Goal: Task Accomplishment & Management: Complete application form

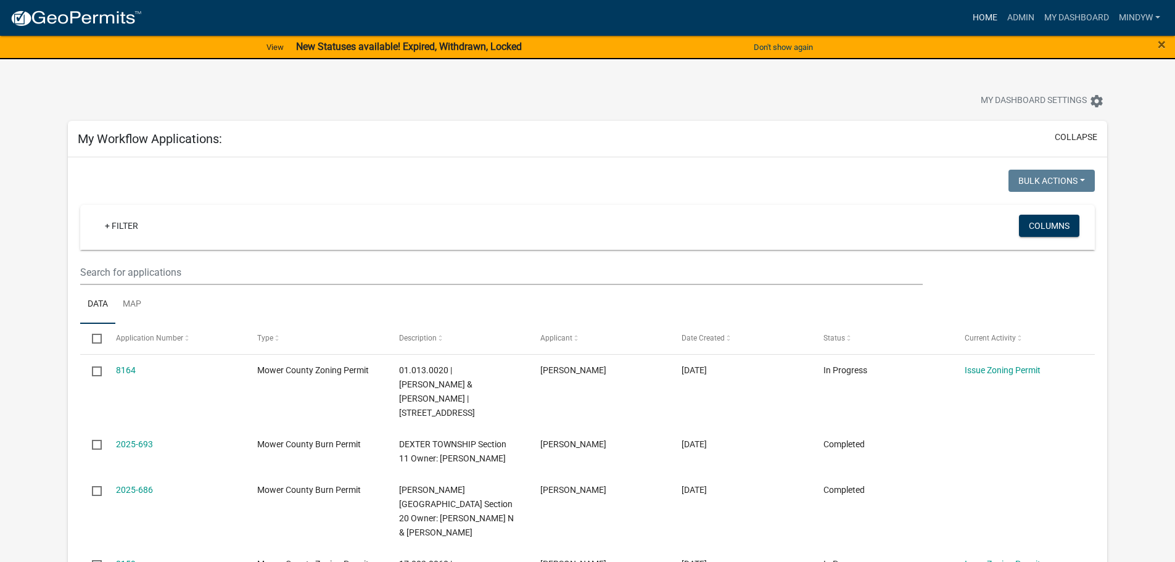
click at [983, 12] on link "Home" at bounding box center [985, 17] width 35 height 23
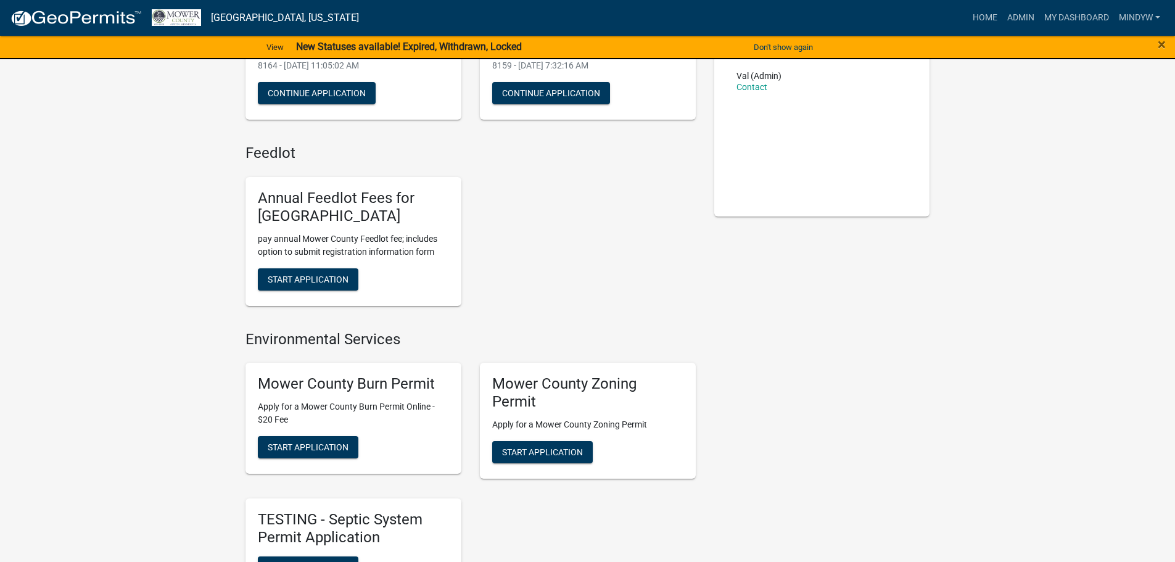
scroll to position [247, 0]
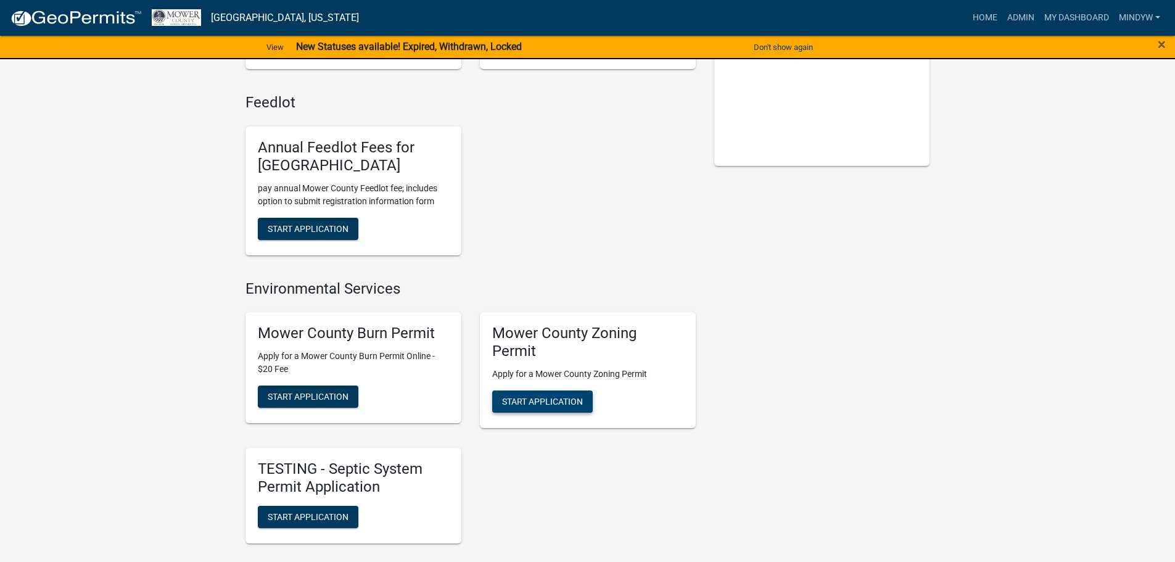
click at [566, 403] on span "Start Application" at bounding box center [542, 402] width 81 height 10
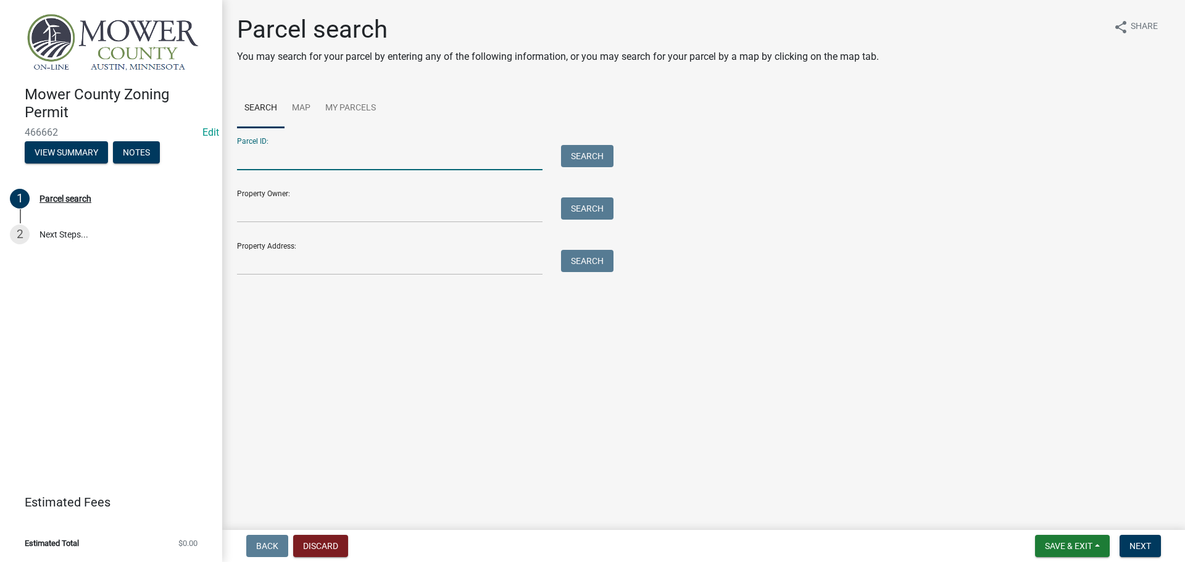
click at [265, 154] on input "Parcel ID:" at bounding box center [389, 157] width 305 height 25
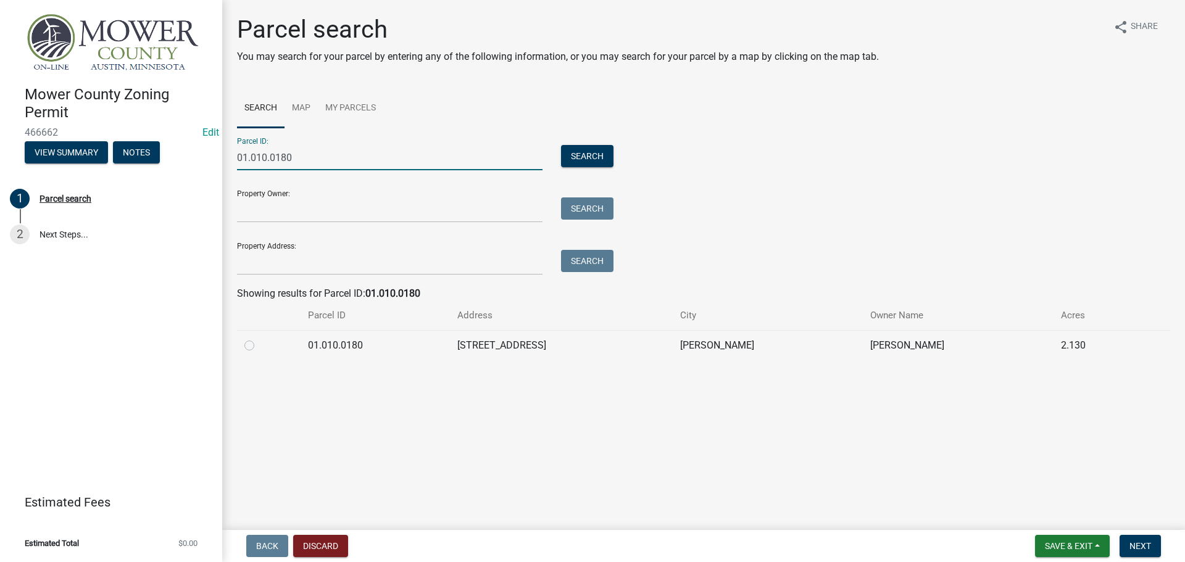
type input "01.010.0180"
click at [259, 338] on label at bounding box center [259, 338] width 0 height 0
click at [259, 346] on input "radio" at bounding box center [263, 342] width 8 height 8
radio input "true"
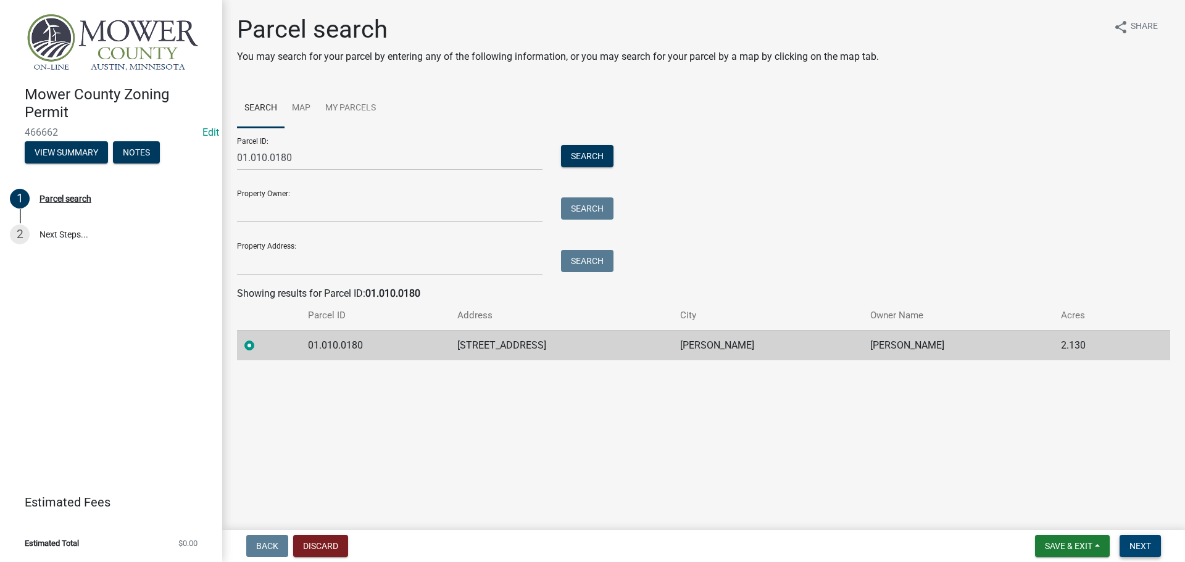
click at [1143, 550] on span "Next" at bounding box center [1140, 546] width 22 height 10
drag, startPoint x: 1138, startPoint y: 544, endPoint x: 1083, endPoint y: 487, distance: 78.5
click at [1138, 544] on span "Next" at bounding box center [1140, 546] width 22 height 10
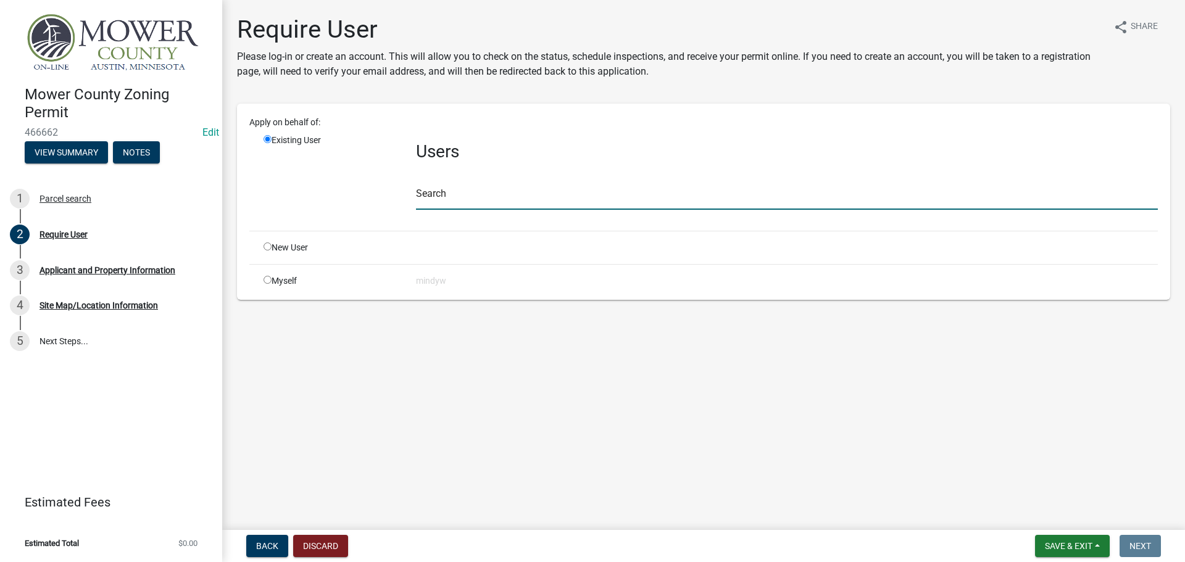
click at [470, 194] on input "text" at bounding box center [787, 196] width 742 height 25
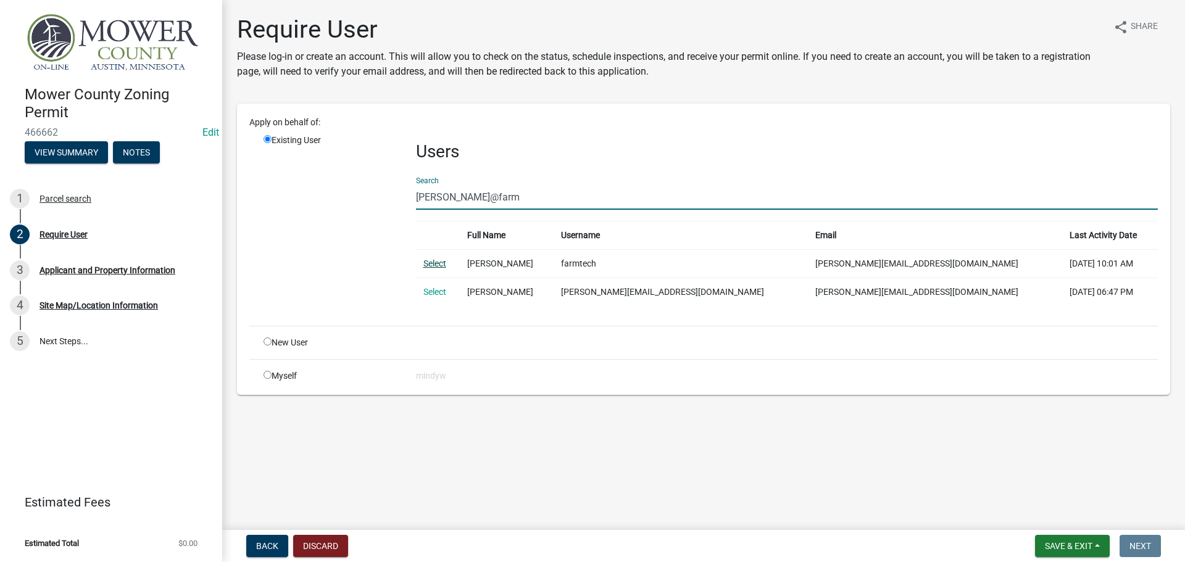
type input "[PERSON_NAME]@farm"
click at [431, 261] on link "Select" at bounding box center [434, 264] width 23 height 10
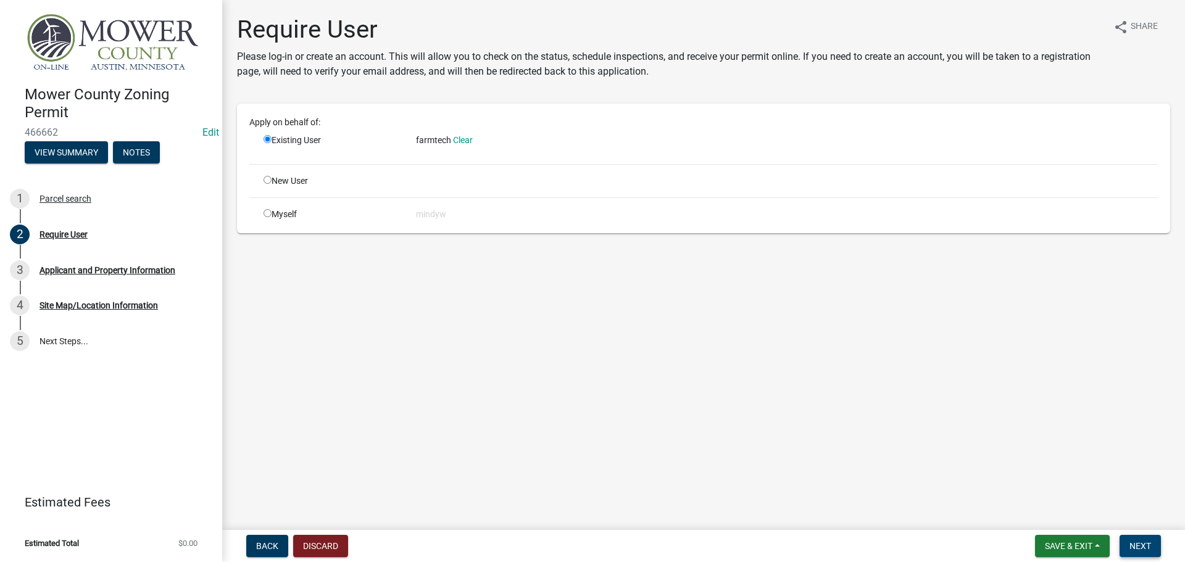
click at [1140, 546] on span "Next" at bounding box center [1140, 546] width 22 height 10
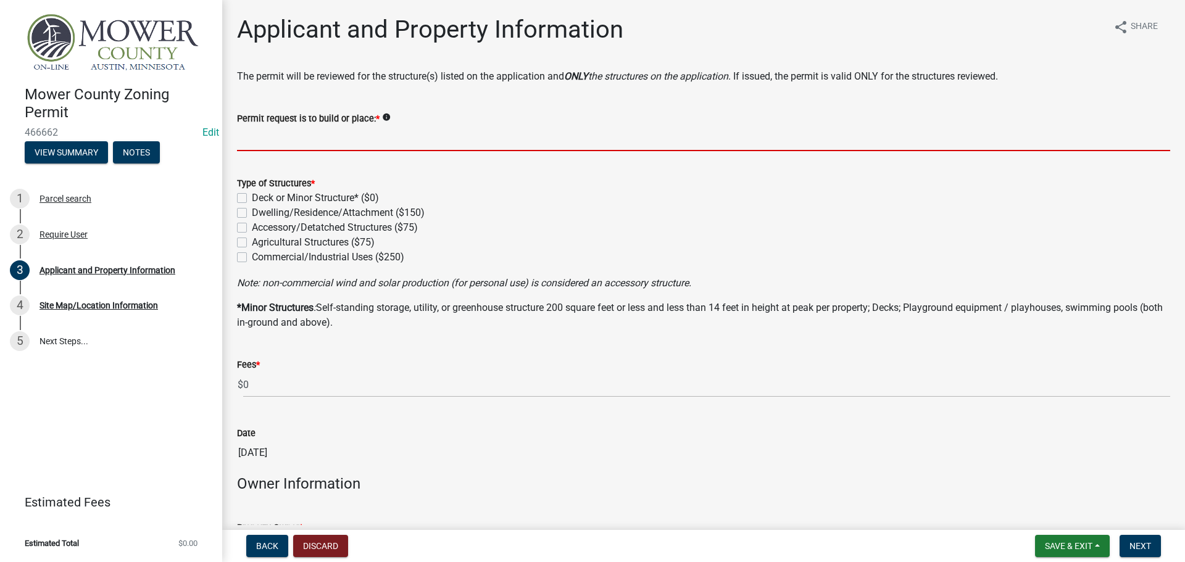
click at [291, 141] on input "Permit request is to build or place: *" at bounding box center [703, 138] width 933 height 25
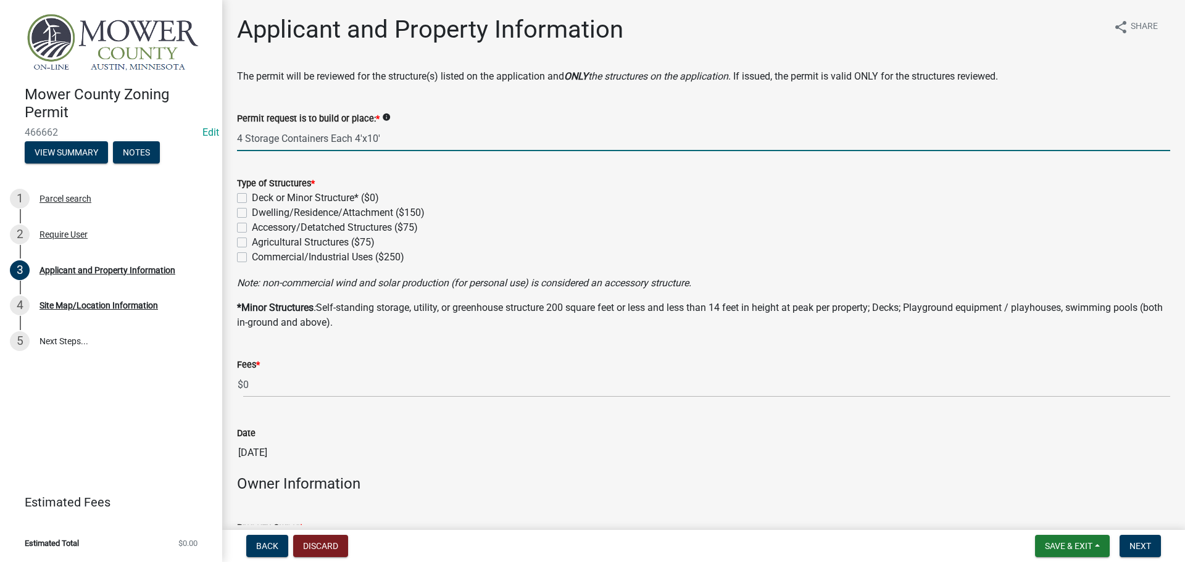
drag, startPoint x: 360, startPoint y: 139, endPoint x: 360, endPoint y: 124, distance: 15.4
click at [360, 136] on input "4 Storage Containers Each 4'x10'" at bounding box center [703, 138] width 933 height 25
click at [371, 138] on input "4 Storage Containers Each 8'x10'" at bounding box center [703, 138] width 933 height 25
click at [385, 140] on input "4 Storage Containers Each 8'x40'" at bounding box center [703, 138] width 933 height 25
click at [378, 136] on input "4 Storage Containers Each 8'x40'" at bounding box center [703, 138] width 933 height 25
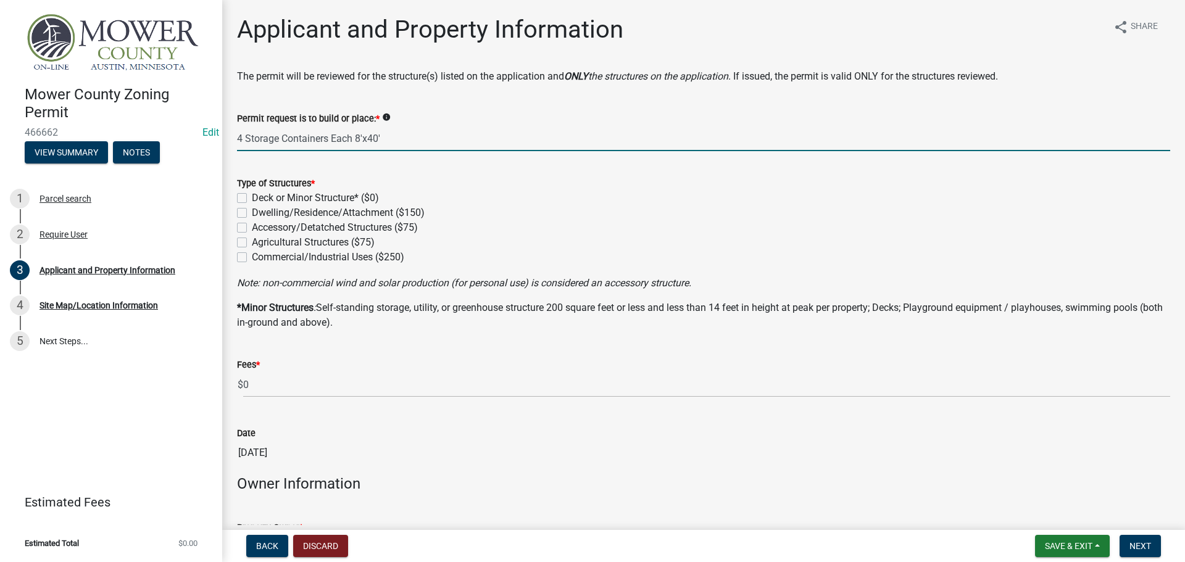
click at [386, 138] on input "4 Storage Containers Each 8'x40'" at bounding box center [703, 138] width 933 height 25
click at [377, 138] on input "4 Storage Containers Each 8'x40'" at bounding box center [703, 138] width 933 height 25
click at [384, 139] on input "4 Storage Containers Each 8'x40'" at bounding box center [703, 138] width 933 height 25
type input "4 Storage Containers Each 8'x40'"
click at [252, 225] on label "Accessory/Detatched Structures ($75)" at bounding box center [335, 227] width 166 height 15
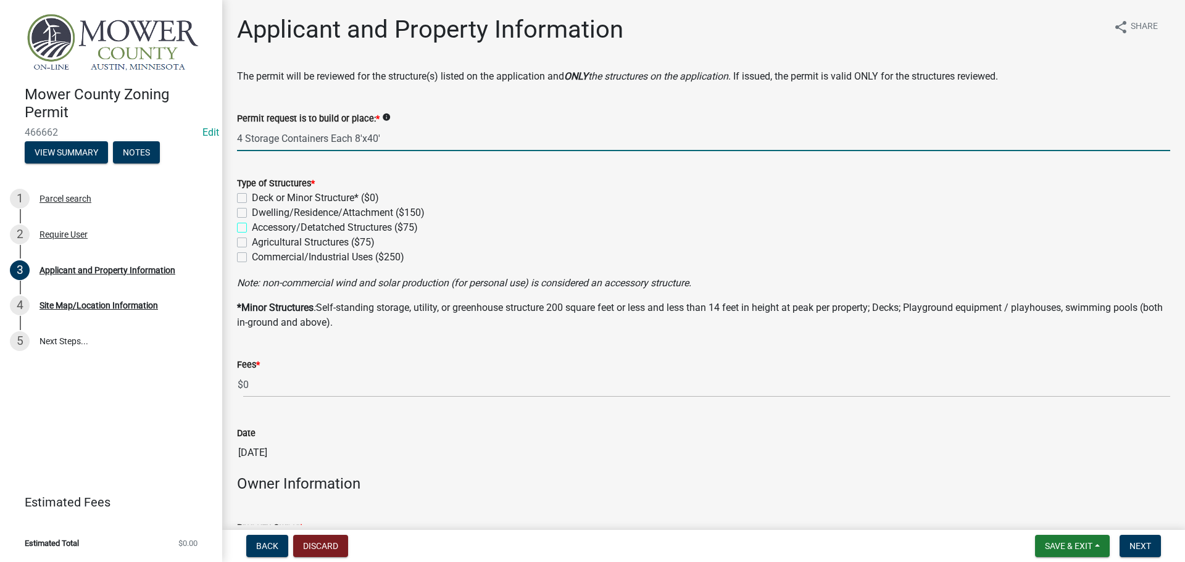
click at [252, 225] on input "Accessory/Detatched Structures ($75)" at bounding box center [256, 224] width 8 height 8
checkbox input "true"
checkbox input "false"
checkbox input "true"
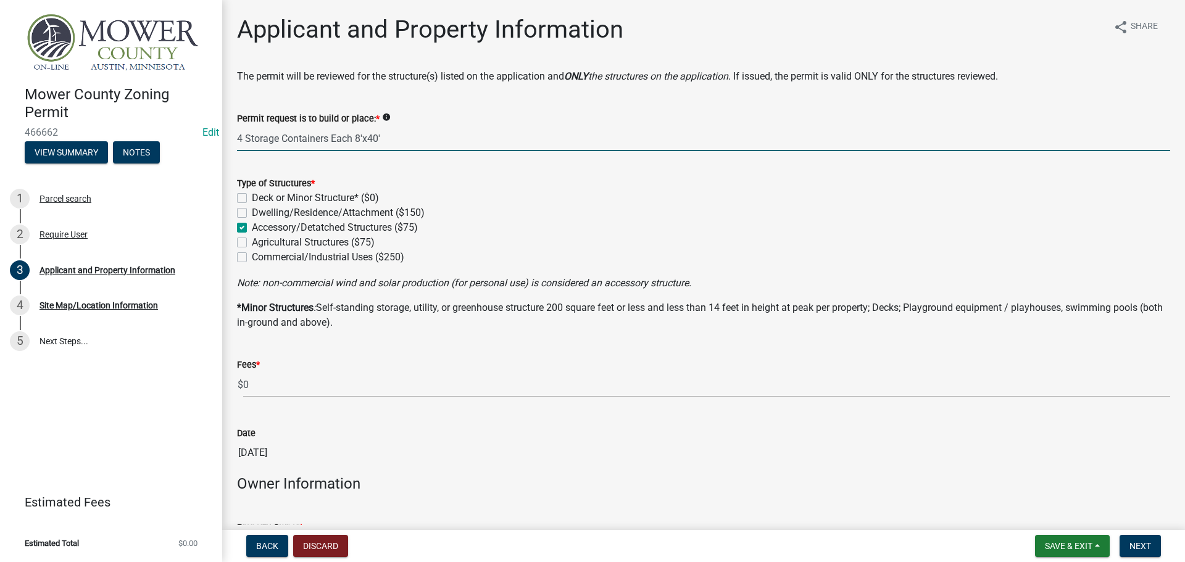
checkbox input "false"
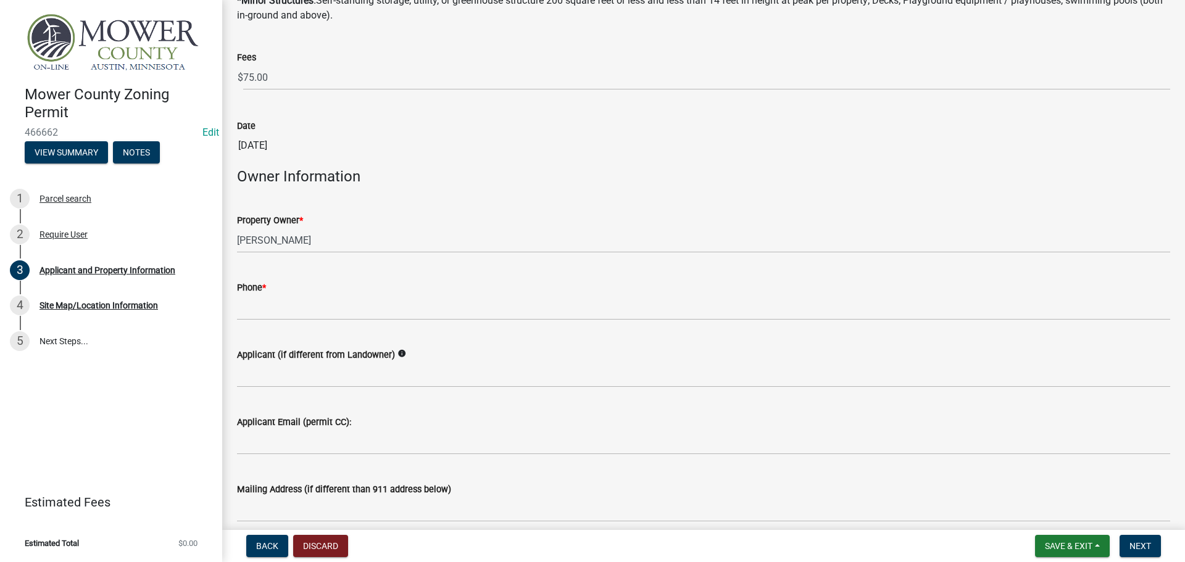
scroll to position [308, 0]
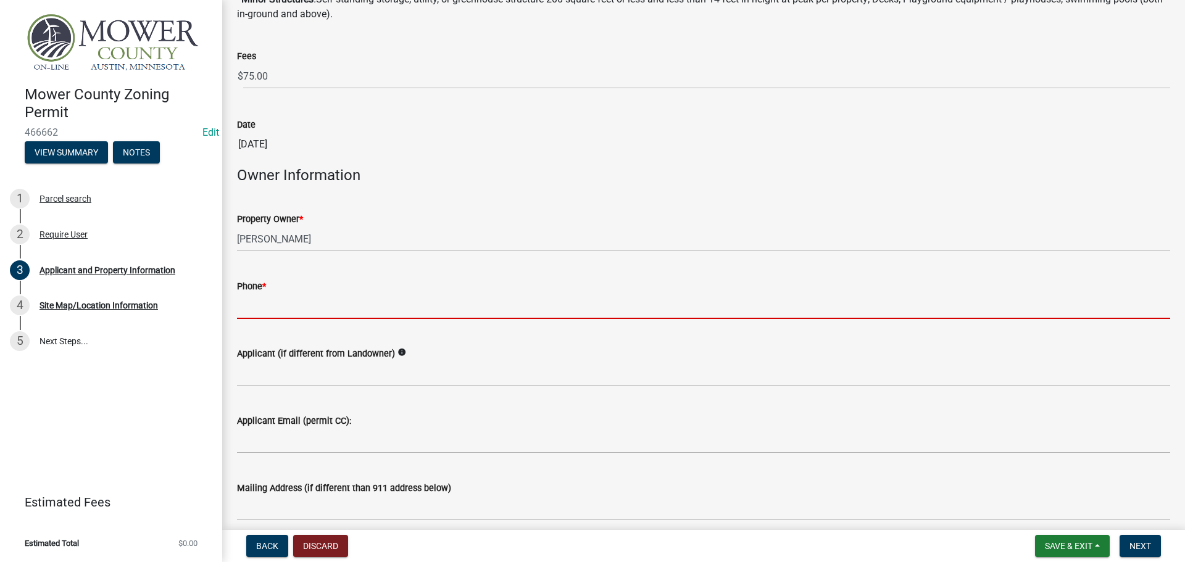
click at [308, 306] on input "Phone *" at bounding box center [703, 306] width 933 height 25
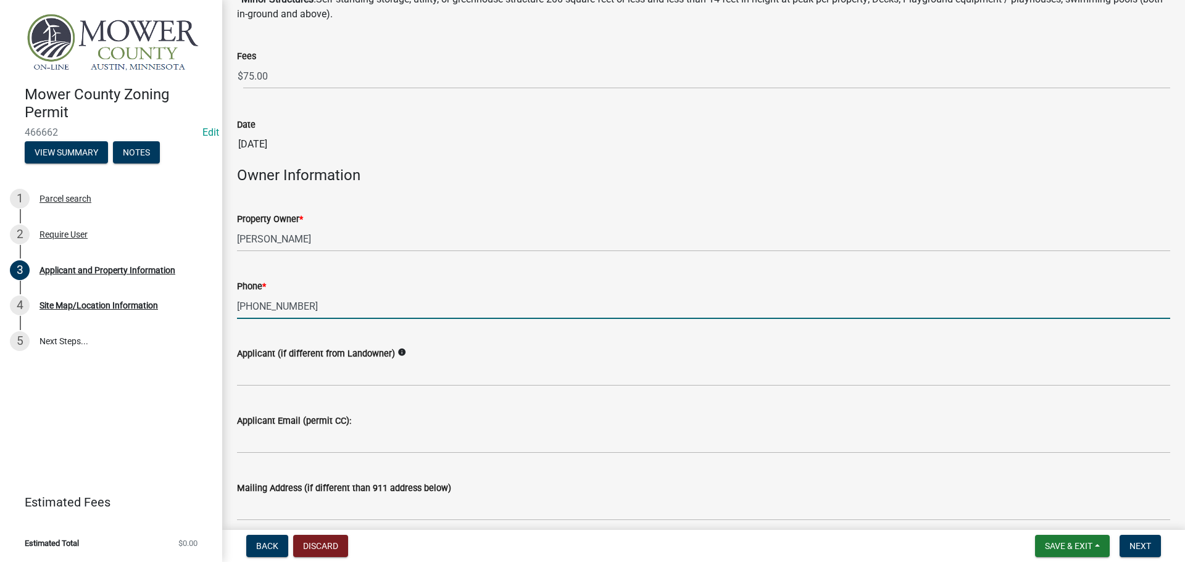
type input "[PHONE_NUMBER]"
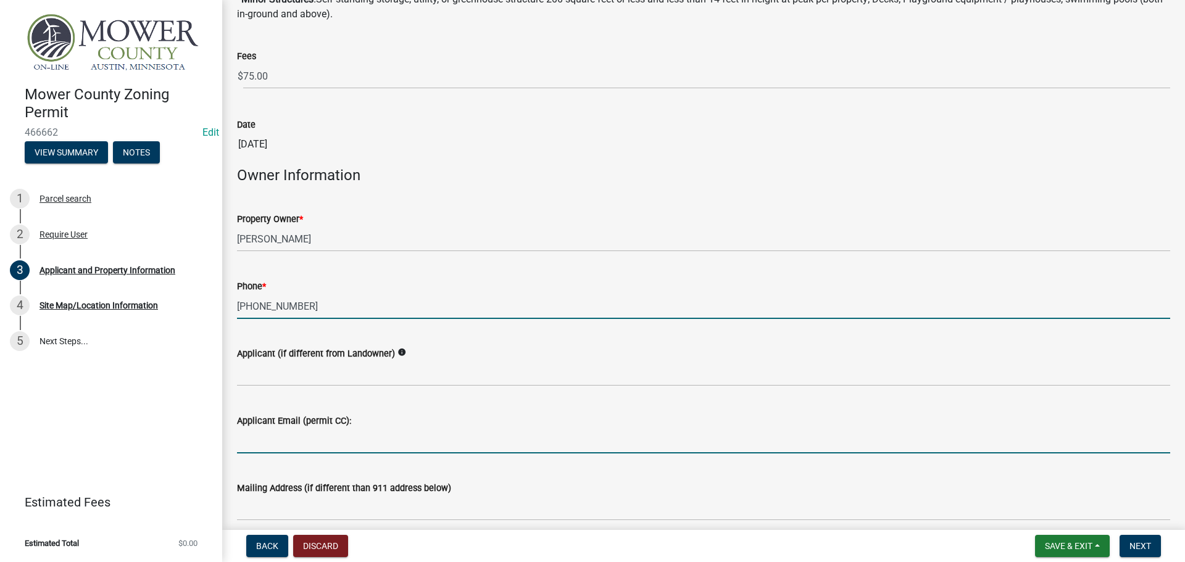
click at [326, 448] on input "Applicant Email (permit CC):" at bounding box center [703, 440] width 933 height 25
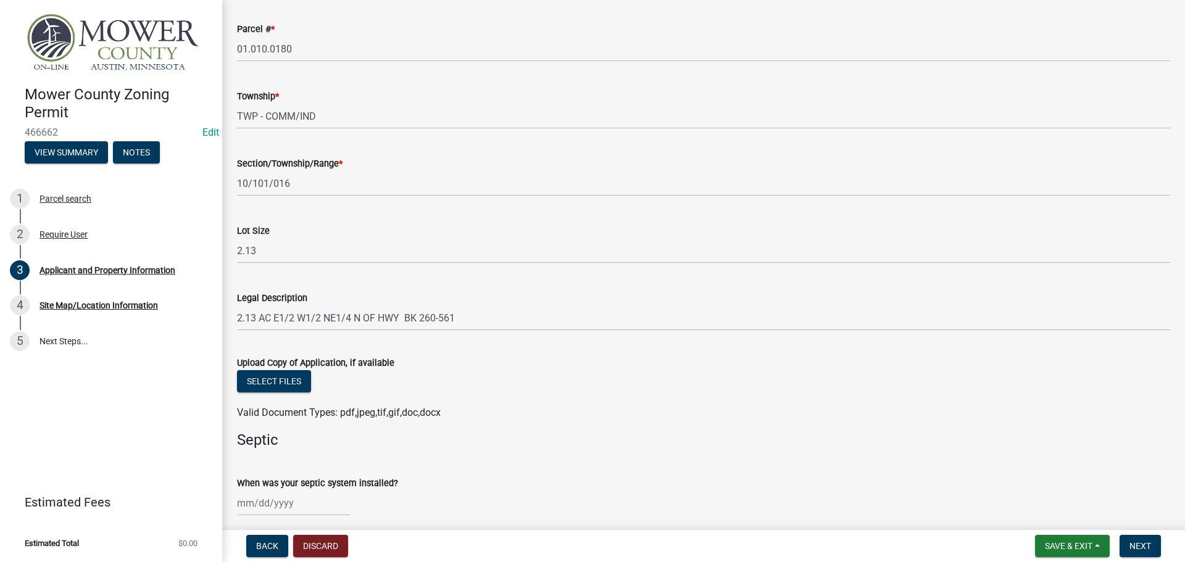
scroll to position [1172, 0]
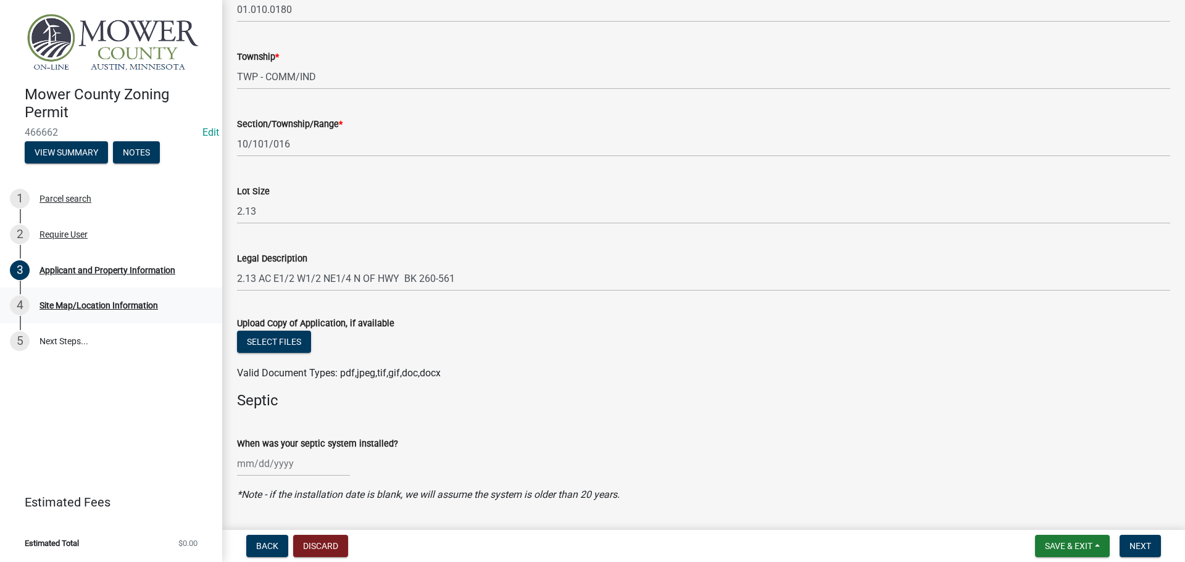
type input "[PERSON_NAME][EMAIL_ADDRESS][DOMAIN_NAME]"
click at [258, 341] on button "Select files" at bounding box center [274, 342] width 74 height 22
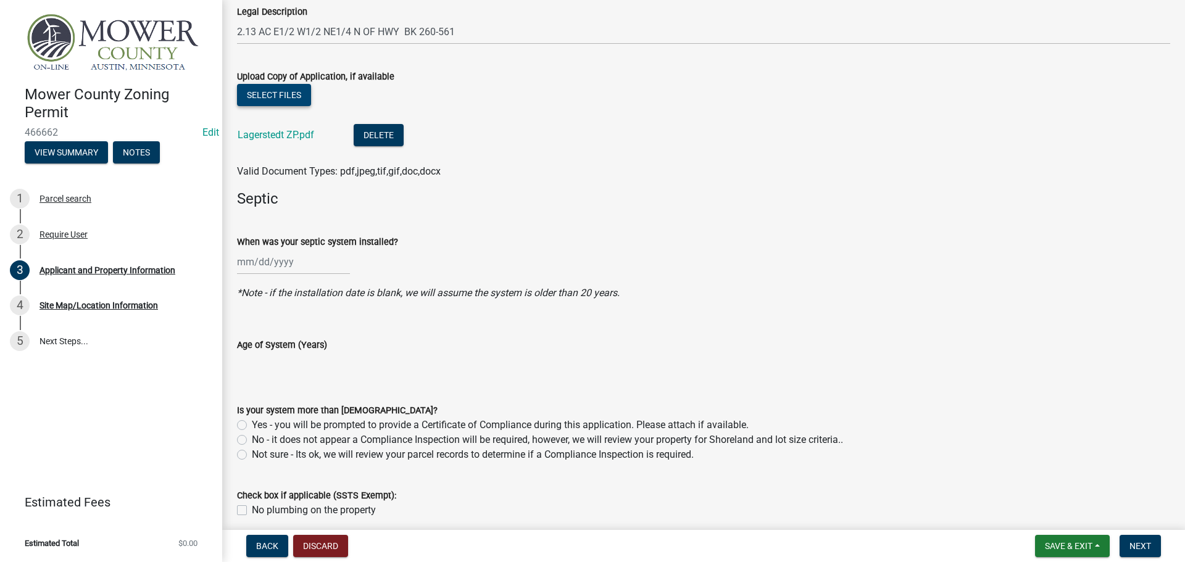
scroll to position [1471, 0]
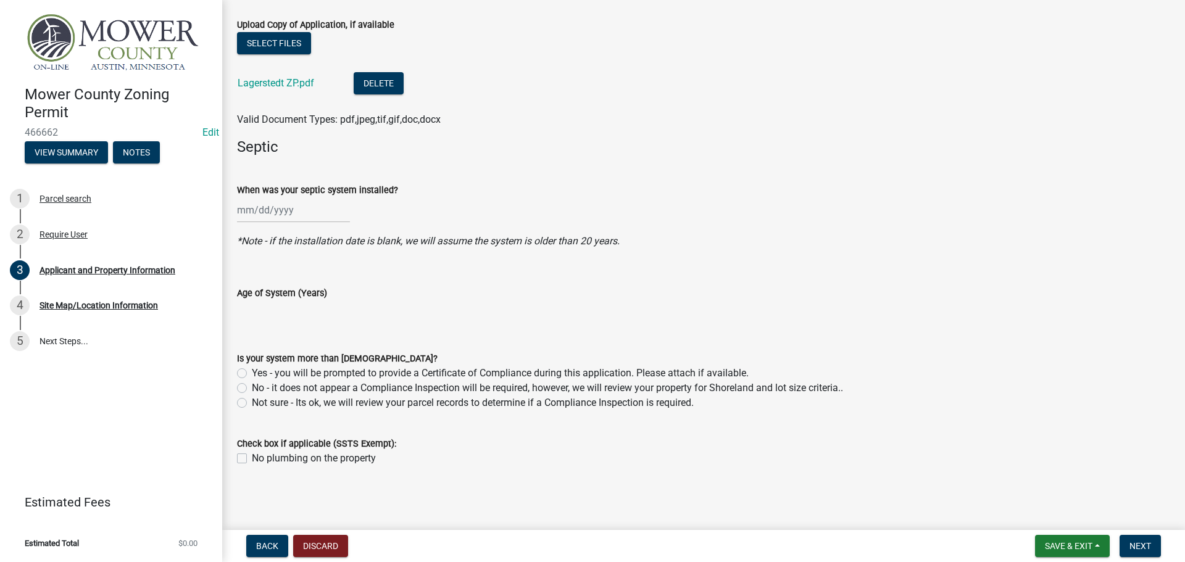
click at [252, 389] on label "No - it does not appear a Compliance Inspection will be required, however, we w…" at bounding box center [547, 388] width 591 height 15
click at [252, 389] on input "No - it does not appear a Compliance Inspection will be required, however, we w…" at bounding box center [256, 385] width 8 height 8
radio input "true"
click at [1133, 541] on span "Next" at bounding box center [1140, 546] width 22 height 10
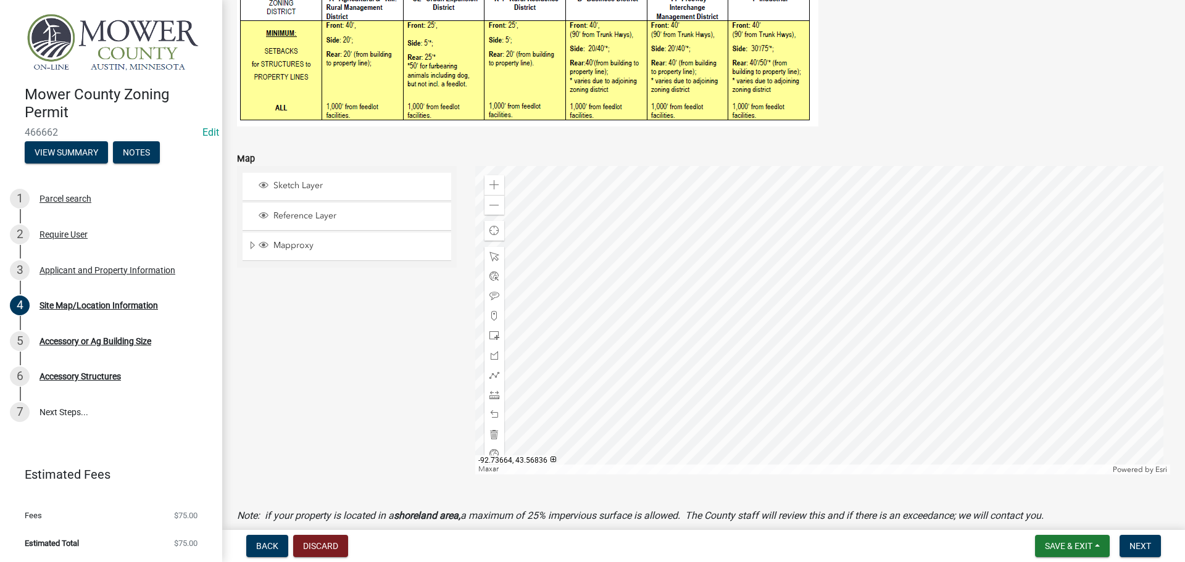
scroll to position [435, 0]
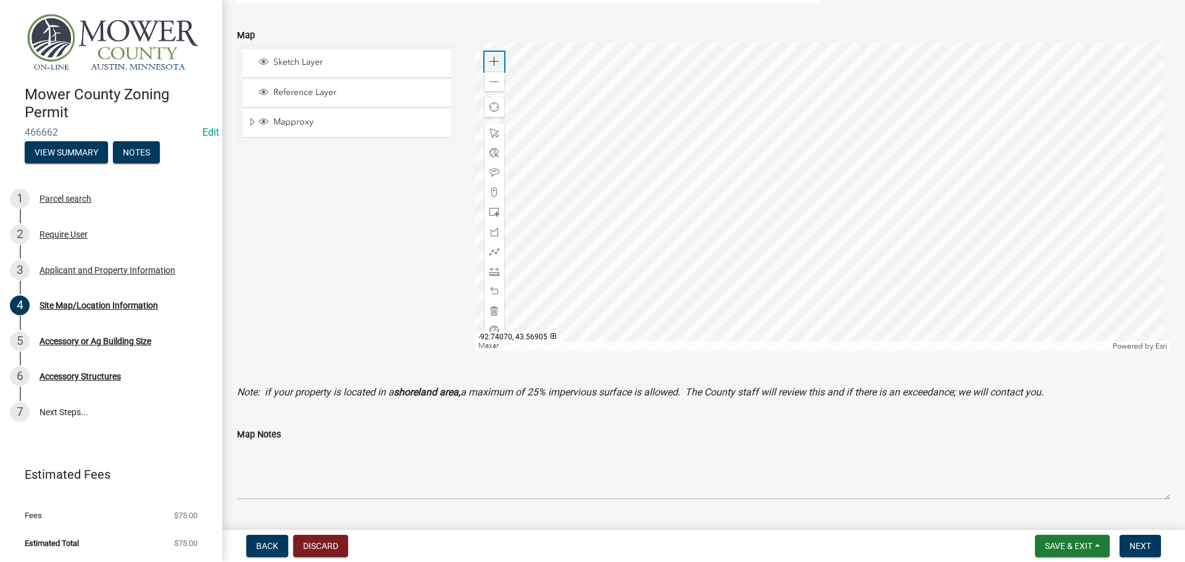
click at [492, 66] on span at bounding box center [494, 62] width 10 height 10
click at [782, 232] on div at bounding box center [822, 197] width 695 height 308
click at [768, 271] on div at bounding box center [822, 197] width 695 height 308
click at [493, 272] on span at bounding box center [494, 272] width 10 height 10
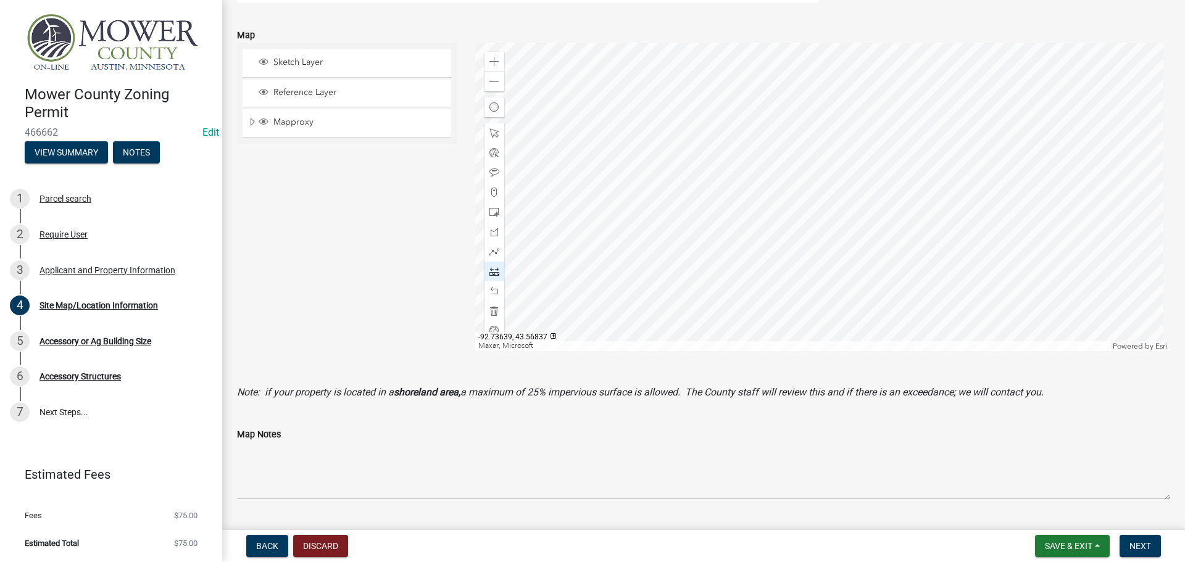
scroll to position [373, 0]
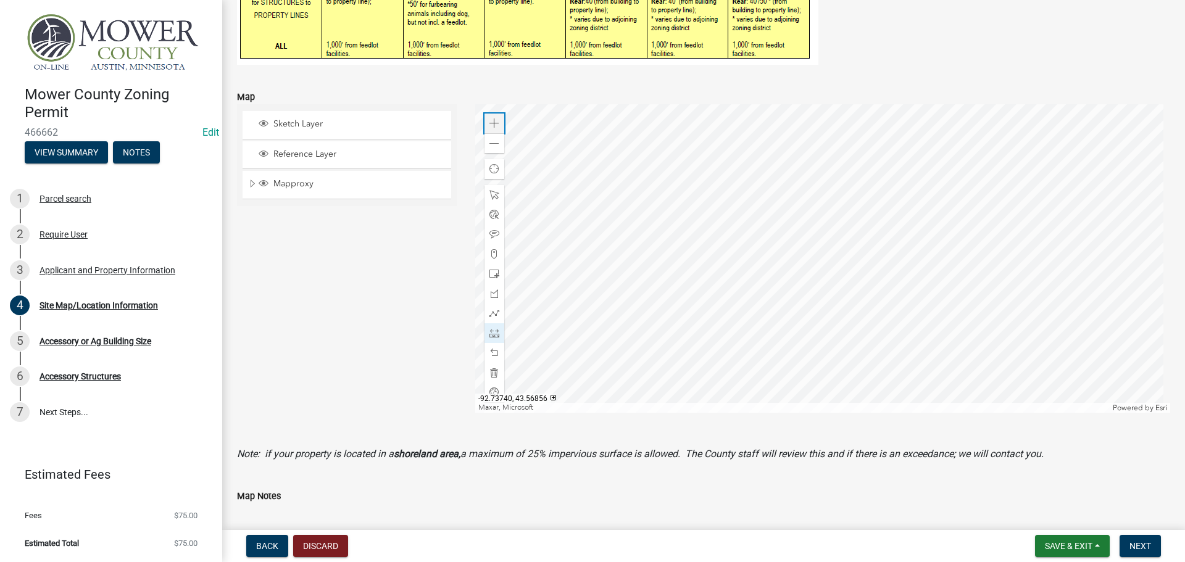
click at [493, 126] on span at bounding box center [494, 123] width 10 height 10
click at [802, 298] on div at bounding box center [822, 258] width 695 height 308
click at [75, 269] on div "Applicant and Property Information" at bounding box center [107, 270] width 136 height 9
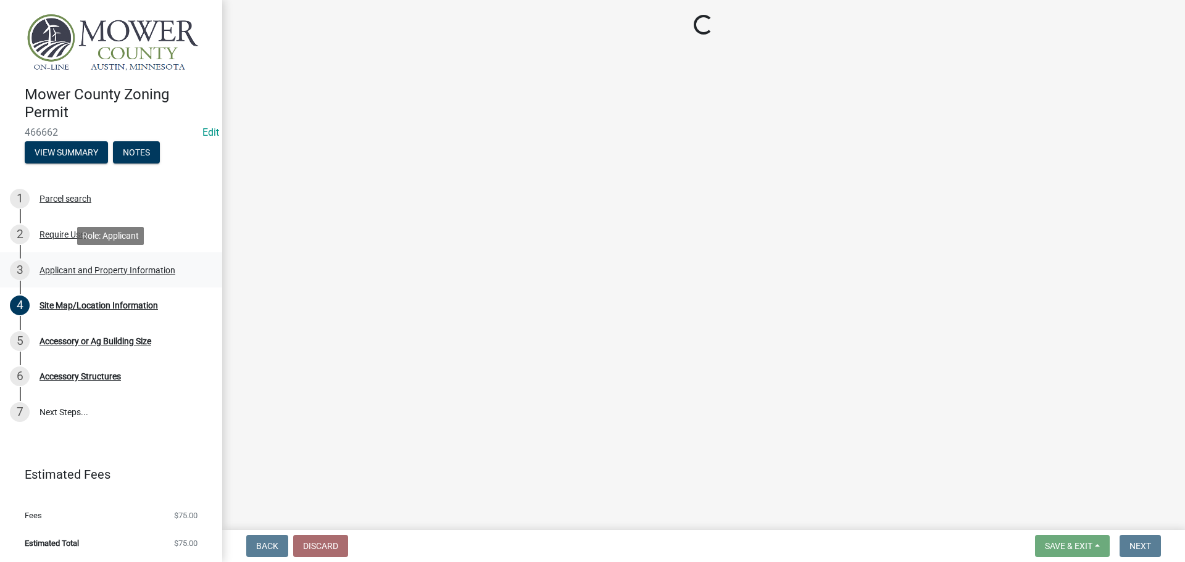
scroll to position [0, 0]
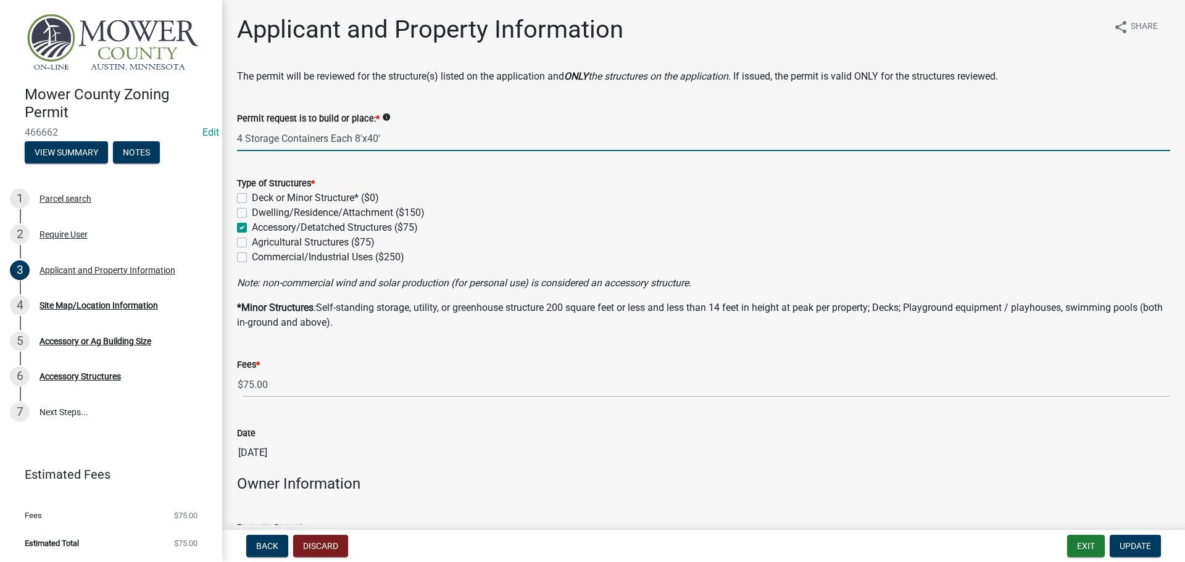
click at [395, 138] on input "4 Storage Containers Each 8'x40'" at bounding box center [703, 138] width 933 height 25
type input "4 Storage Containers Each 8'x40': They will be moved around on the property"
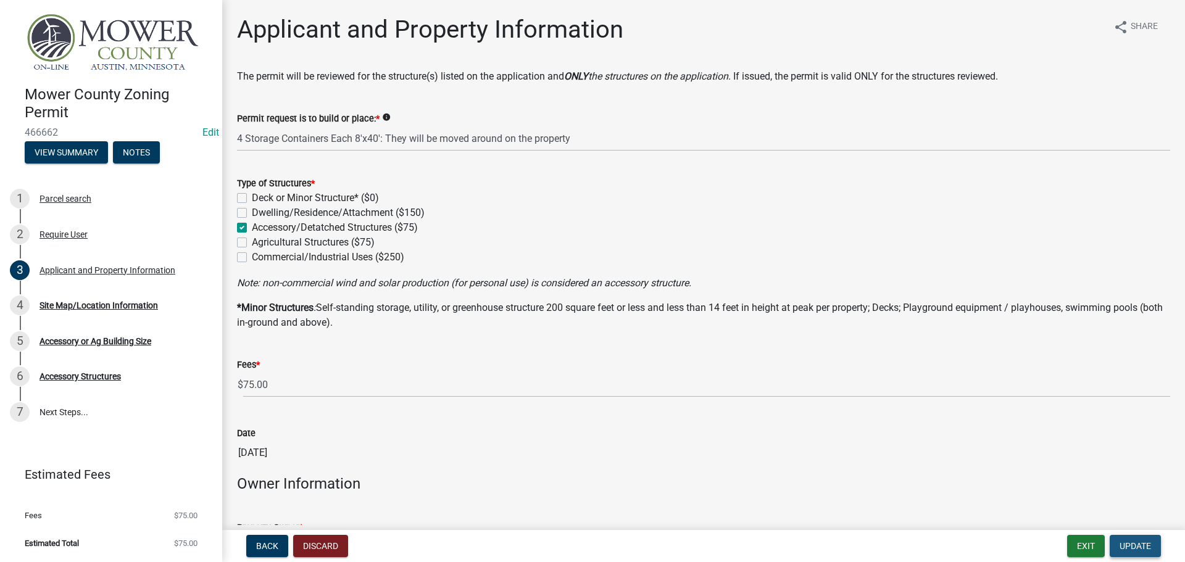
click at [1134, 548] on span "Update" at bounding box center [1134, 546] width 31 height 10
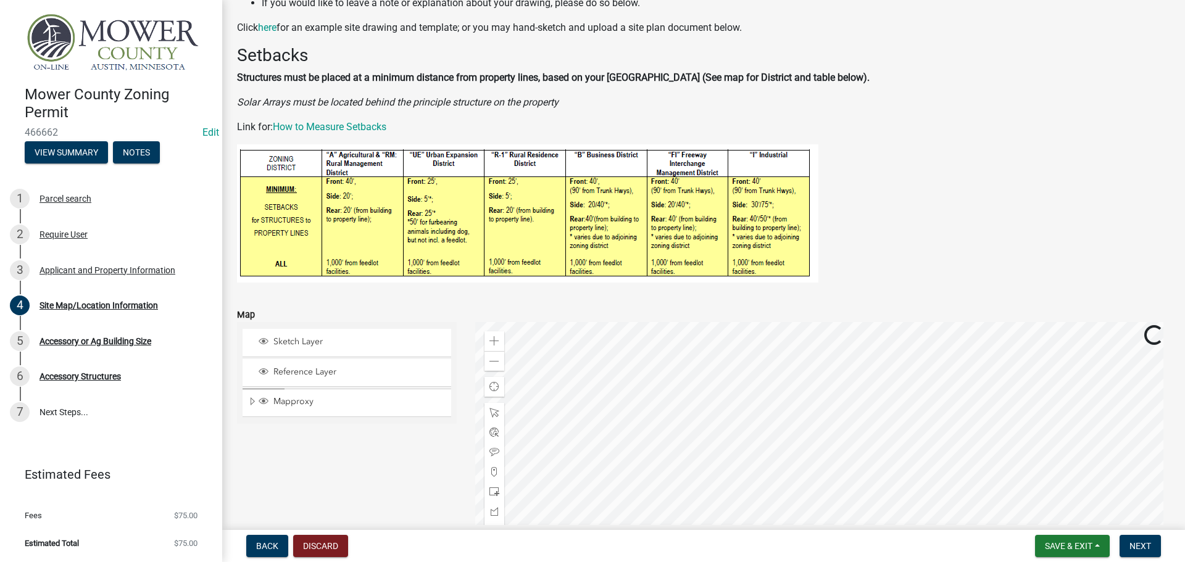
scroll to position [247, 0]
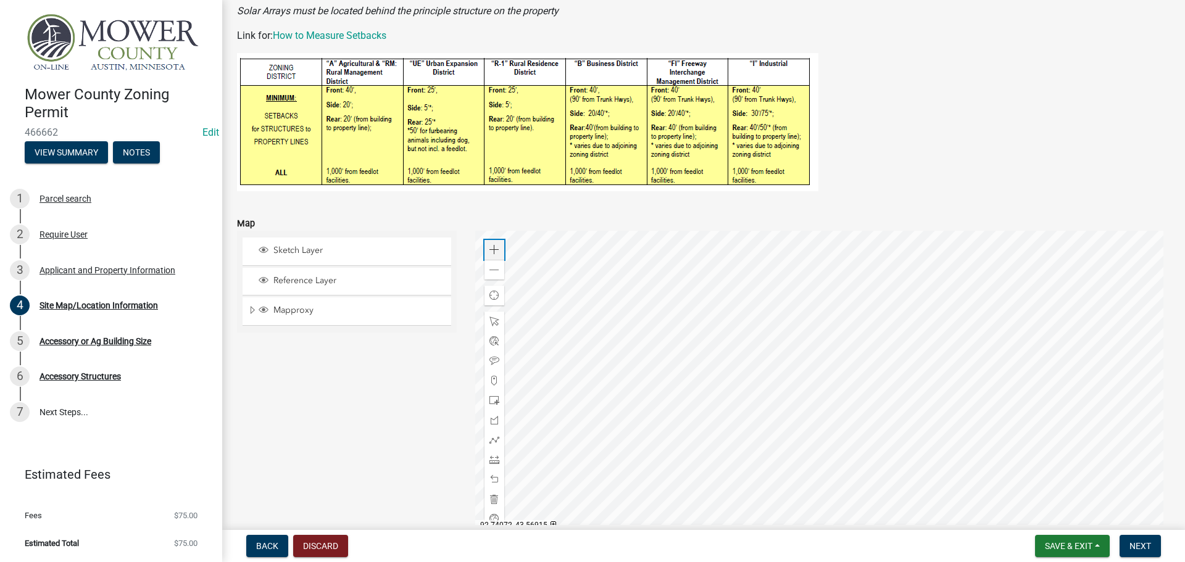
click at [490, 244] on div "Zoom in" at bounding box center [494, 250] width 20 height 20
click at [560, 432] on div at bounding box center [822, 385] width 695 height 308
click at [490, 246] on span at bounding box center [494, 250] width 10 height 10
click at [767, 395] on div at bounding box center [822, 385] width 695 height 308
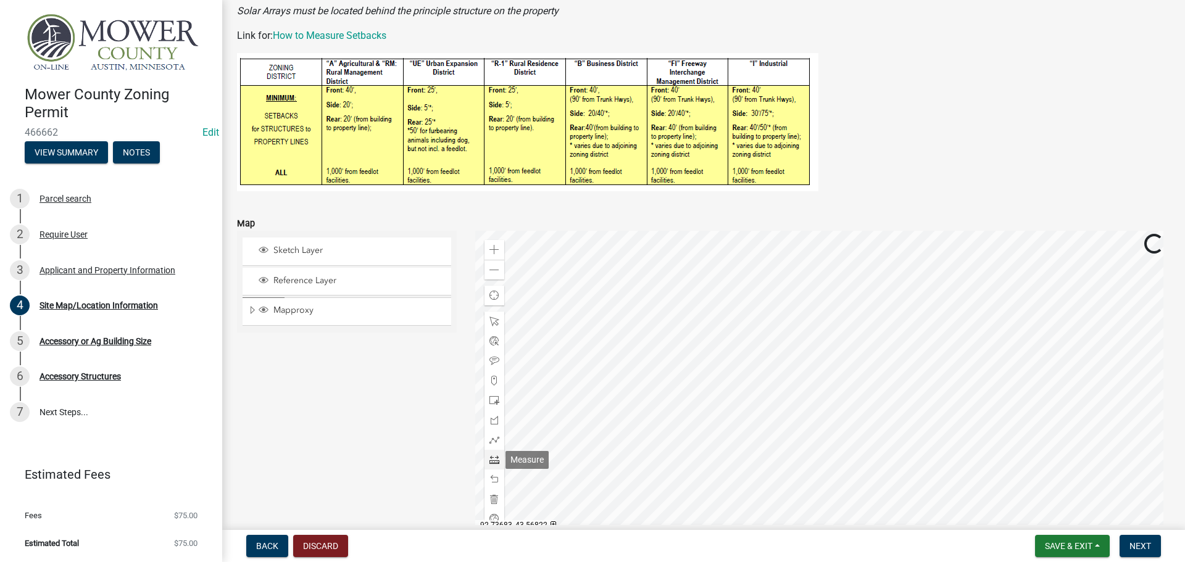
click at [490, 460] on span at bounding box center [494, 460] width 10 height 10
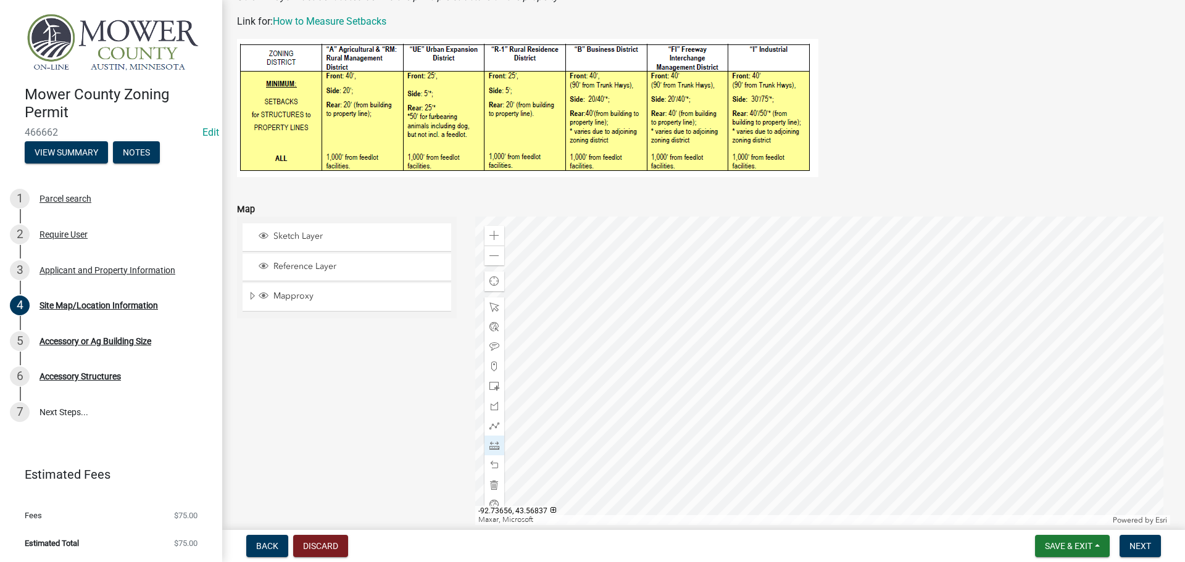
click at [607, 346] on div at bounding box center [822, 371] width 695 height 308
click at [609, 416] on div at bounding box center [822, 371] width 695 height 308
click at [623, 416] on div at bounding box center [822, 371] width 695 height 308
click at [623, 346] on div at bounding box center [822, 371] width 695 height 308
click at [597, 347] on div at bounding box center [822, 371] width 695 height 308
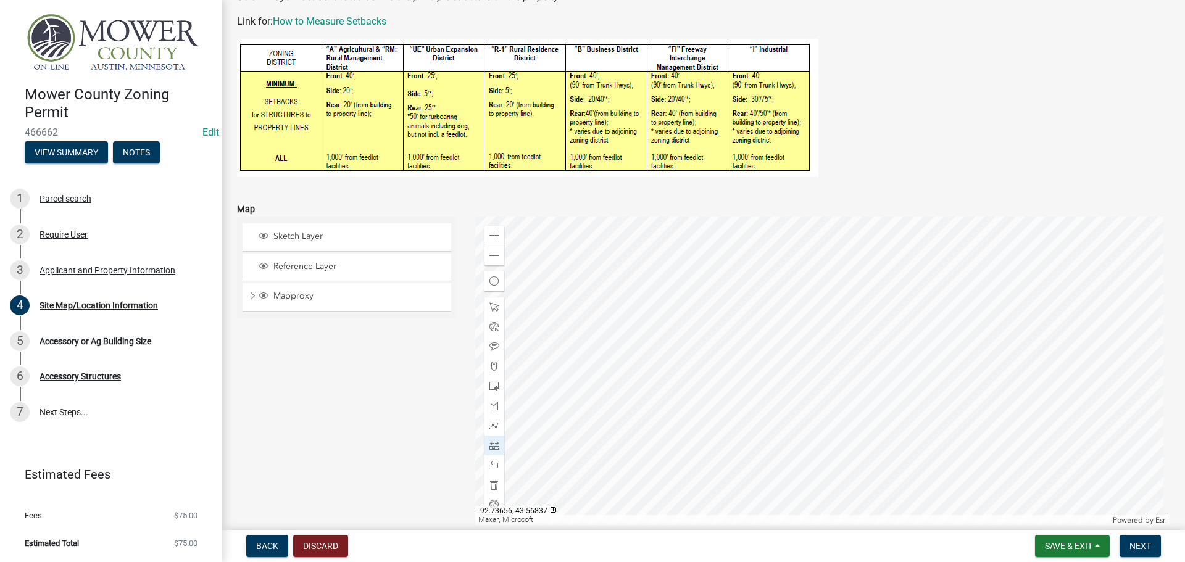
click at [597, 347] on div at bounding box center [822, 371] width 695 height 308
click at [648, 346] on div at bounding box center [822, 371] width 695 height 308
click at [648, 464] on div at bounding box center [822, 371] width 695 height 308
click at [671, 465] on div at bounding box center [822, 371] width 695 height 308
click at [671, 348] on div at bounding box center [822, 371] width 695 height 308
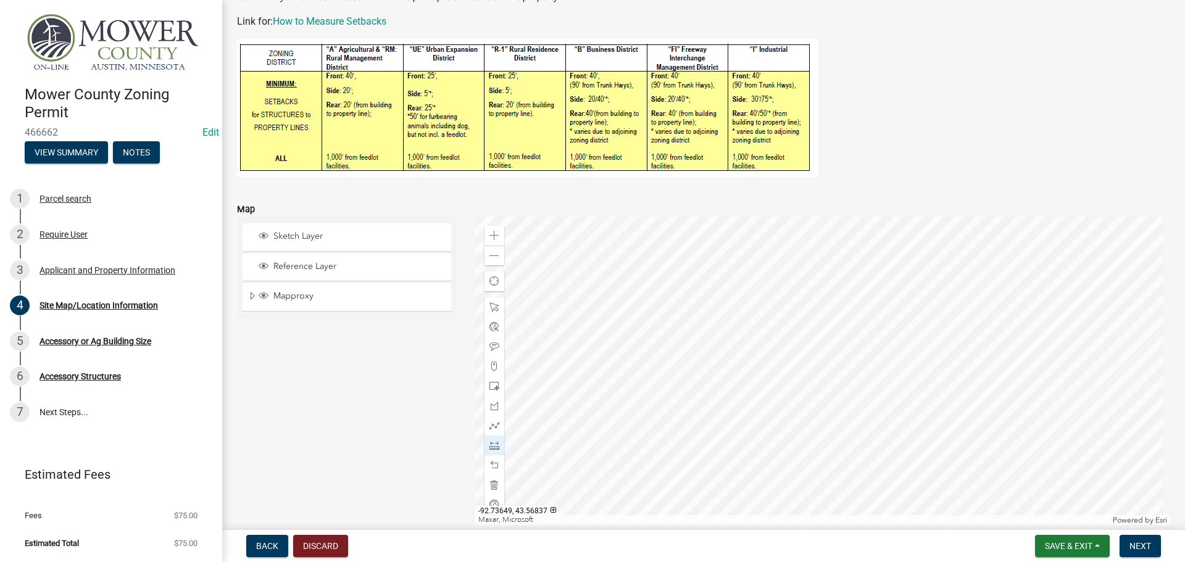
click at [649, 347] on div at bounding box center [822, 371] width 695 height 308
click at [691, 347] on div at bounding box center [822, 371] width 695 height 308
click at [714, 348] on div at bounding box center [822, 371] width 695 height 308
click at [715, 465] on div at bounding box center [822, 371] width 695 height 308
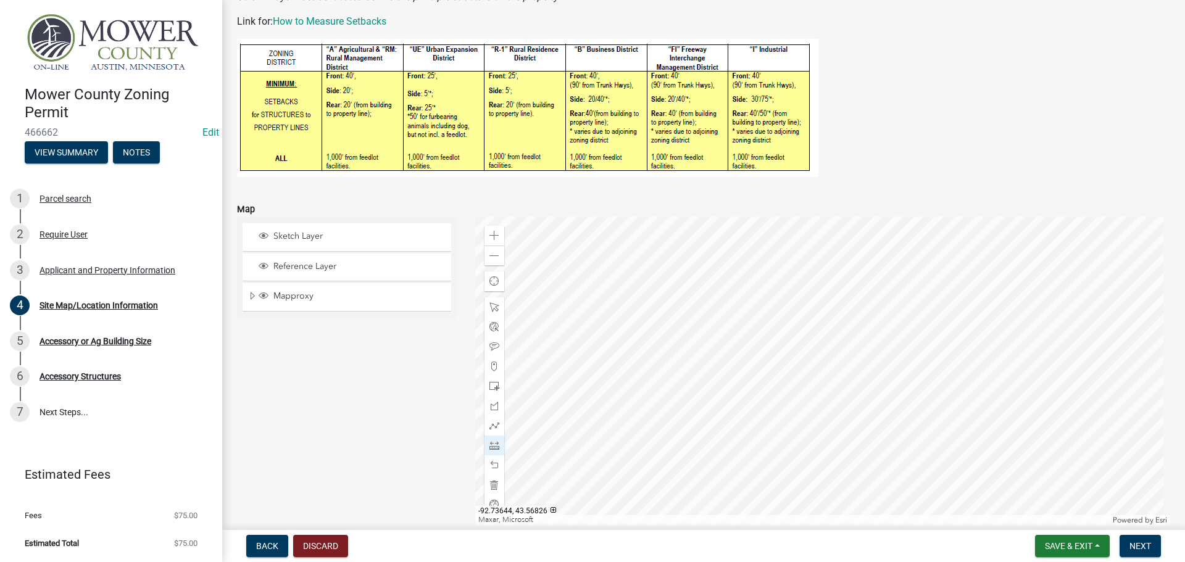
click at [692, 465] on div at bounding box center [822, 371] width 695 height 308
click at [692, 347] on div at bounding box center [822, 371] width 695 height 308
click at [737, 349] on div at bounding box center [822, 371] width 695 height 308
click at [761, 348] on div at bounding box center [822, 371] width 695 height 308
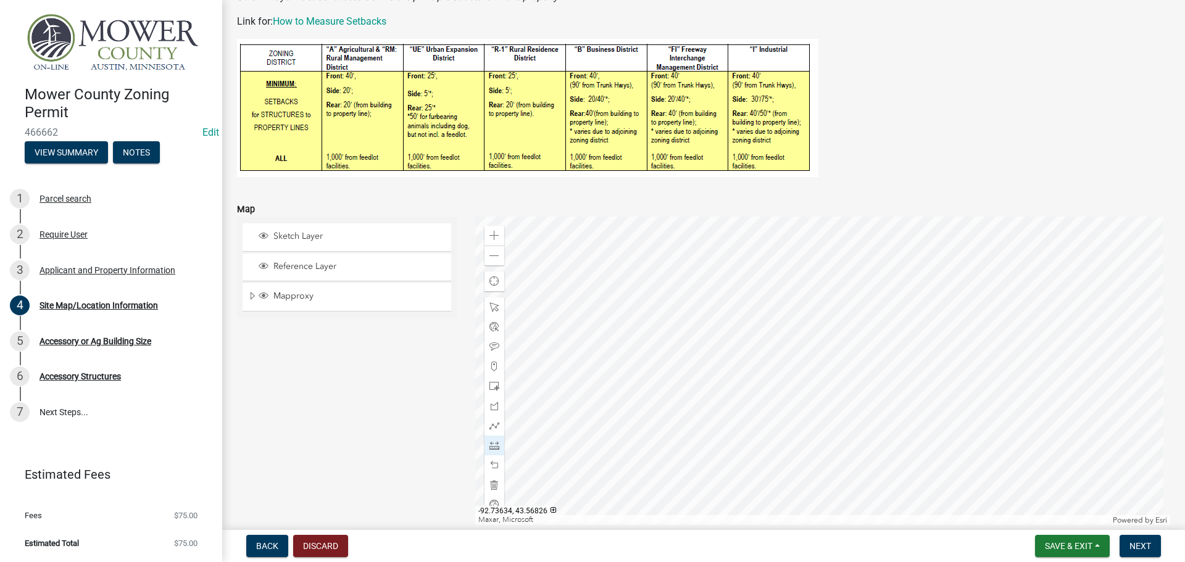
click at [763, 465] on div at bounding box center [822, 371] width 695 height 308
click at [739, 463] on div at bounding box center [822, 371] width 695 height 308
click at [738, 349] on div at bounding box center [822, 371] width 695 height 308
click at [489, 343] on span at bounding box center [494, 347] width 10 height 10
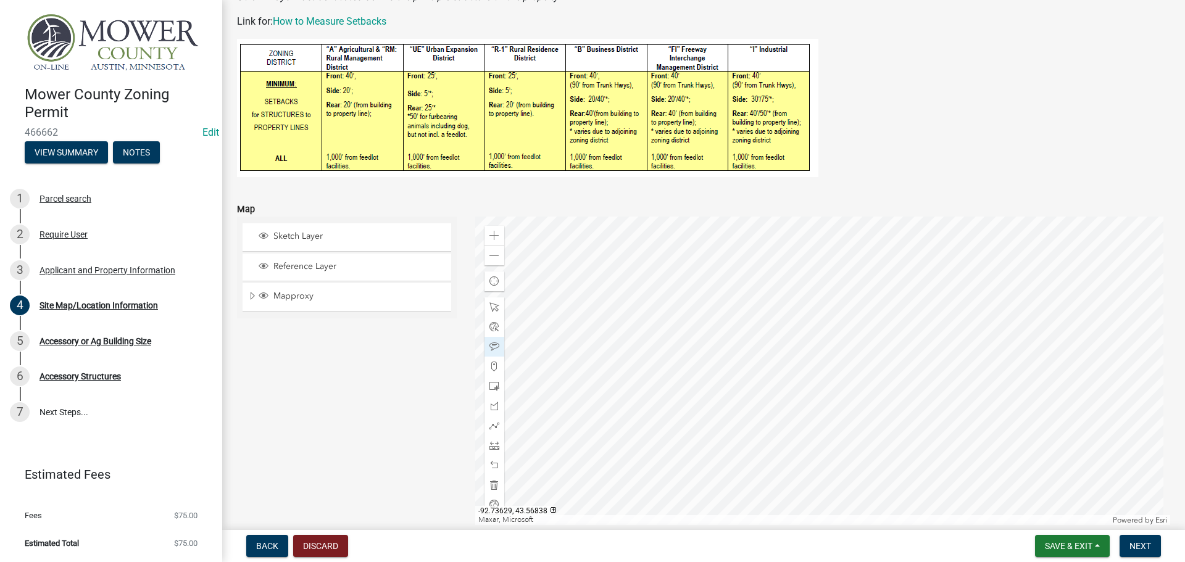
click at [806, 342] on div at bounding box center [822, 371] width 695 height 308
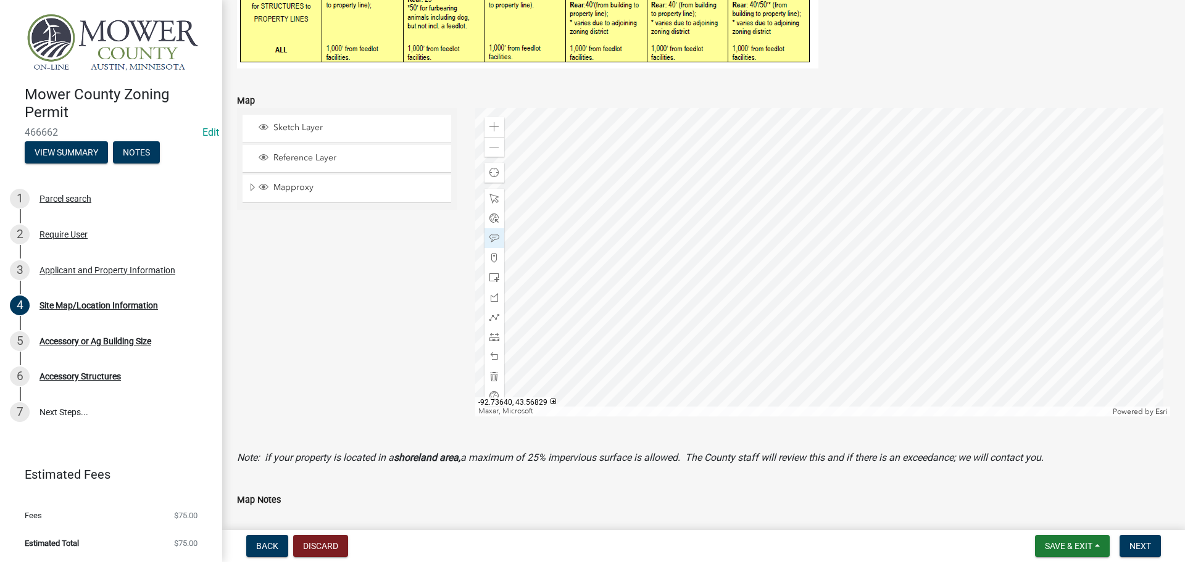
scroll to position [384, 0]
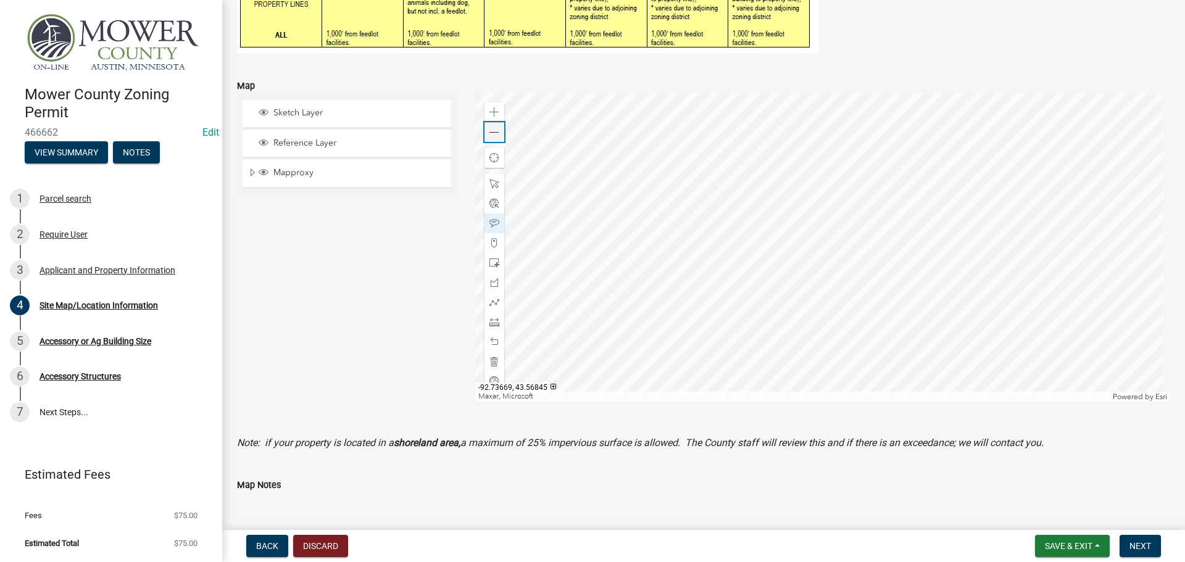
click at [494, 139] on div "Zoom out" at bounding box center [494, 132] width 20 height 20
click at [722, 106] on div at bounding box center [822, 247] width 695 height 308
click at [718, 125] on div at bounding box center [822, 247] width 695 height 308
click at [653, 241] on div at bounding box center [822, 247] width 695 height 308
click at [663, 378] on div at bounding box center [822, 247] width 695 height 308
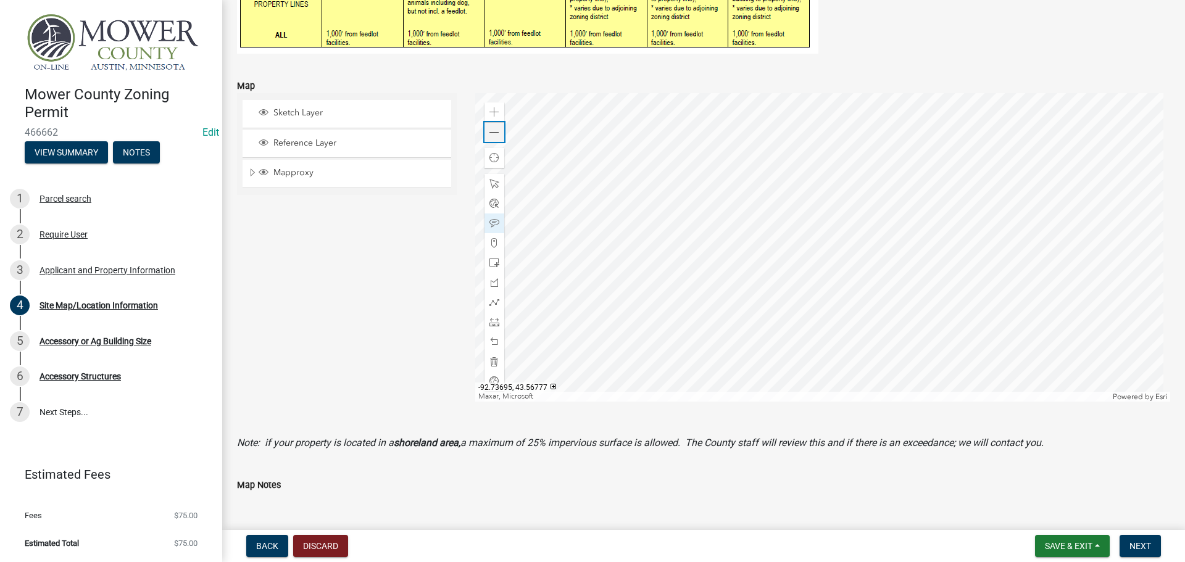
click at [494, 139] on div "Zoom out" at bounding box center [494, 132] width 20 height 20
click at [694, 253] on div at bounding box center [822, 247] width 695 height 308
click at [491, 321] on span at bounding box center [494, 322] width 10 height 10
click at [656, 102] on div at bounding box center [822, 247] width 695 height 308
click at [658, 176] on div at bounding box center [822, 247] width 695 height 308
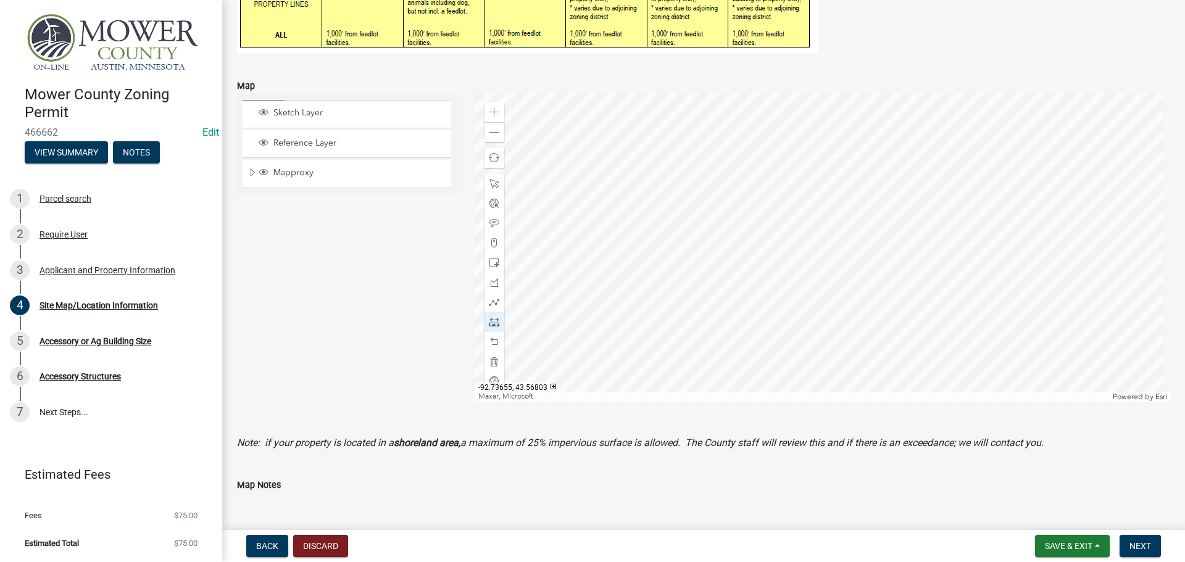
click at [658, 176] on div at bounding box center [822, 247] width 695 height 308
click at [705, 104] on div at bounding box center [822, 247] width 695 height 308
click at [704, 172] on div at bounding box center [822, 247] width 695 height 308
click at [724, 352] on div at bounding box center [822, 247] width 695 height 308
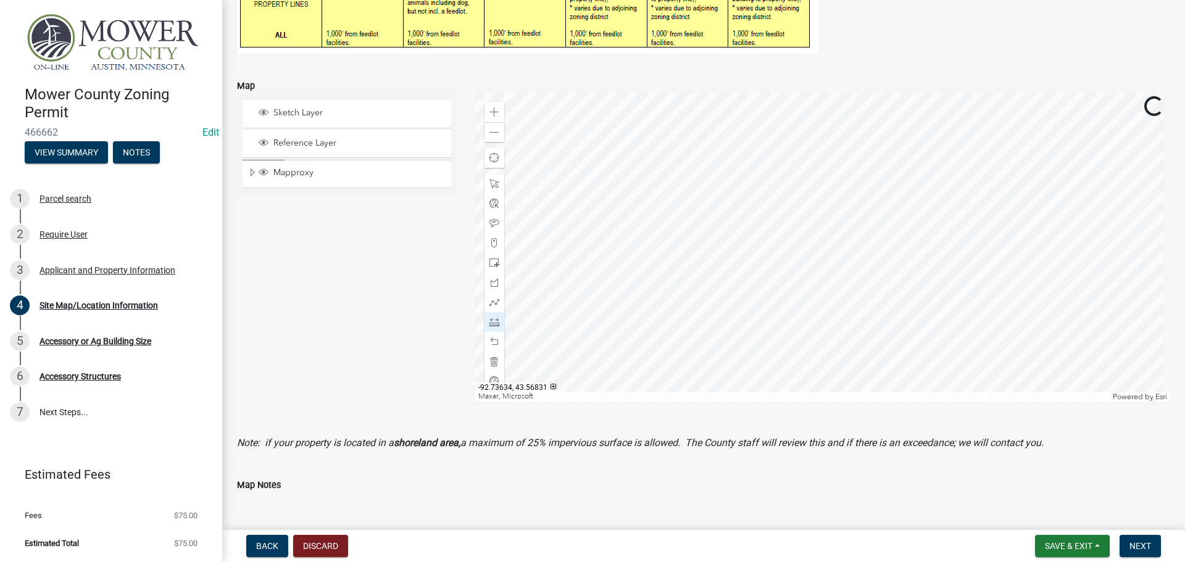
click at [700, 278] on div at bounding box center [822, 247] width 695 height 308
click at [761, 278] on div at bounding box center [822, 247] width 695 height 308
click at [650, 277] on div at bounding box center [822, 247] width 695 height 308
click at [619, 276] on div at bounding box center [822, 247] width 695 height 308
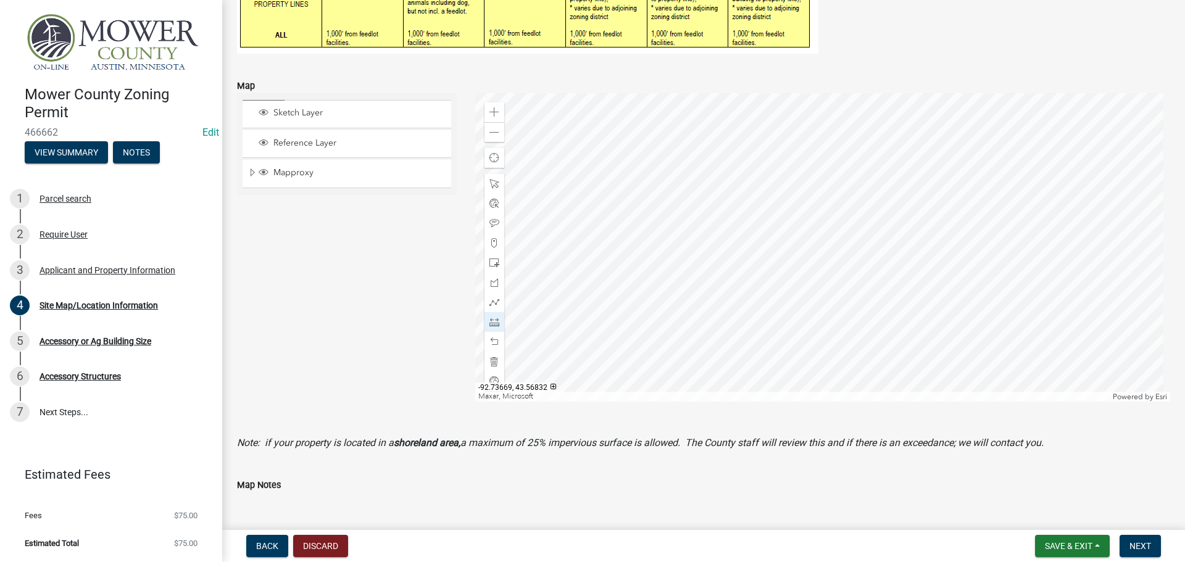
click at [619, 276] on div at bounding box center [822, 247] width 695 height 308
click at [668, 257] on div at bounding box center [822, 247] width 695 height 308
click at [665, 189] on div at bounding box center [822, 247] width 695 height 308
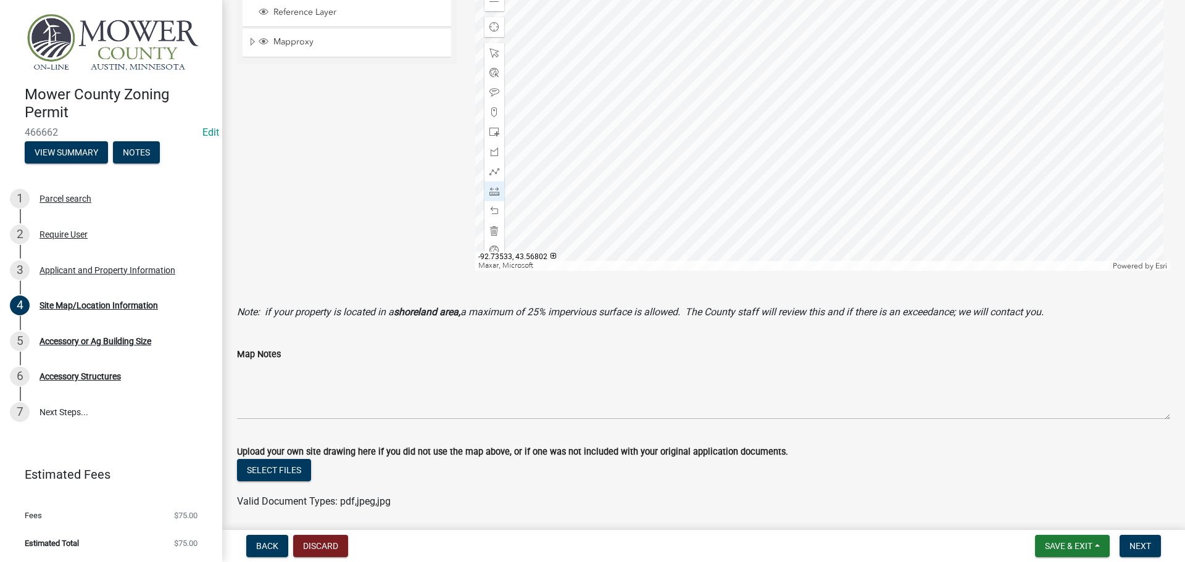
scroll to position [558, 0]
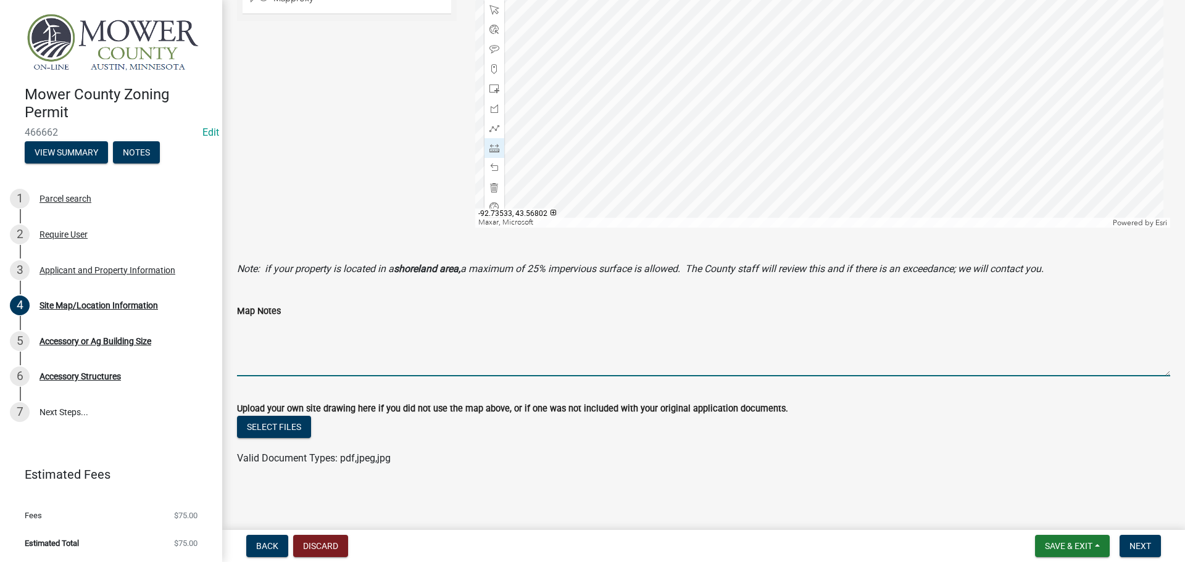
click at [336, 364] on textarea "Map Notes" at bounding box center [703, 347] width 933 height 58
click at [621, 325] on textarea "Containers will be moved around in the area they are located in within the map(…" at bounding box center [703, 347] width 933 height 58
click at [613, 328] on textarea "Containers will be moved around in the area they are located in within the map(…" at bounding box center [703, 347] width 933 height 58
click at [634, 328] on textarea "Containers will be moved around in the area they are located in within the map(…" at bounding box center [703, 347] width 933 height 58
drag, startPoint x: 638, startPoint y: 330, endPoint x: 610, endPoint y: 326, distance: 28.6
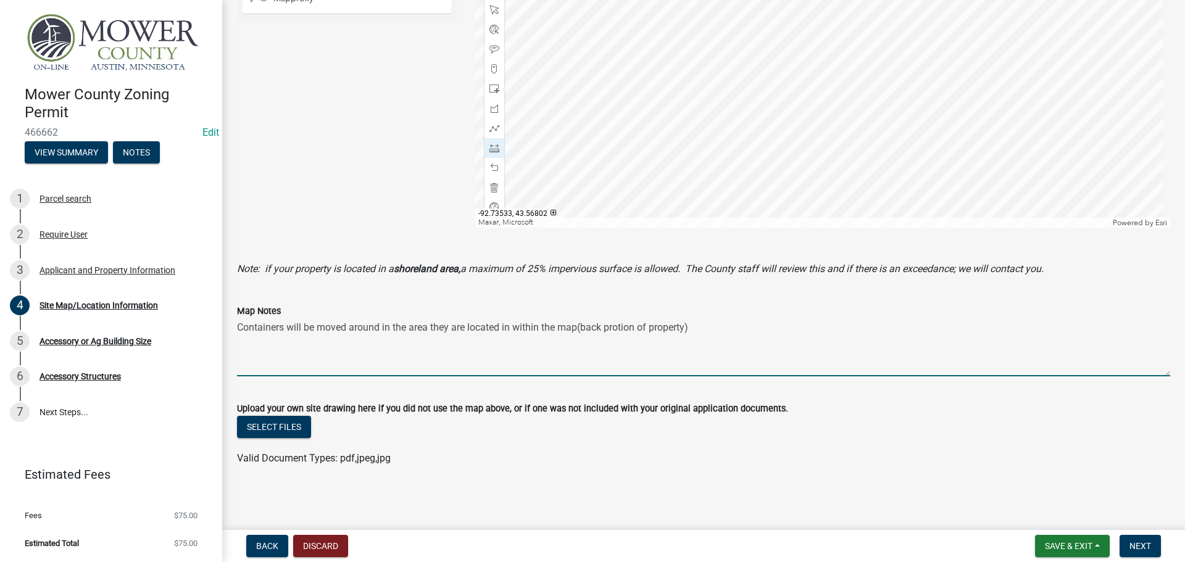
click at [610, 326] on textarea "Containers will be moved around in the area they are located in within the map(…" at bounding box center [703, 347] width 933 height 58
type textarea "Containers will be moved around in the area they are located in within the map(…"
click at [1146, 546] on span "Next" at bounding box center [1140, 546] width 22 height 10
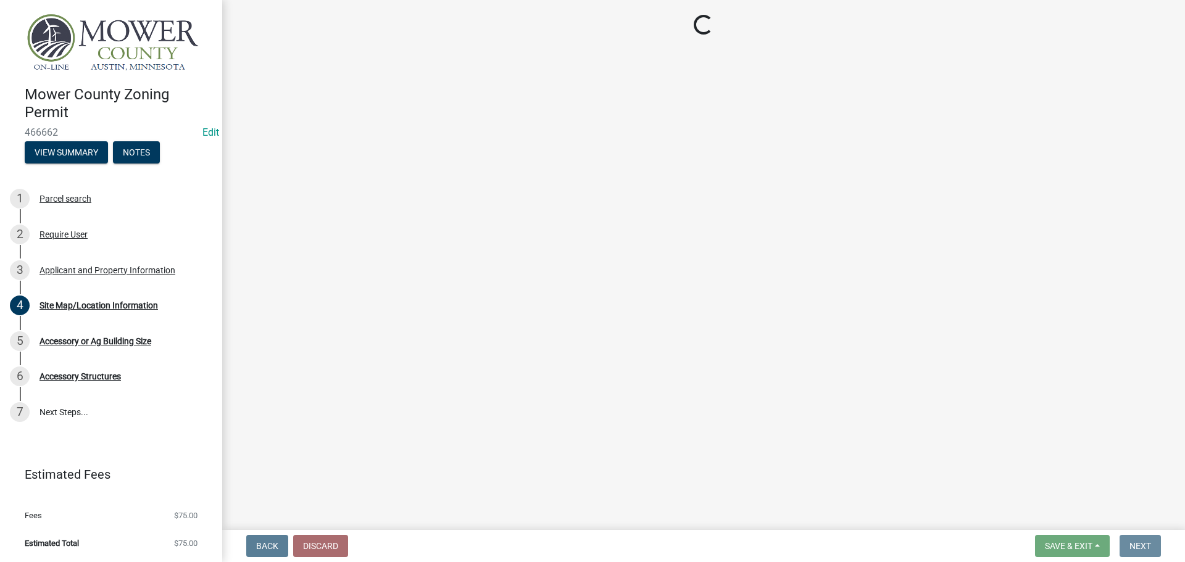
scroll to position [0, 0]
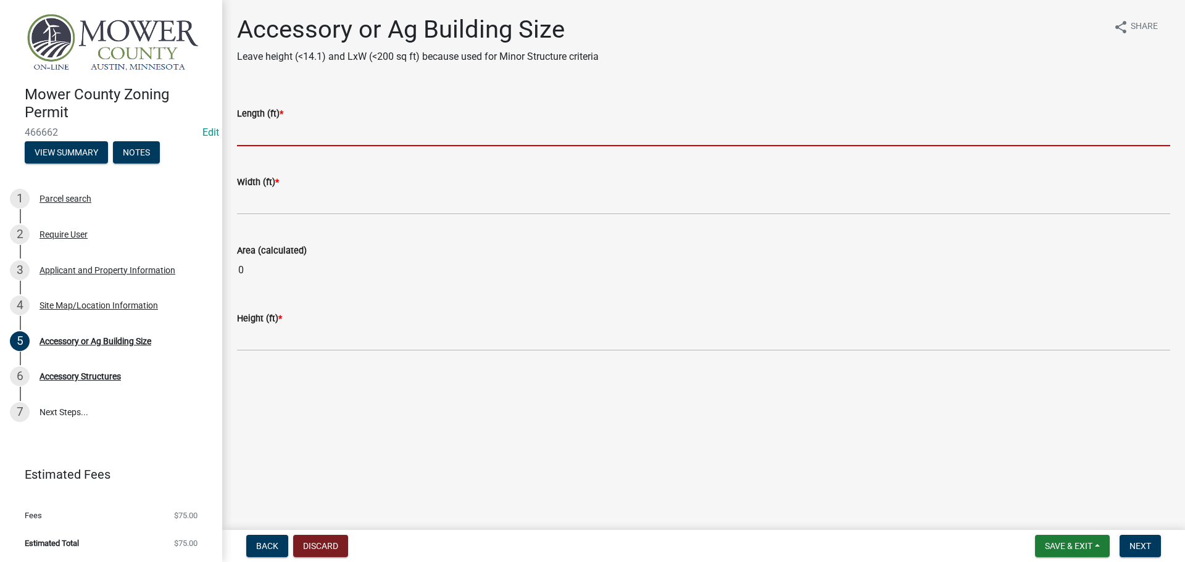
click at [273, 131] on input "text" at bounding box center [703, 133] width 933 height 25
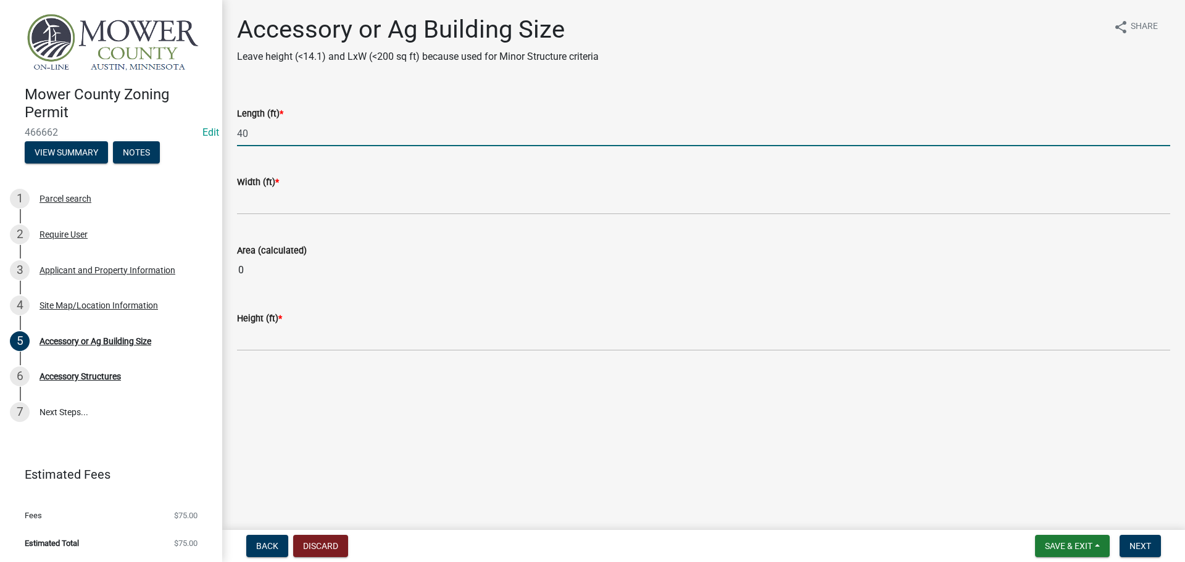
type input "40"
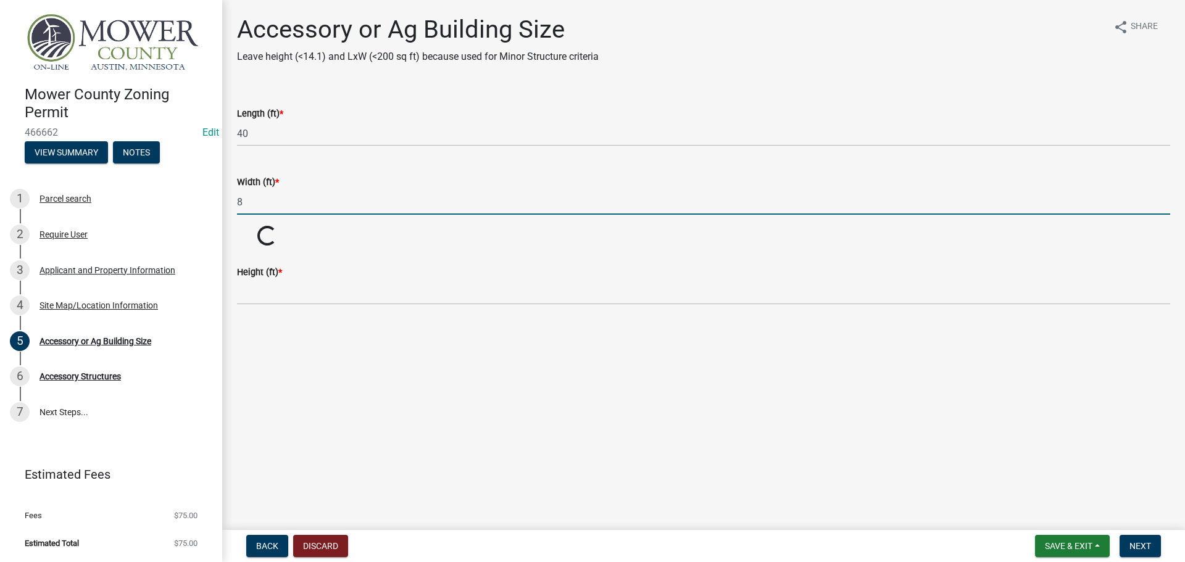
type input "8"
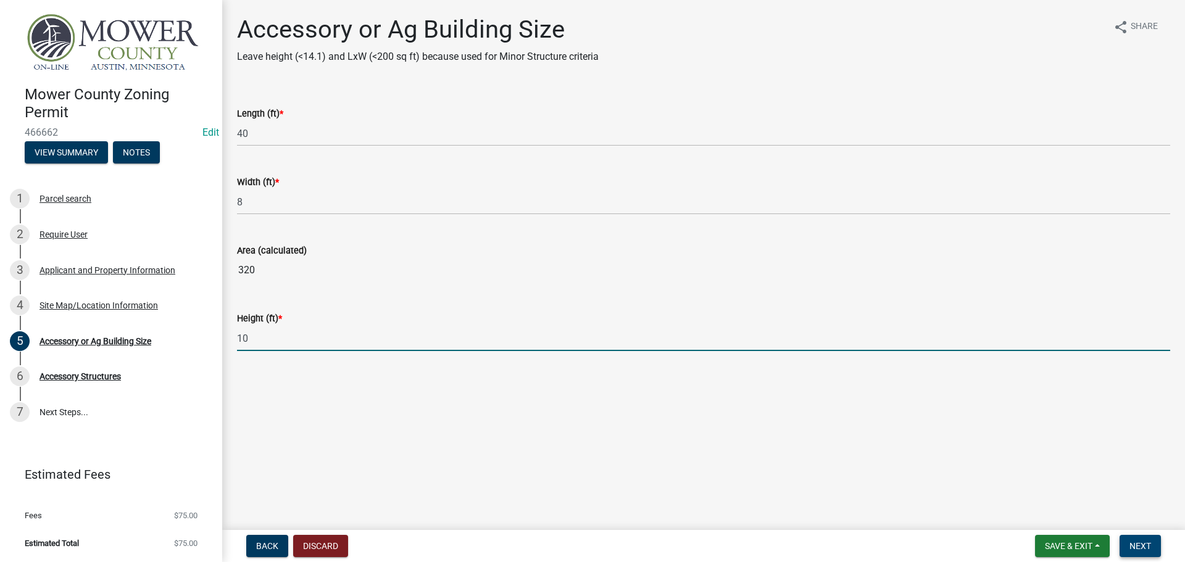
type input "10"
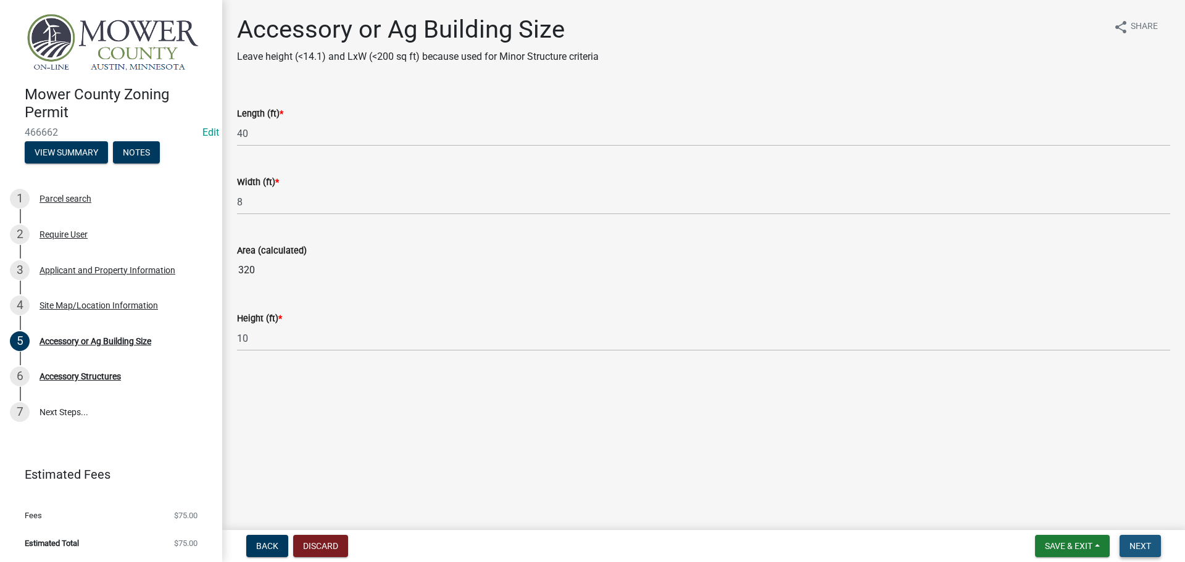
click at [1135, 545] on span "Next" at bounding box center [1140, 546] width 22 height 10
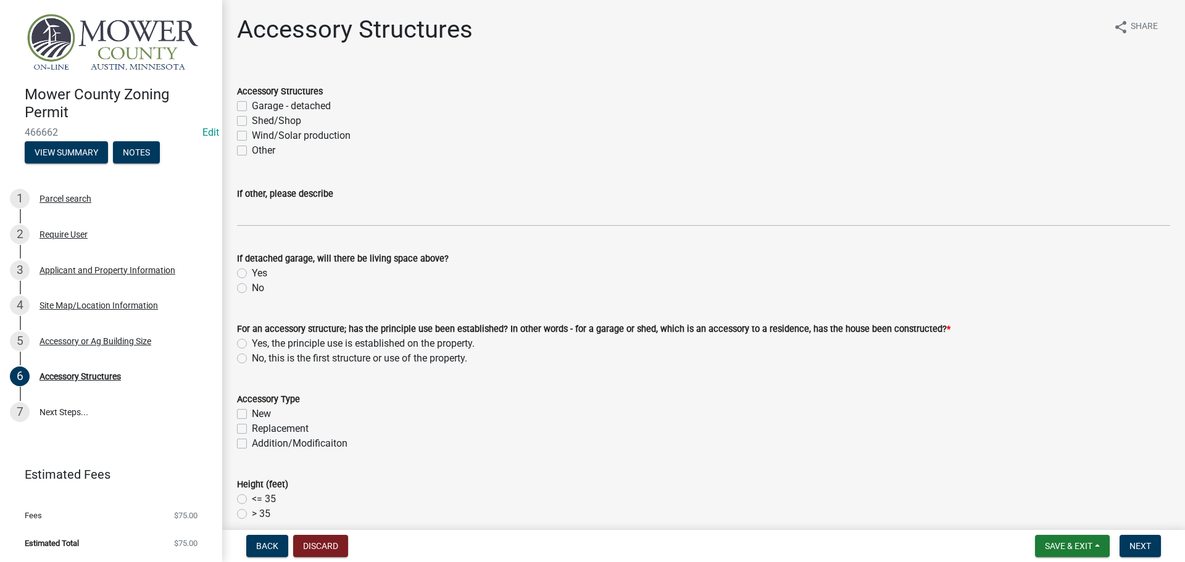
click at [252, 154] on label "Other" at bounding box center [263, 150] width 23 height 15
click at [252, 151] on input "Other" at bounding box center [256, 147] width 8 height 8
checkbox input "true"
checkbox input "false"
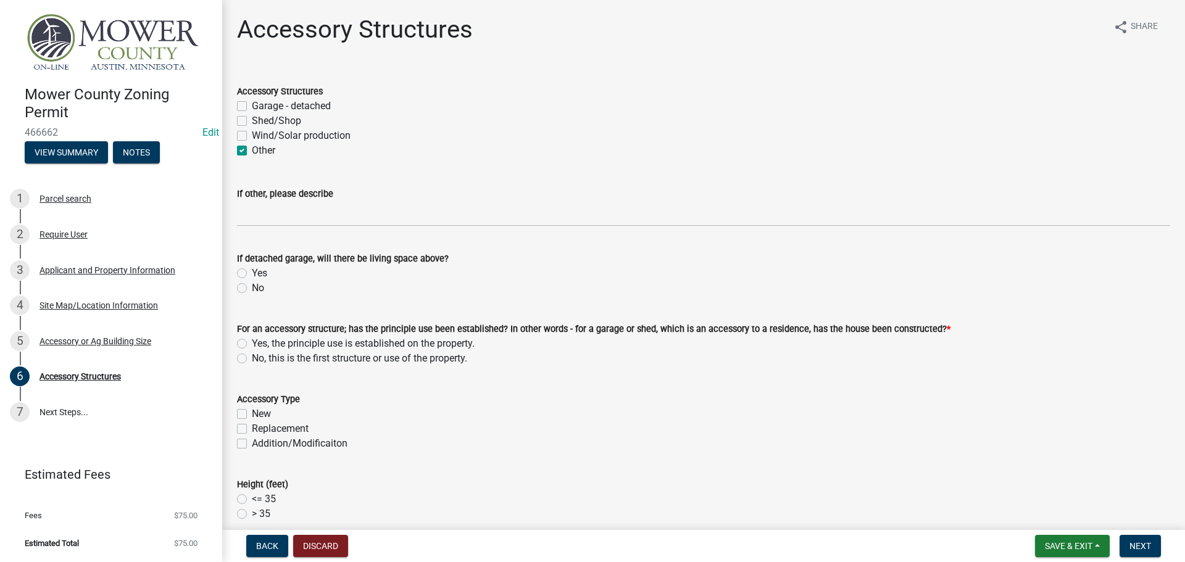
checkbox input "false"
checkbox input "true"
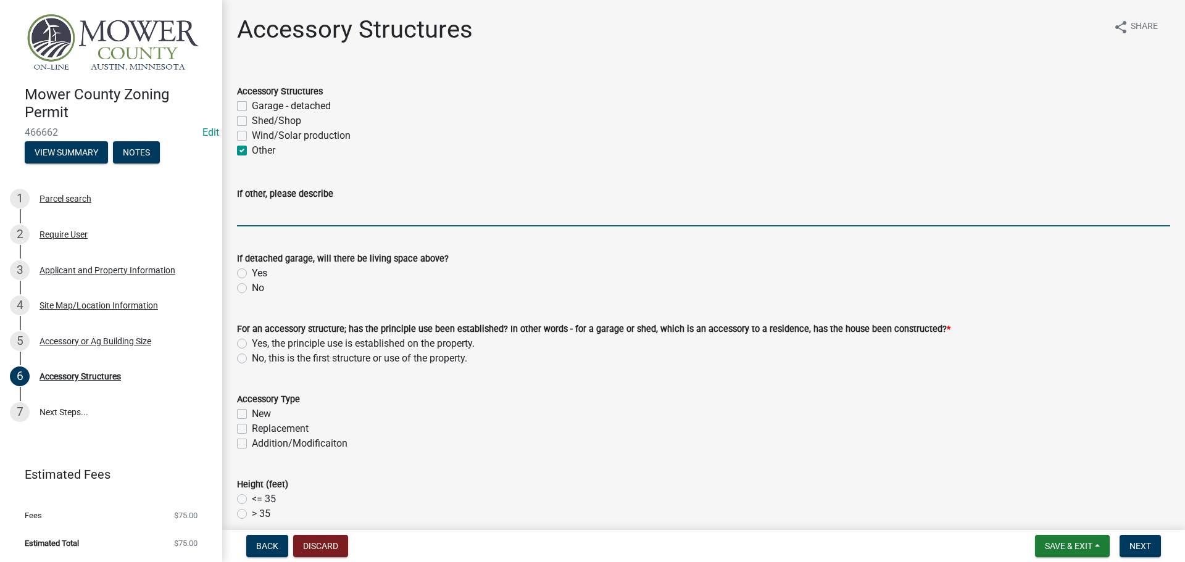
click at [272, 217] on input "If other, please describe" at bounding box center [703, 213] width 933 height 25
drag, startPoint x: 327, startPoint y: 217, endPoint x: 292, endPoint y: 211, distance: 35.0
click at [292, 211] on input "4 Containers Moveable" at bounding box center [703, 213] width 933 height 25
type input "4 Containers"
click at [252, 288] on label "No" at bounding box center [258, 288] width 12 height 15
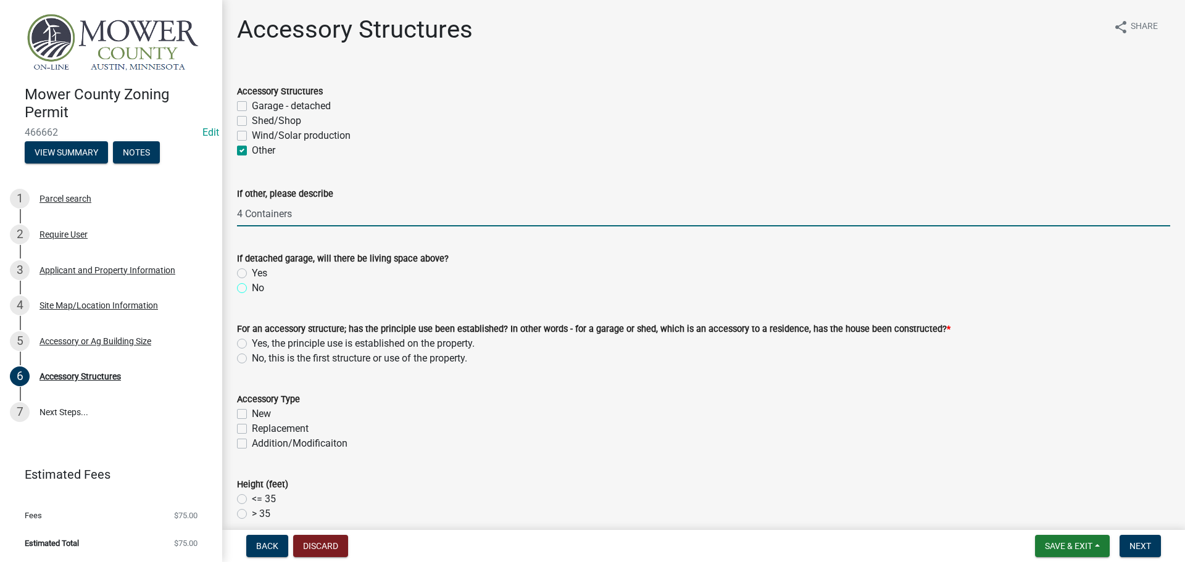
click at [252, 288] on input "No" at bounding box center [256, 285] width 8 height 8
radio input "true"
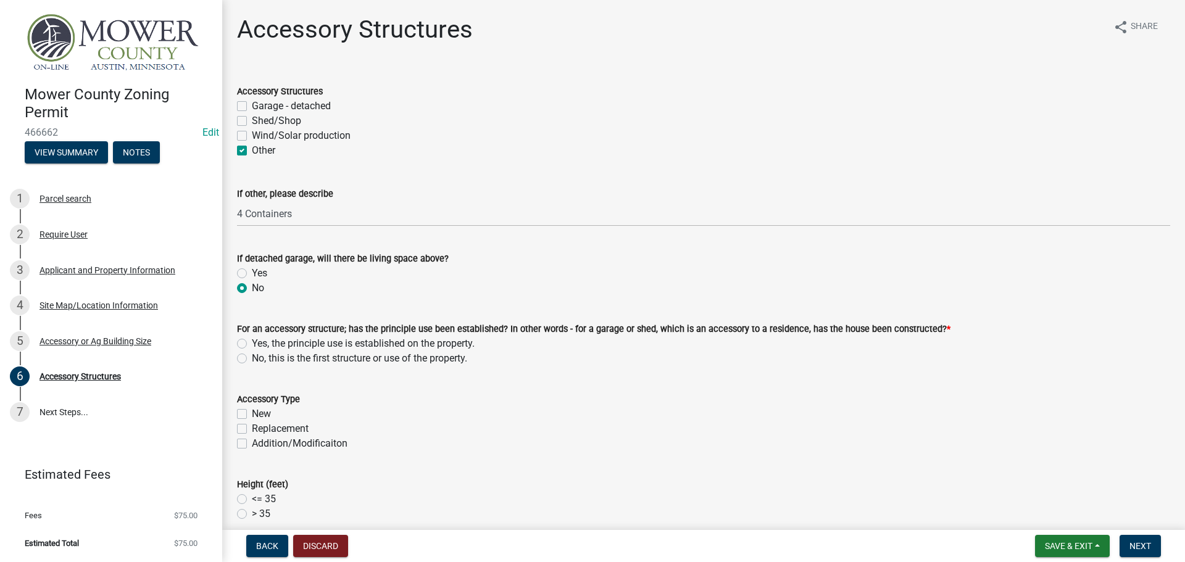
click at [252, 344] on label "Yes, the principle use is established on the property." at bounding box center [363, 343] width 223 height 15
click at [252, 344] on input "Yes, the principle use is established on the property." at bounding box center [256, 340] width 8 height 8
radio input "true"
click at [252, 414] on label "New" at bounding box center [261, 414] width 19 height 15
click at [252, 414] on input "New" at bounding box center [256, 411] width 8 height 8
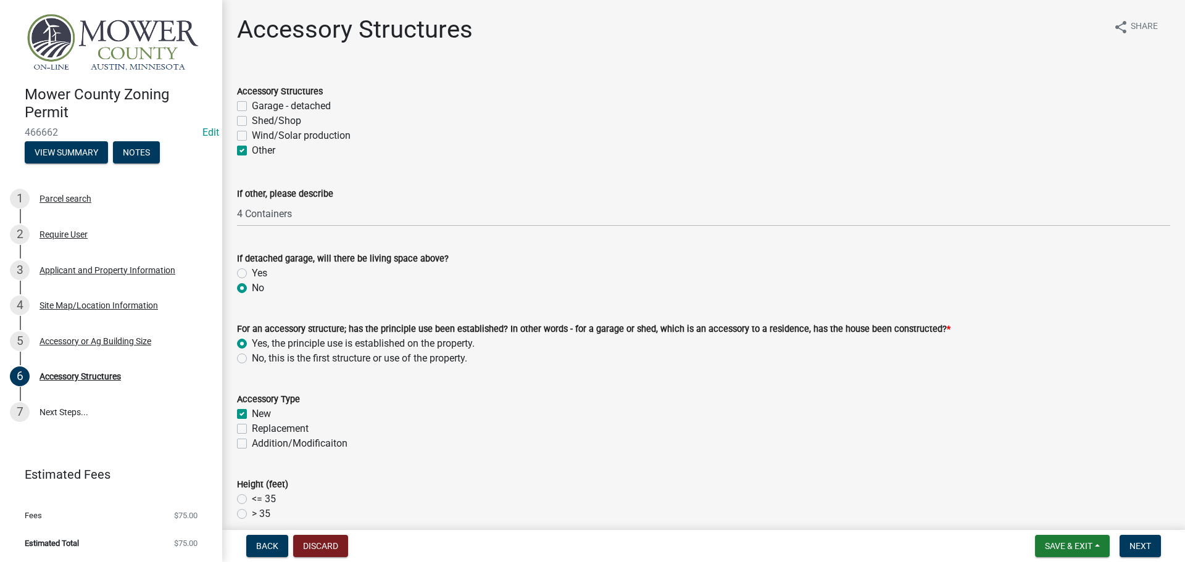
checkbox input "true"
checkbox input "false"
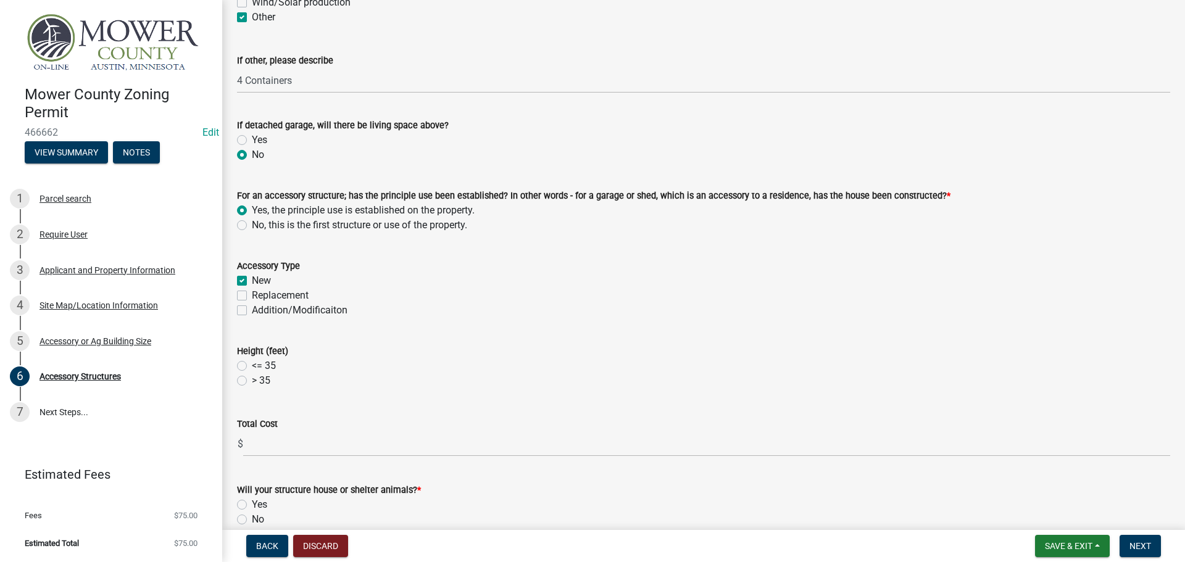
scroll to position [185, 0]
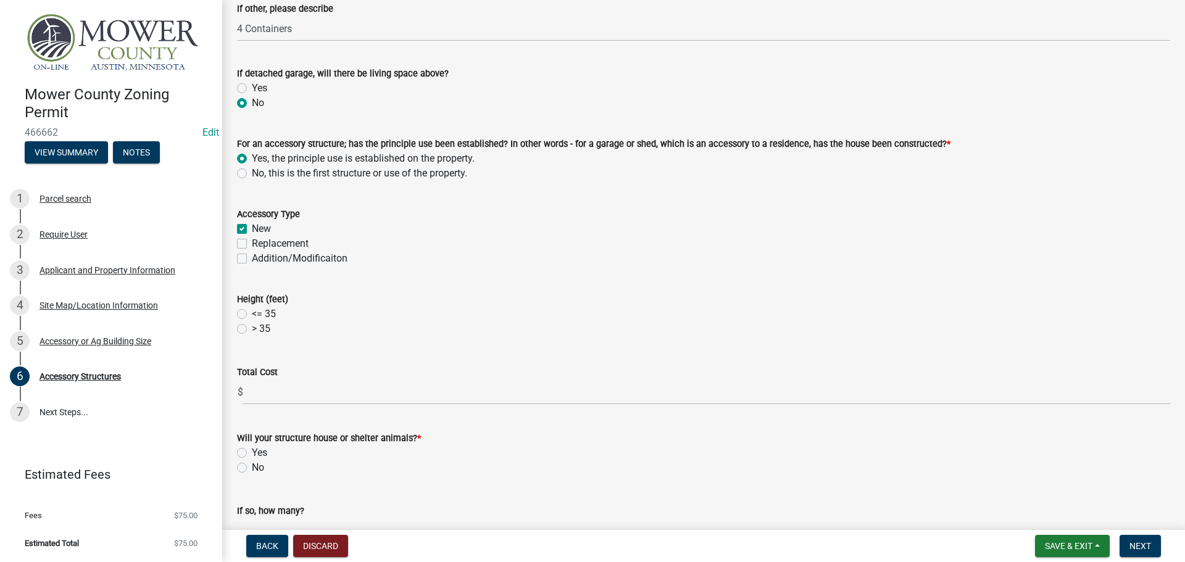
click at [252, 313] on label "<= 35" at bounding box center [264, 314] width 24 height 15
click at [252, 313] on input "<= 35" at bounding box center [256, 311] width 8 height 8
radio input "true"
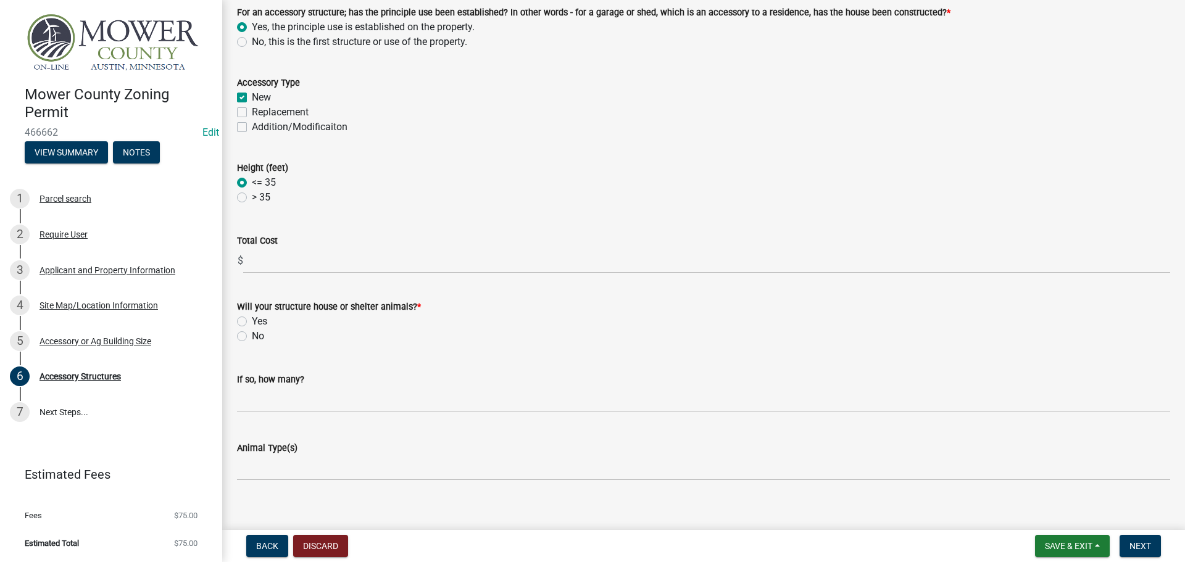
scroll to position [330, 0]
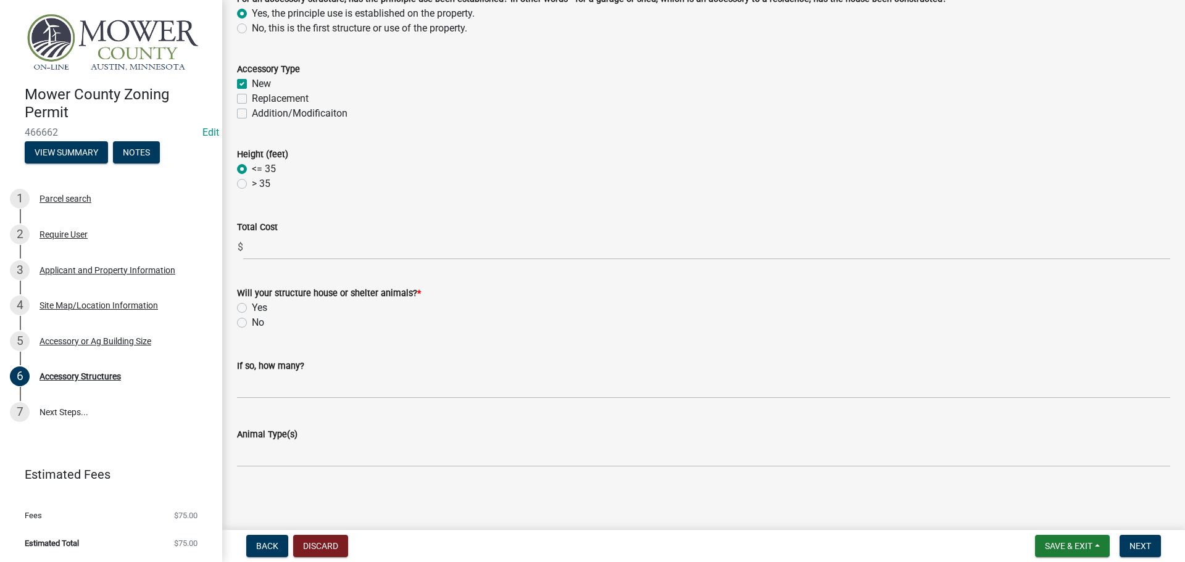
click at [252, 320] on label "No" at bounding box center [258, 322] width 12 height 15
click at [252, 320] on input "No" at bounding box center [256, 319] width 8 height 8
radio input "true"
click at [1138, 541] on span "Next" at bounding box center [1140, 546] width 22 height 10
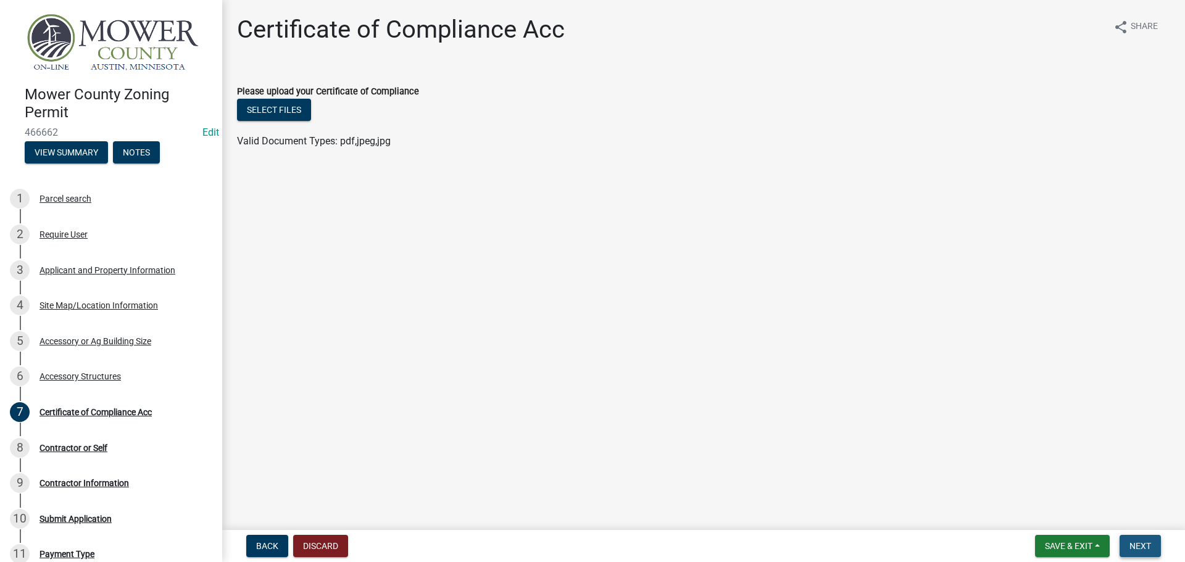
click at [1137, 544] on span "Next" at bounding box center [1140, 546] width 22 height 10
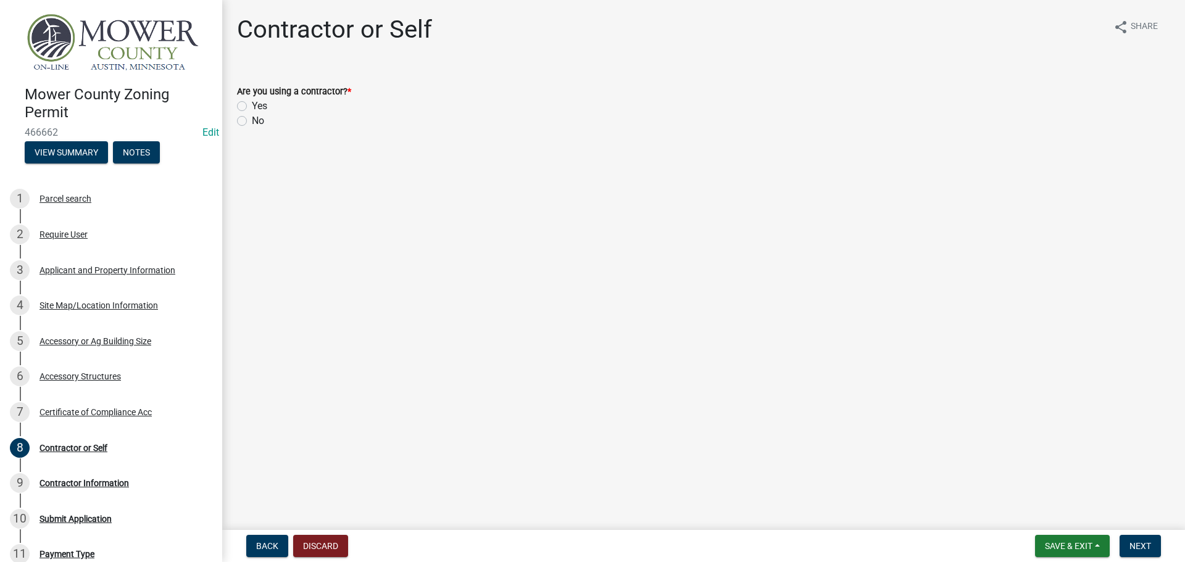
click at [252, 123] on label "No" at bounding box center [258, 121] width 12 height 15
click at [252, 122] on input "No" at bounding box center [256, 118] width 8 height 8
radio input "true"
click at [1136, 547] on span "Next" at bounding box center [1140, 546] width 22 height 10
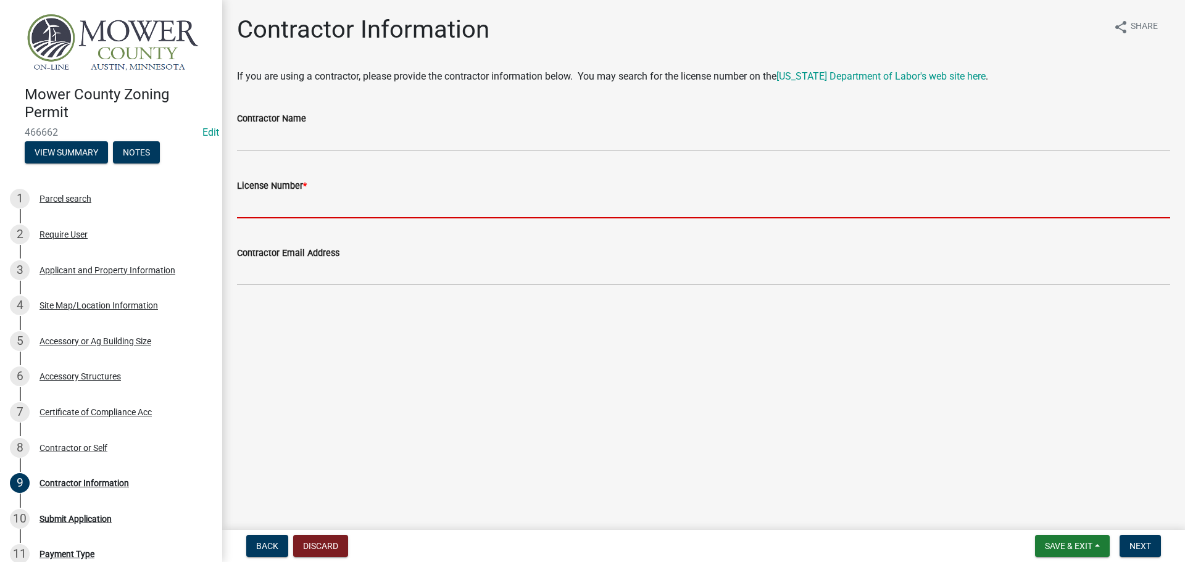
click at [288, 202] on input "License Number *" at bounding box center [703, 205] width 933 height 25
type input "NA"
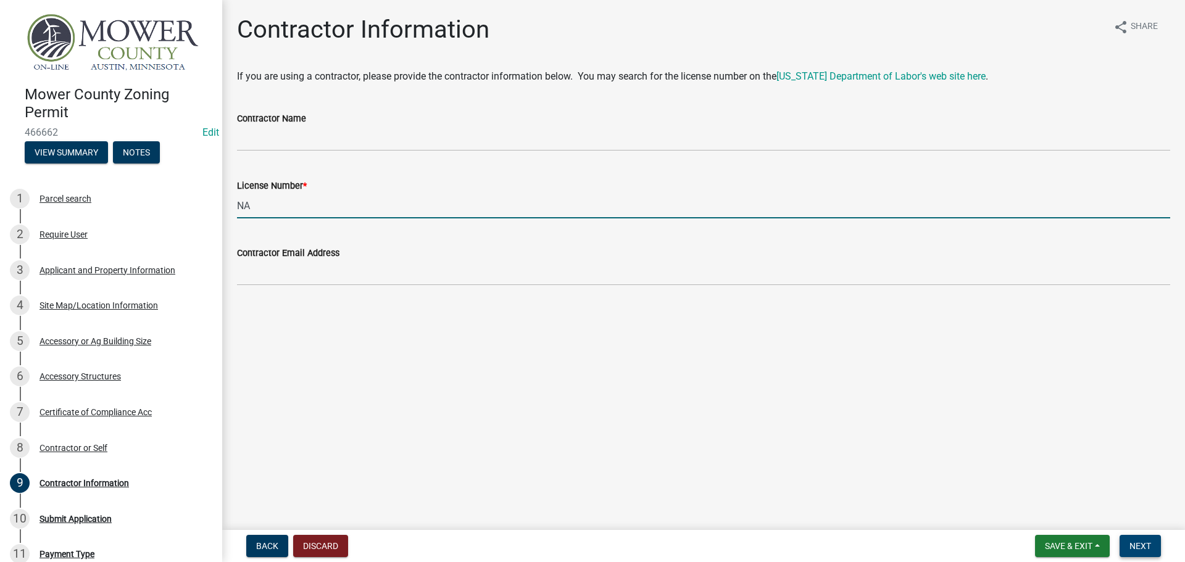
click at [1140, 544] on span "Next" at bounding box center [1140, 546] width 22 height 10
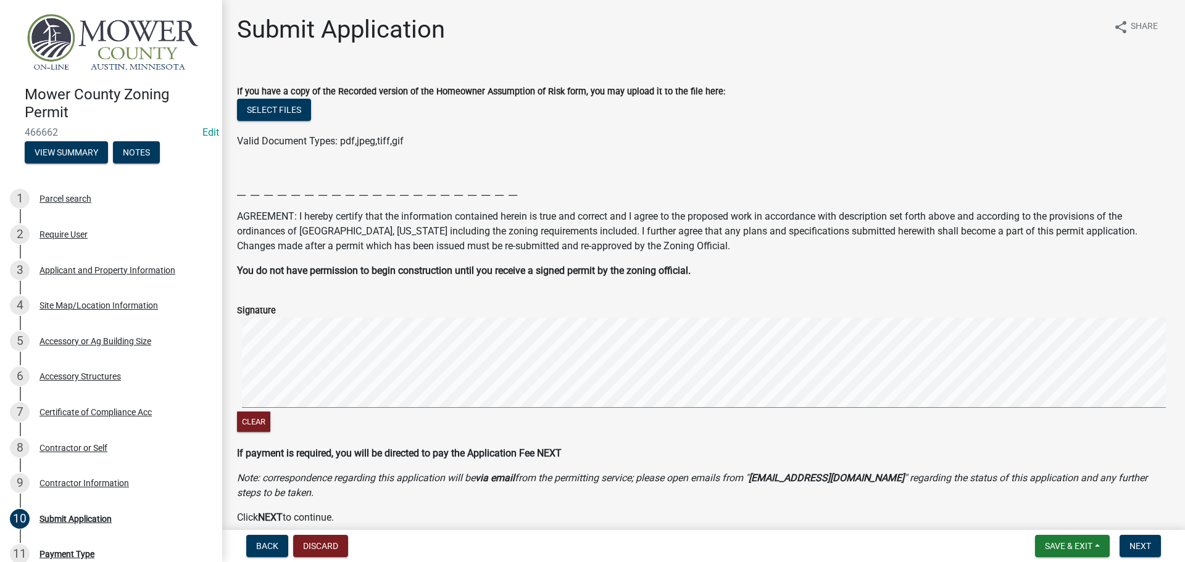
click at [407, 408] on signature-pad at bounding box center [703, 365] width 933 height 94
click at [1142, 541] on span "Next" at bounding box center [1140, 546] width 22 height 10
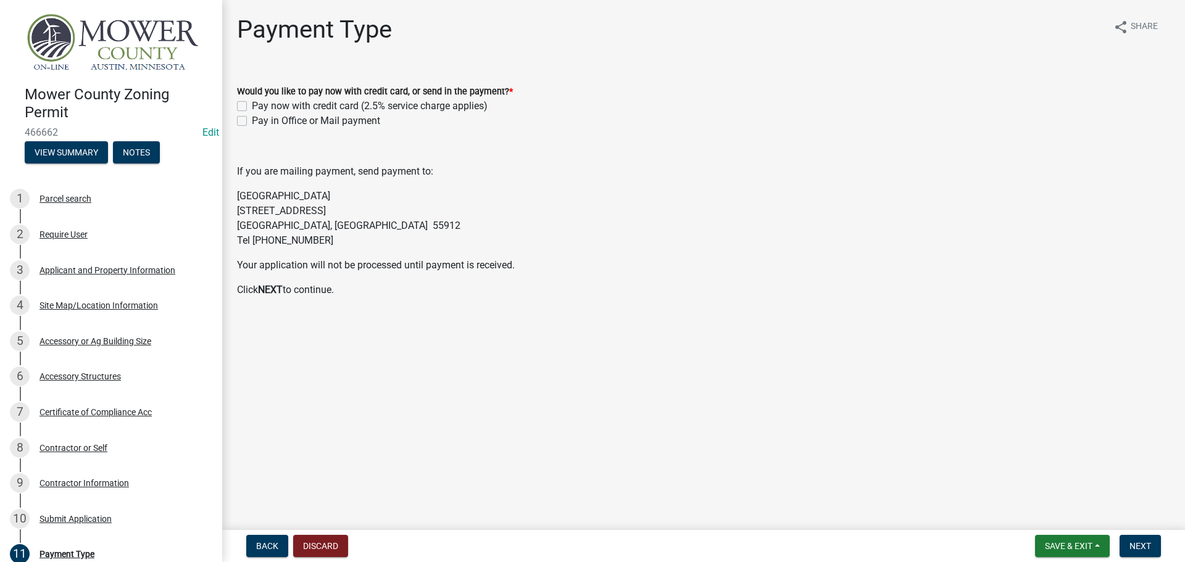
click at [252, 120] on label "Pay in Office or Mail payment" at bounding box center [316, 121] width 128 height 15
click at [252, 120] on input "Pay in Office or Mail payment" at bounding box center [256, 118] width 8 height 8
checkbox input "true"
checkbox input "false"
checkbox input "true"
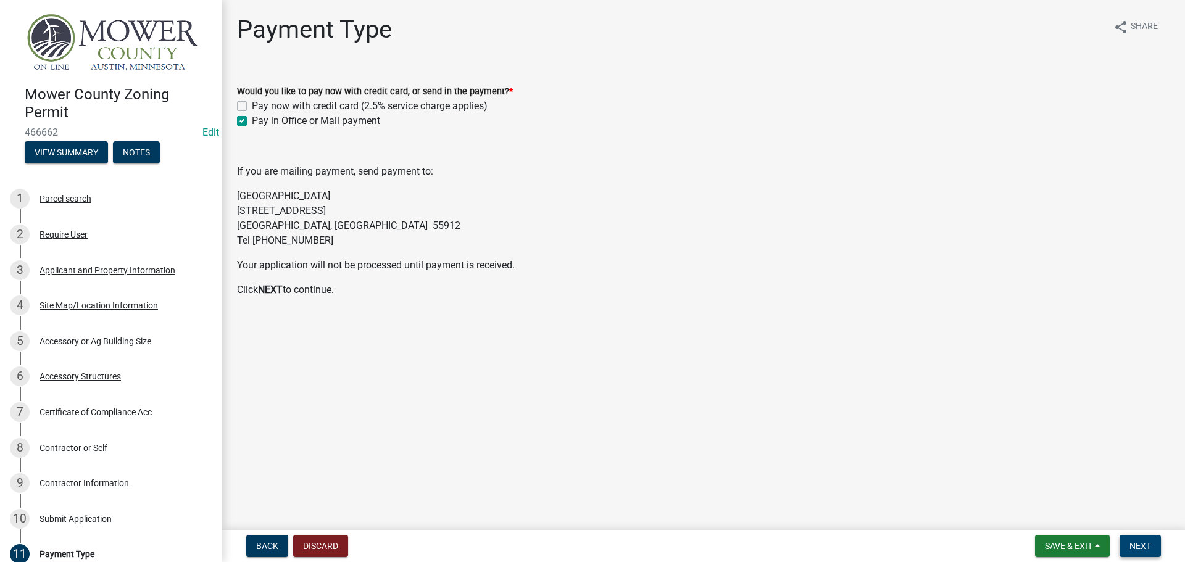
click at [1143, 550] on span "Next" at bounding box center [1140, 546] width 22 height 10
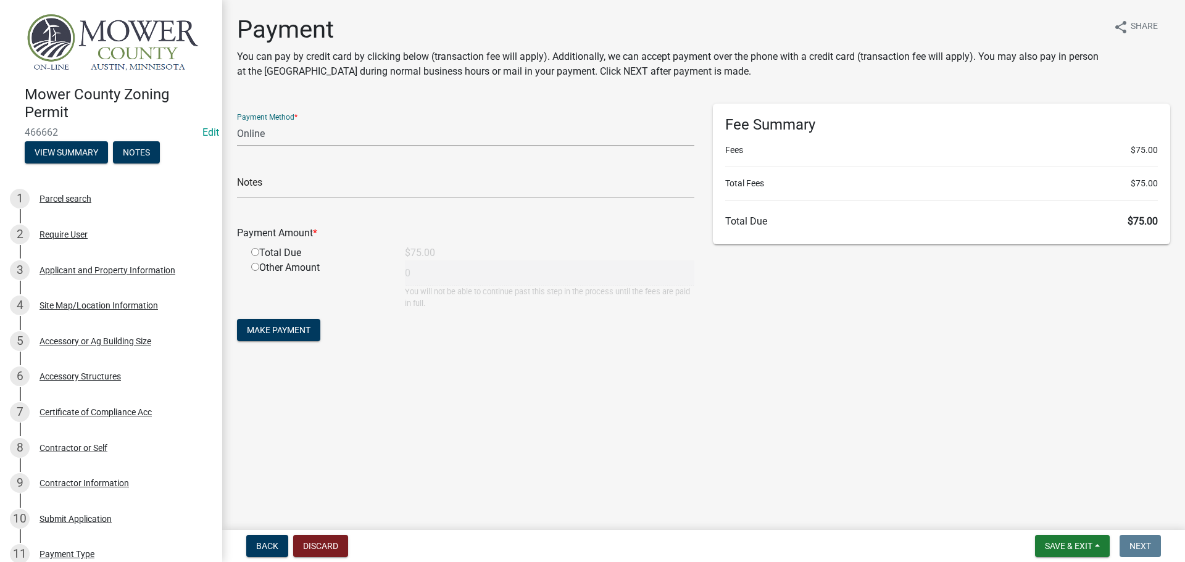
click at [296, 135] on select "Credit Card POS Check Cash Online" at bounding box center [465, 133] width 457 height 25
select select "1: 0"
click at [237, 121] on select "Credit Card POS Check Cash Online" at bounding box center [465, 133] width 457 height 25
click at [290, 197] on input "text" at bounding box center [465, 185] width 457 height 25
type input "6418"
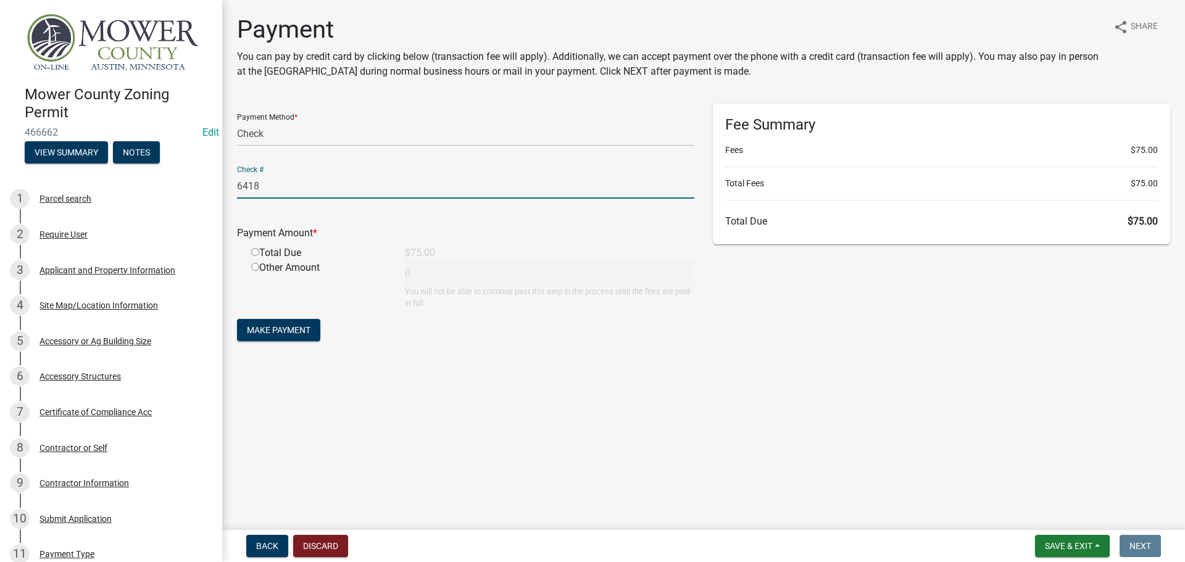
click at [254, 252] on input "radio" at bounding box center [255, 252] width 8 height 8
radio input "true"
type input "75"
click at [274, 333] on span "Make Payment" at bounding box center [279, 330] width 64 height 10
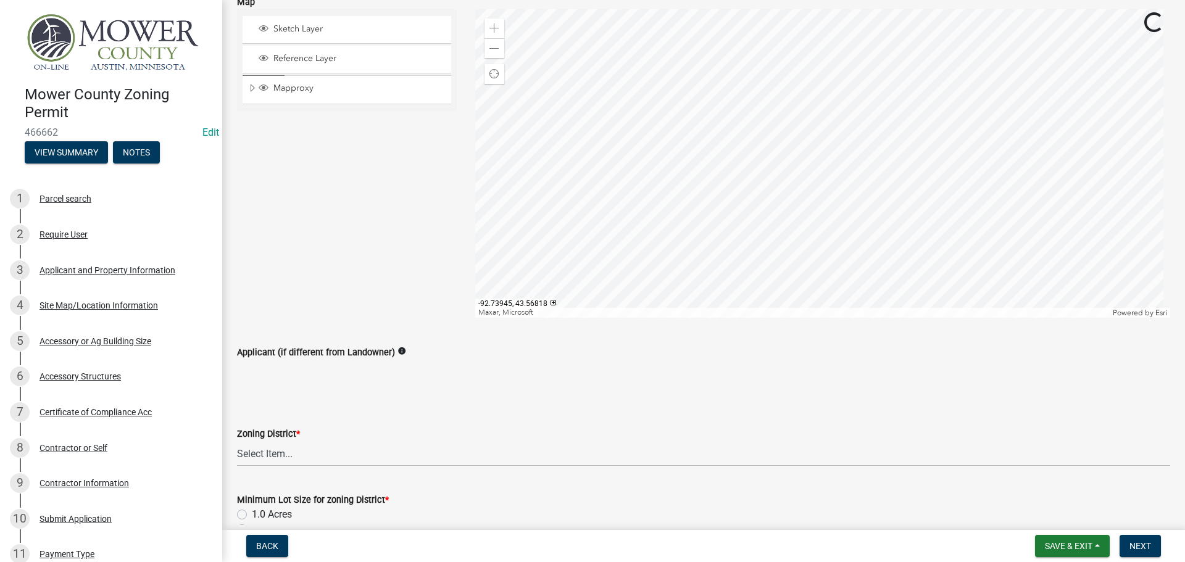
scroll to position [185, 0]
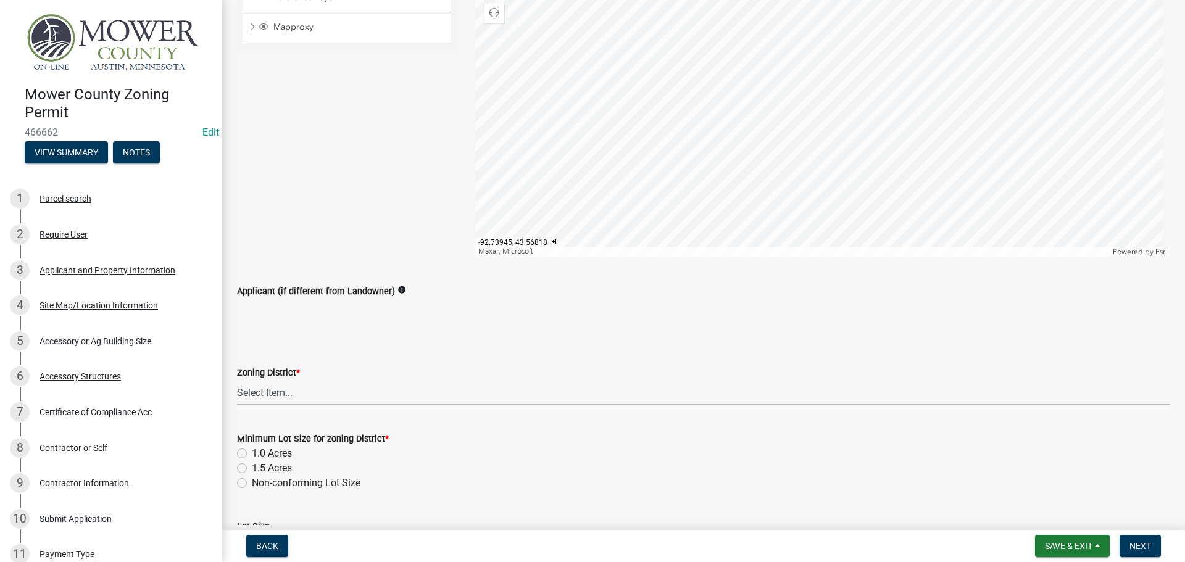
click at [307, 394] on select "Select Item... Agricultural District Rural Management District Urban Expansion …" at bounding box center [703, 392] width 933 height 25
click at [237, 380] on select "Select Item... Agricultural District Rural Management District Urban Expansion …" at bounding box center [703, 392] width 933 height 25
select select "b3482f8c-74ac-4d6a-bff7-6eca71038996"
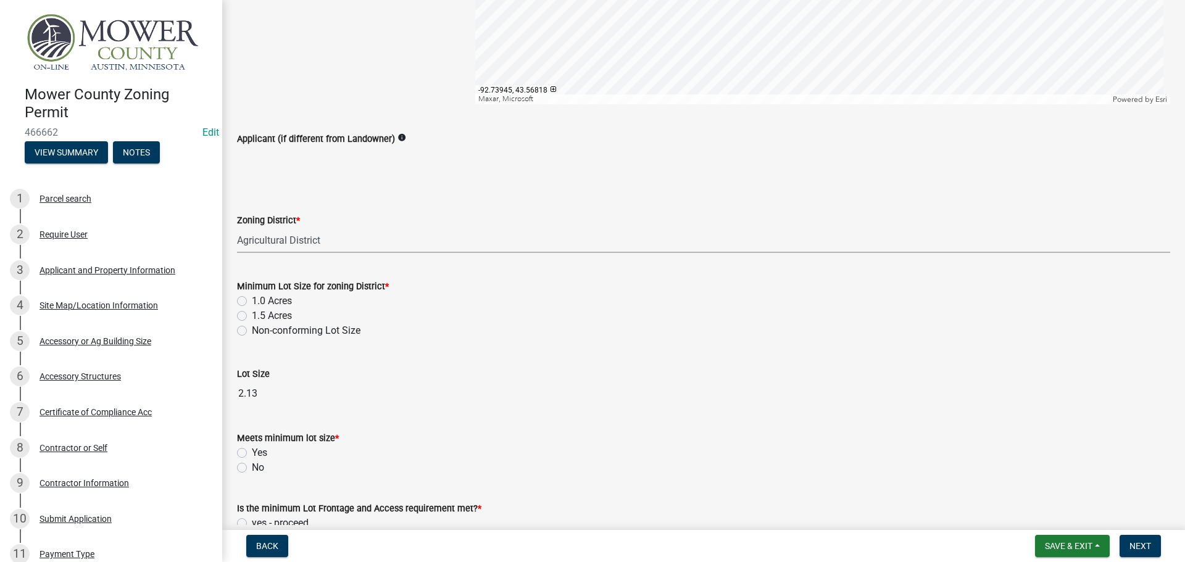
scroll to position [370, 0]
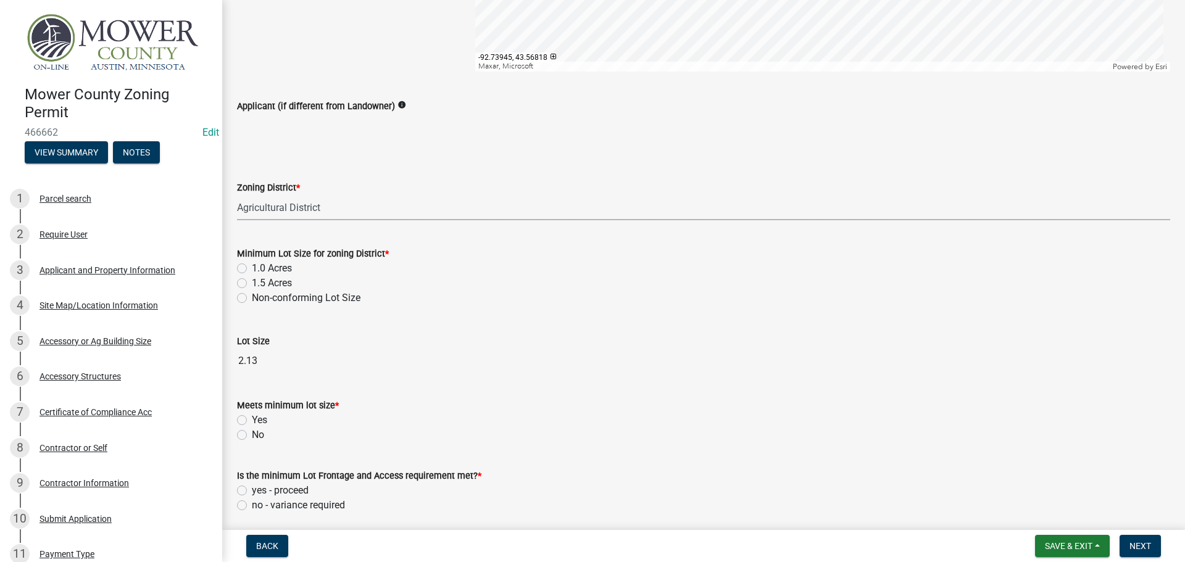
click at [252, 282] on label "1.5 Acres" at bounding box center [272, 283] width 40 height 15
click at [252, 282] on input "1.5 Acres" at bounding box center [256, 280] width 8 height 8
radio input "true"
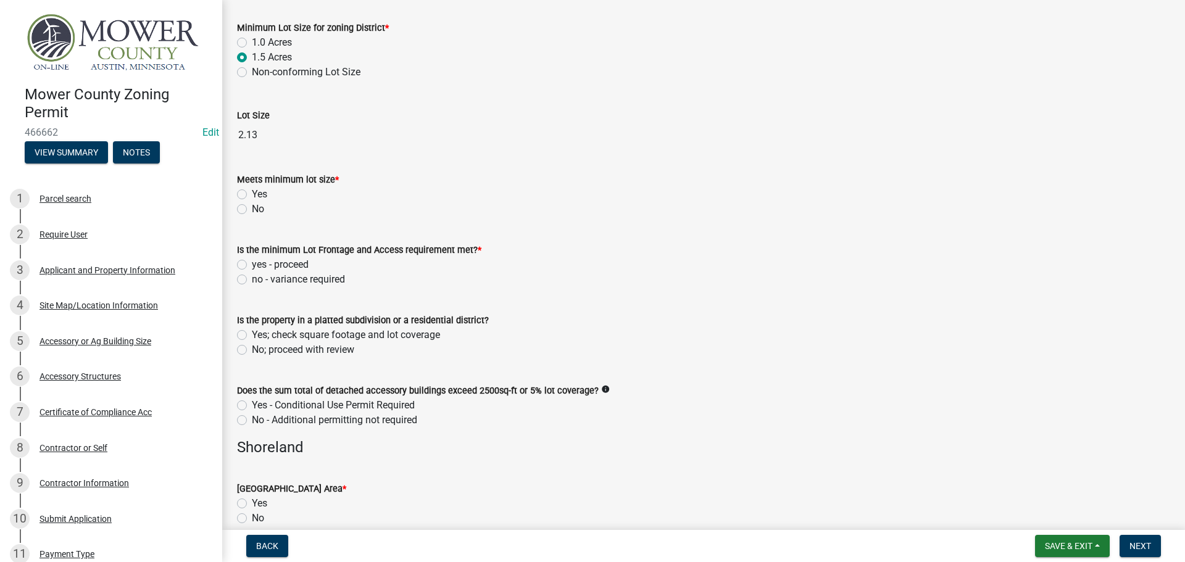
scroll to position [617, 0]
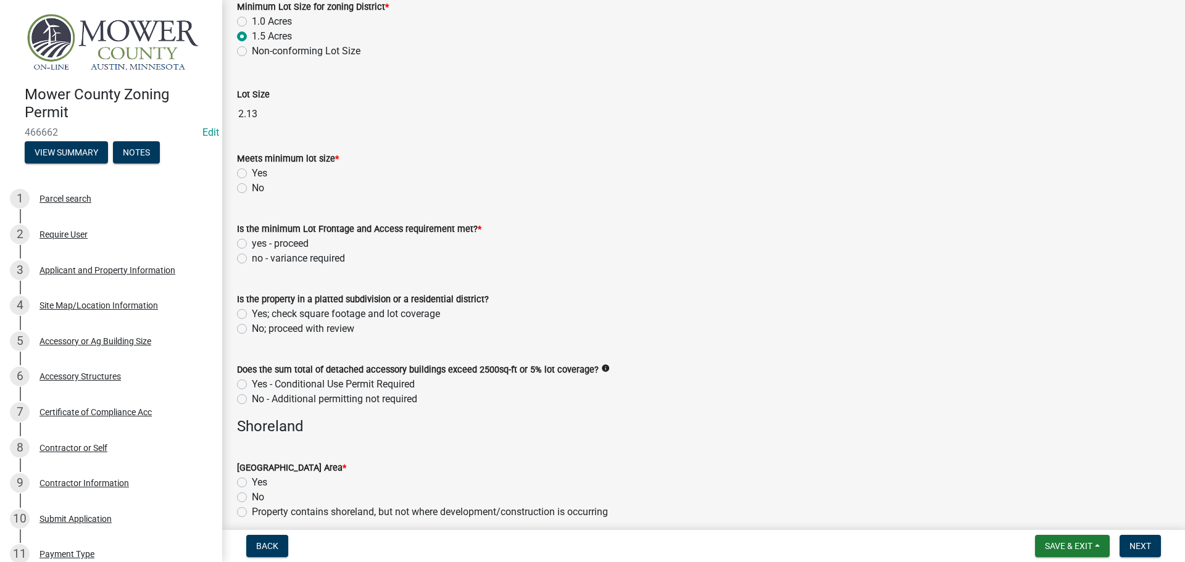
click at [252, 169] on label "Yes" at bounding box center [259, 173] width 15 height 15
click at [252, 169] on input "Yes" at bounding box center [256, 170] width 8 height 8
radio input "true"
click at [252, 240] on label "yes - proceed" at bounding box center [280, 243] width 57 height 15
click at [252, 240] on input "yes - proceed" at bounding box center [256, 240] width 8 height 8
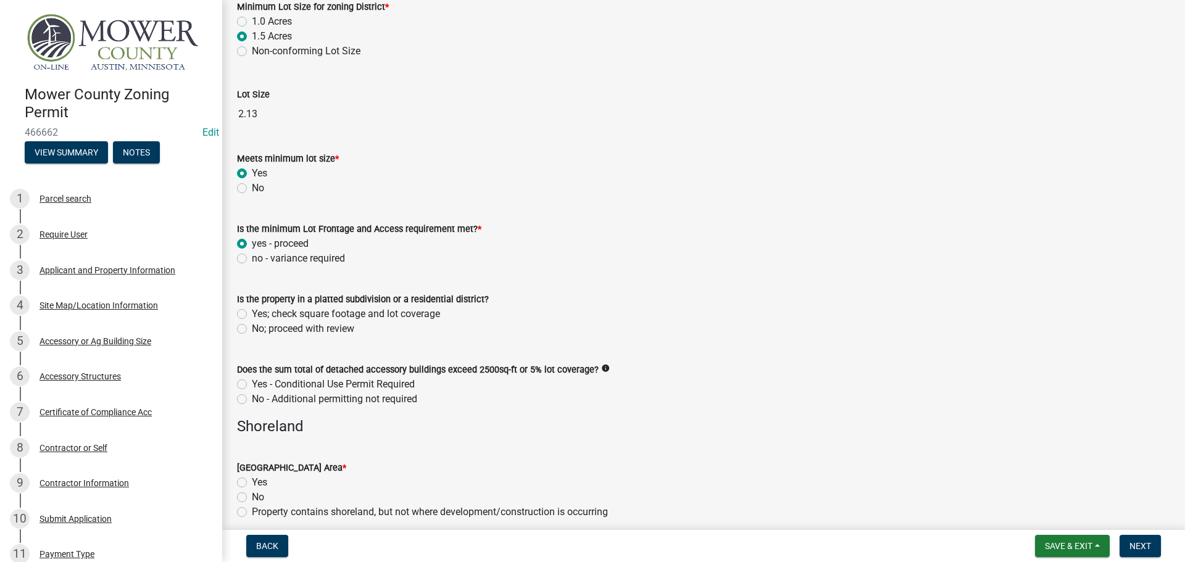
radio input "true"
click at [252, 330] on label "No; proceed with review" at bounding box center [303, 328] width 102 height 15
click at [252, 329] on input "No; proceed with review" at bounding box center [256, 325] width 8 height 8
radio input "true"
click at [252, 399] on label "No - Additional permitting not required" at bounding box center [334, 399] width 165 height 15
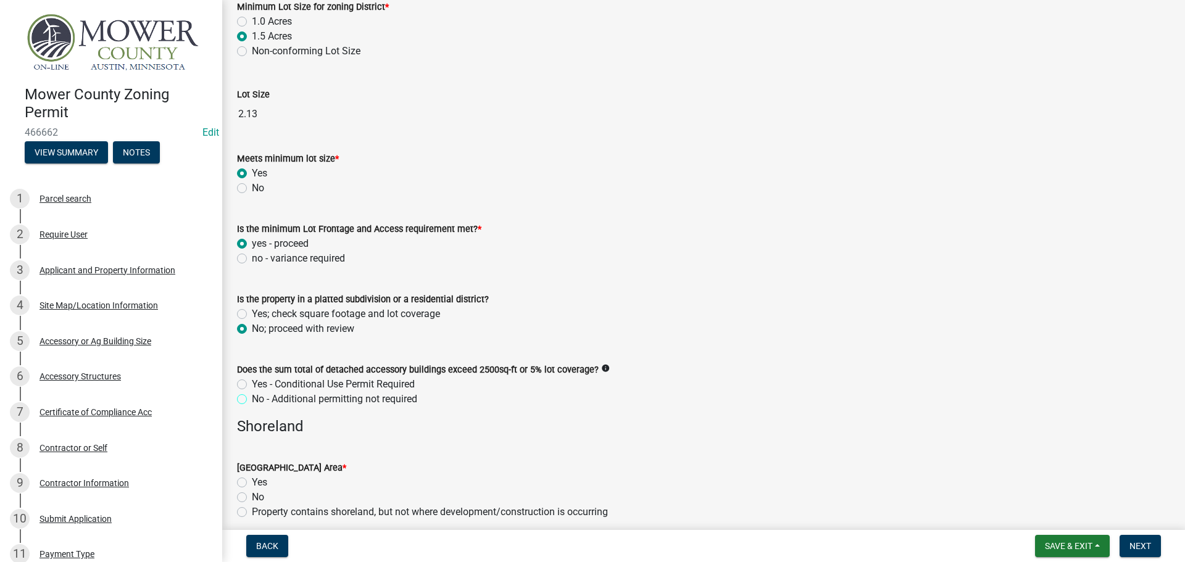
click at [252, 399] on input "No - Additional permitting not required" at bounding box center [256, 396] width 8 height 8
radio input "true"
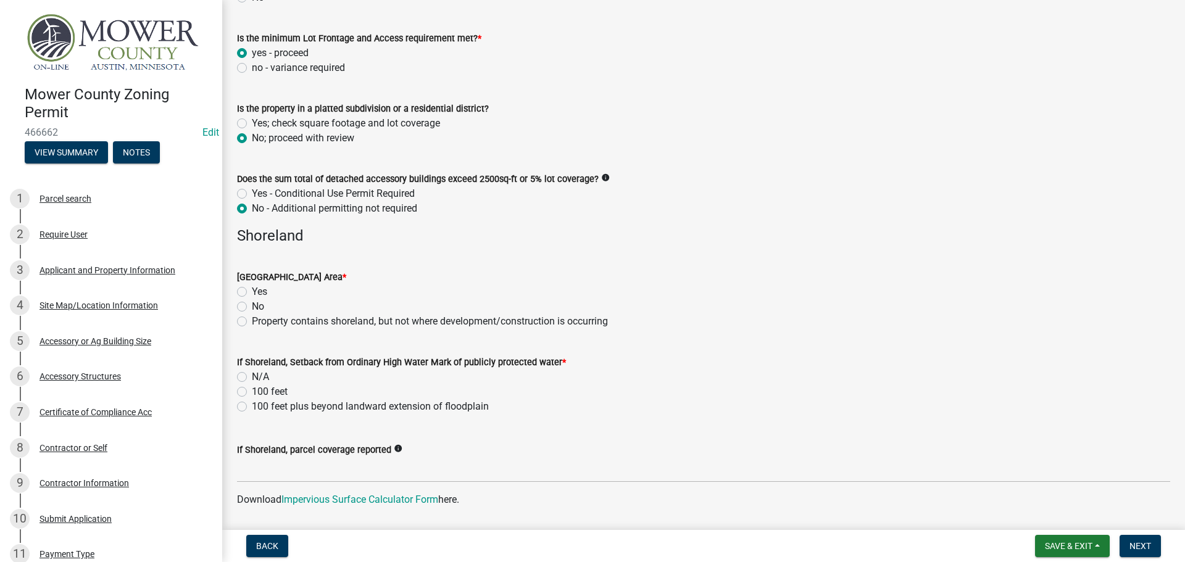
scroll to position [864, 0]
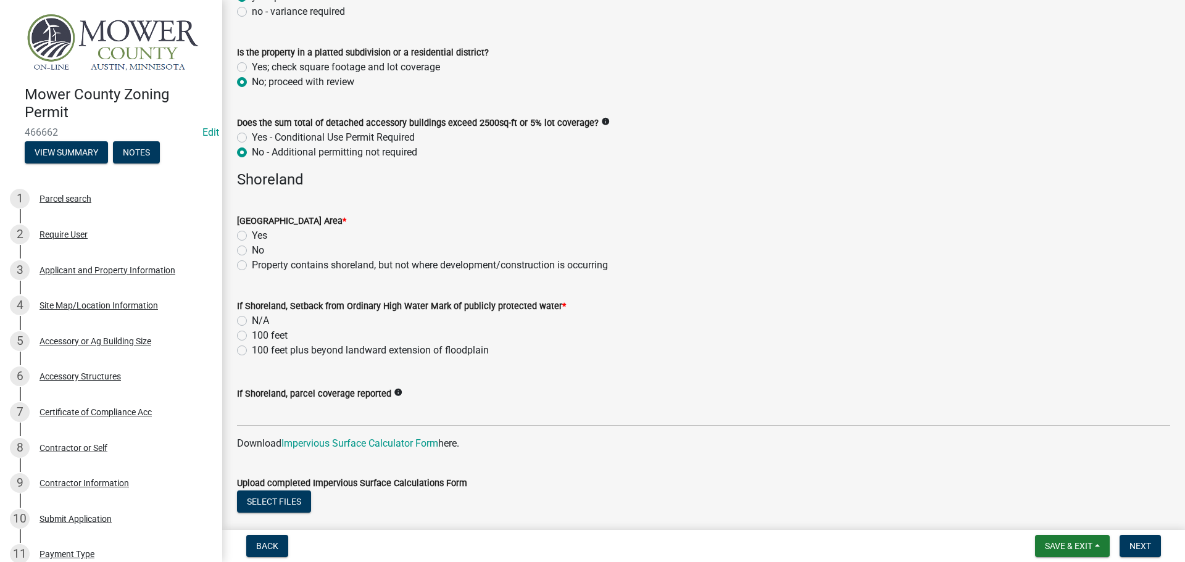
click at [252, 250] on label "No" at bounding box center [258, 250] width 12 height 15
click at [252, 250] on input "No" at bounding box center [256, 247] width 8 height 8
radio input "true"
click at [252, 318] on label "N/A" at bounding box center [260, 320] width 17 height 15
click at [252, 318] on input "N/A" at bounding box center [256, 317] width 8 height 8
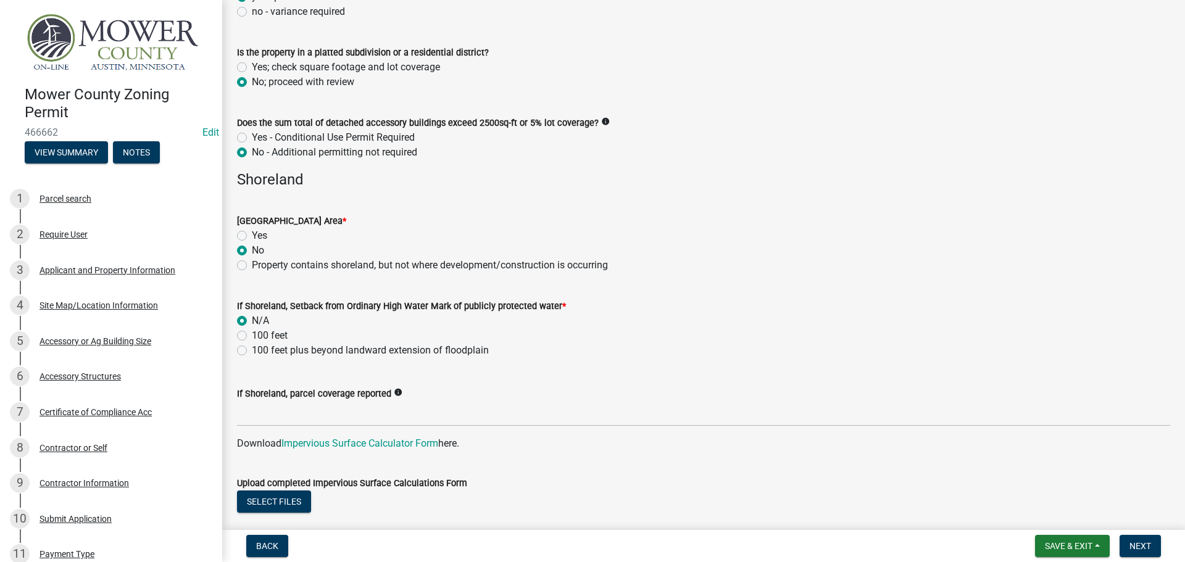
radio input "true"
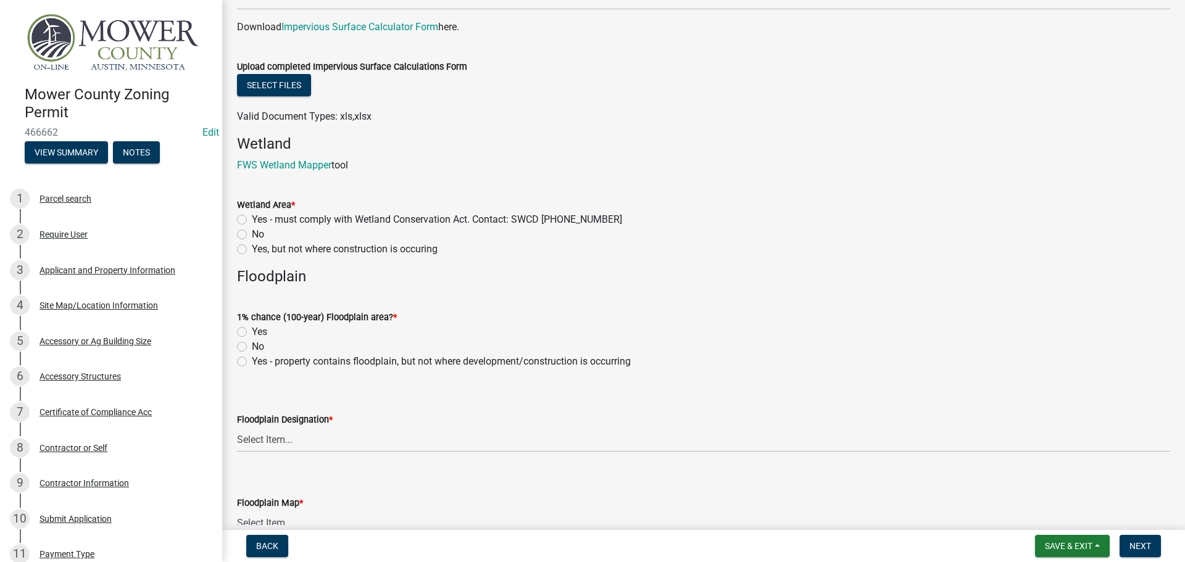
scroll to position [1357, 0]
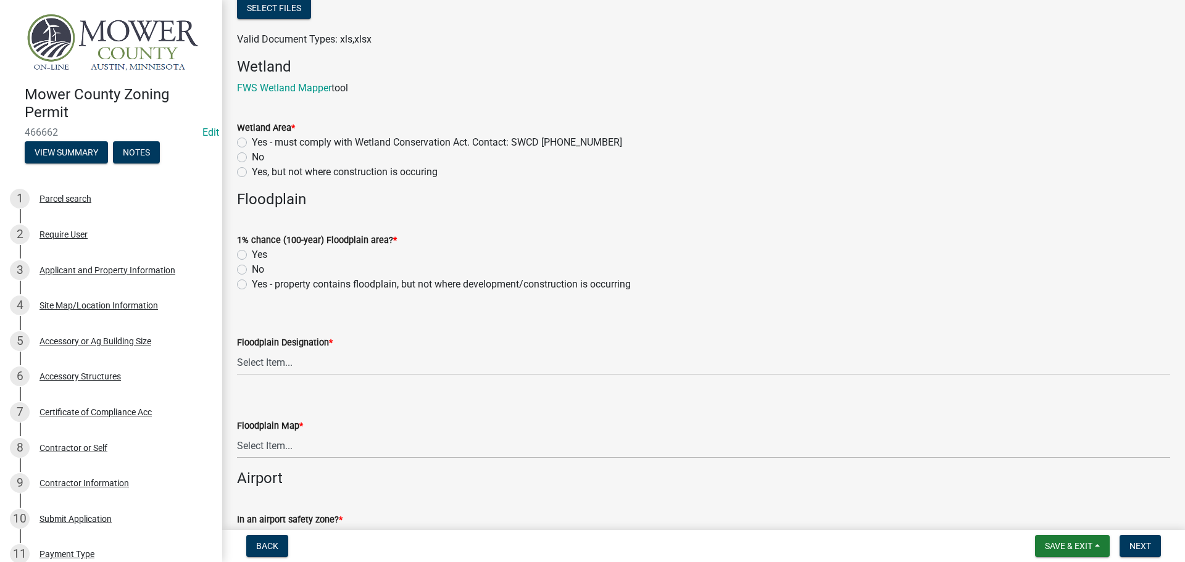
click at [252, 154] on label "No" at bounding box center [258, 157] width 12 height 15
click at [252, 154] on input "No" at bounding box center [256, 154] width 8 height 8
radio input "true"
click at [252, 269] on label "No" at bounding box center [258, 269] width 12 height 15
click at [252, 269] on input "No" at bounding box center [256, 266] width 8 height 8
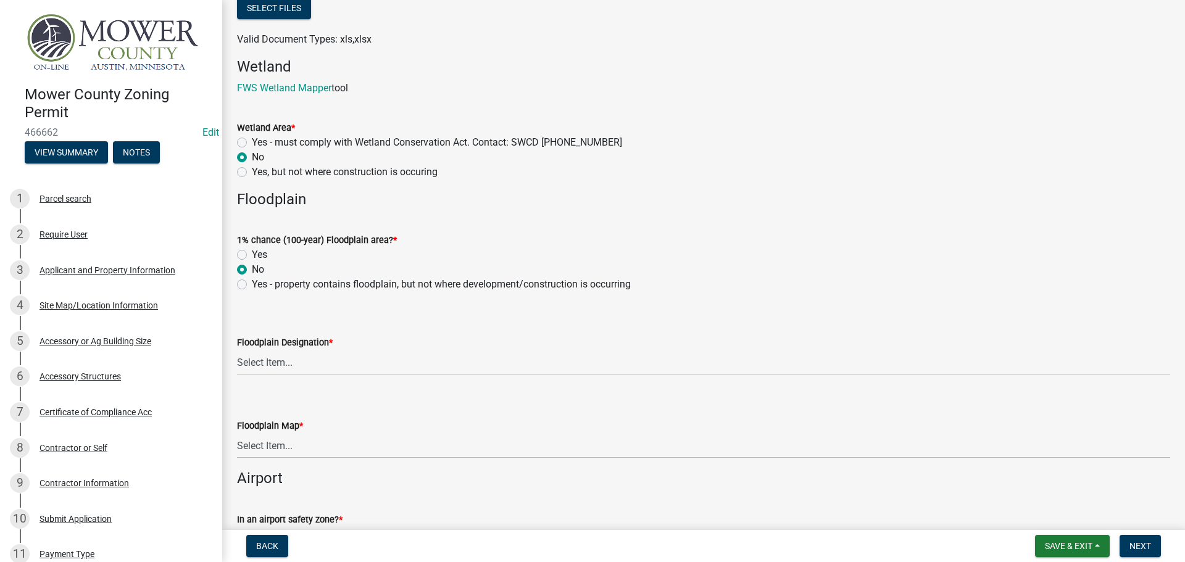
radio input "true"
click at [270, 368] on select "Select Item... FEMA Zone X, unshaded: Area of minimal flood risk FEMA Zone X, s…" at bounding box center [703, 362] width 933 height 25
click at [237, 350] on select "Select Item... FEMA Zone X, unshaded: Area of minimal flood risk FEMA Zone X, s…" at bounding box center [703, 362] width 933 height 25
select select "dde31415-e60a-4751-ae01-743b3f90a971"
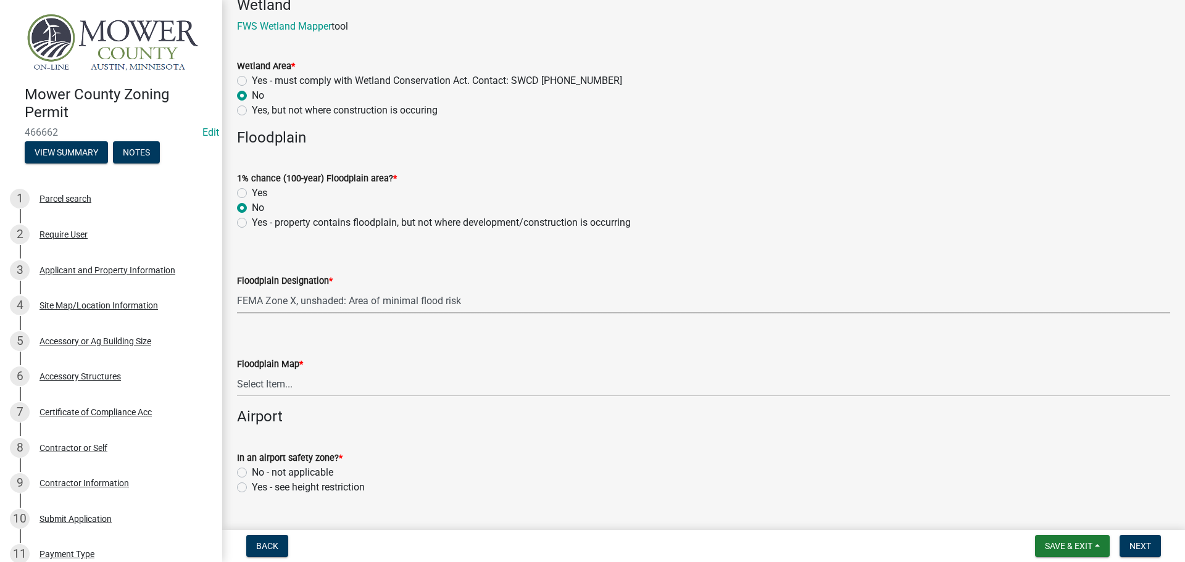
scroll to position [1542, 0]
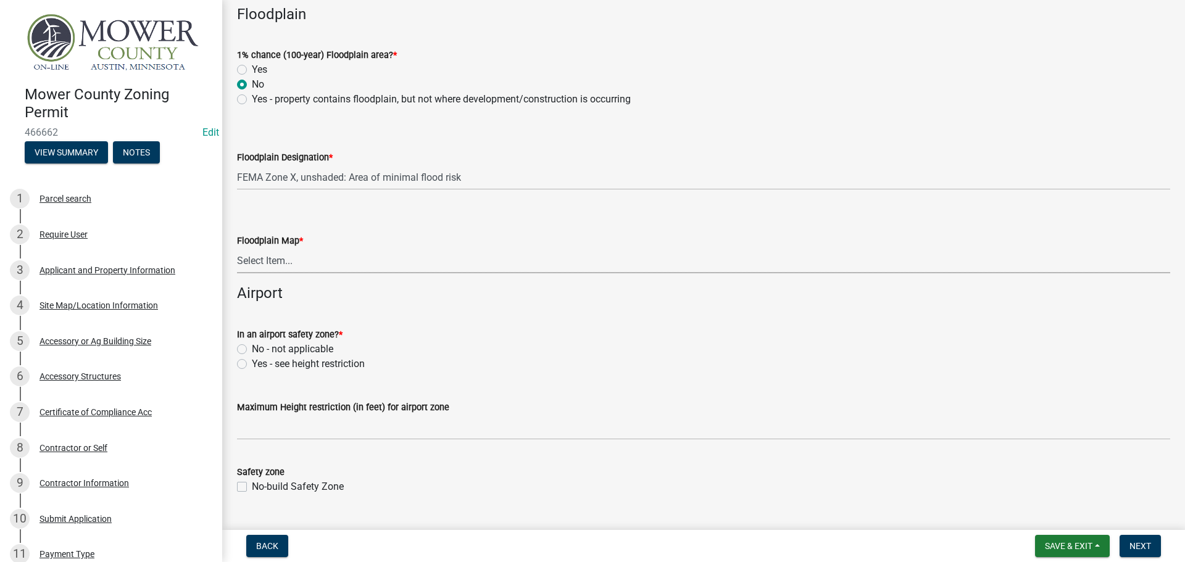
click at [339, 268] on select "Select Item... Community 270307; Panel #27099________ COMMUNITY 270307 PANEL # …" at bounding box center [703, 260] width 933 height 25
click at [237, 248] on select "Select Item... Community 270307; Panel #27099________ COMMUNITY 270307 PANEL # …" at bounding box center [703, 260] width 933 height 25
select select "a701f926-4d23-4961-aa5b-98da01c3251c"
click at [252, 350] on label "No - not applicable" at bounding box center [292, 349] width 81 height 15
click at [252, 350] on input "No - not applicable" at bounding box center [256, 346] width 8 height 8
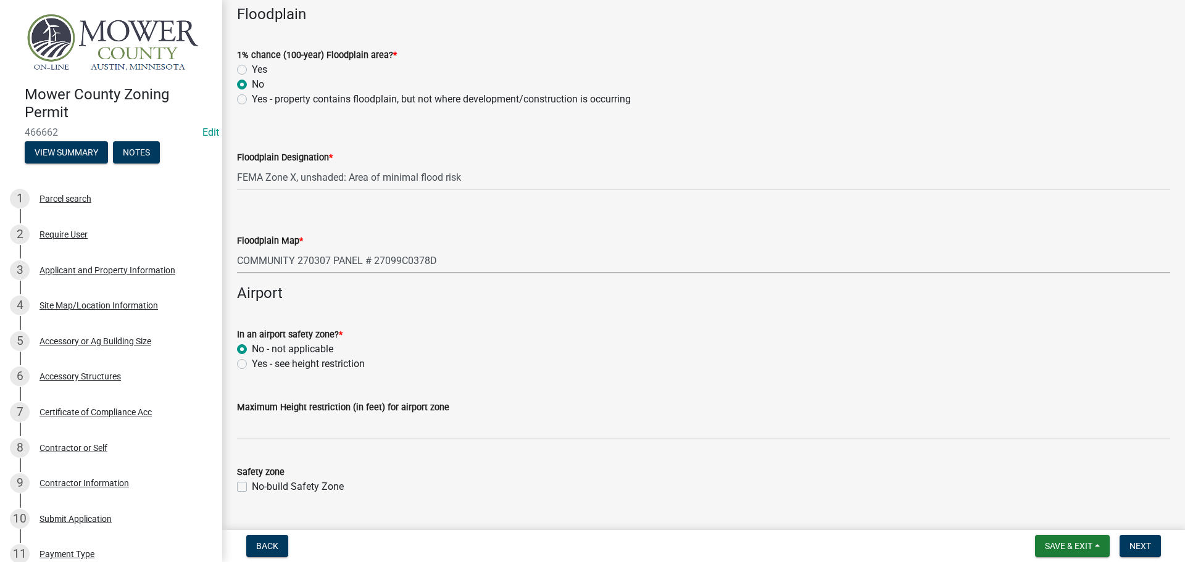
radio input "true"
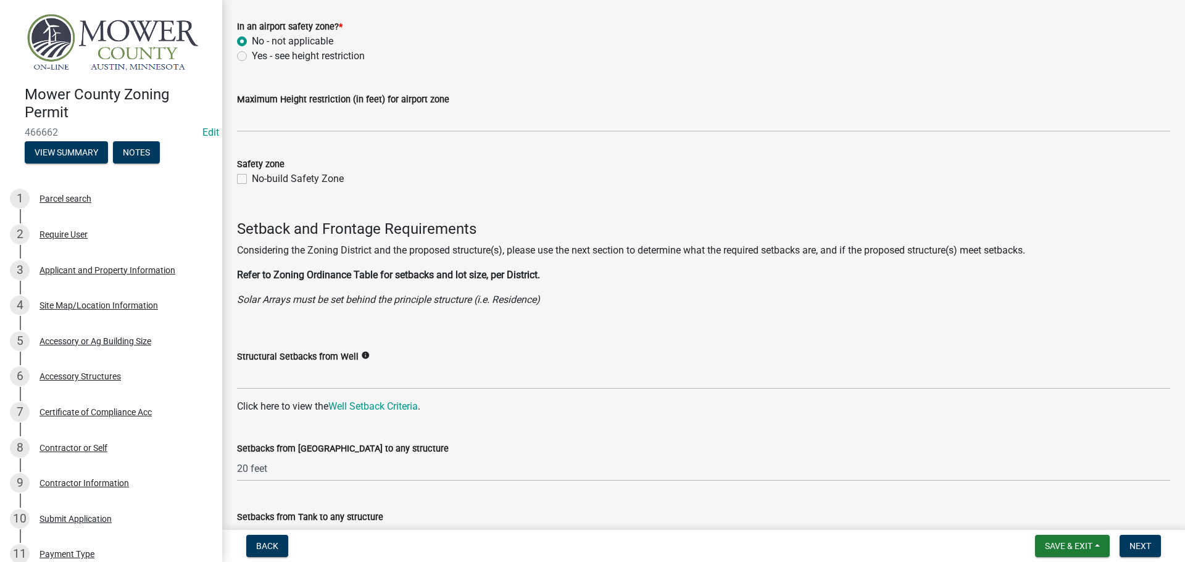
scroll to position [1851, 0]
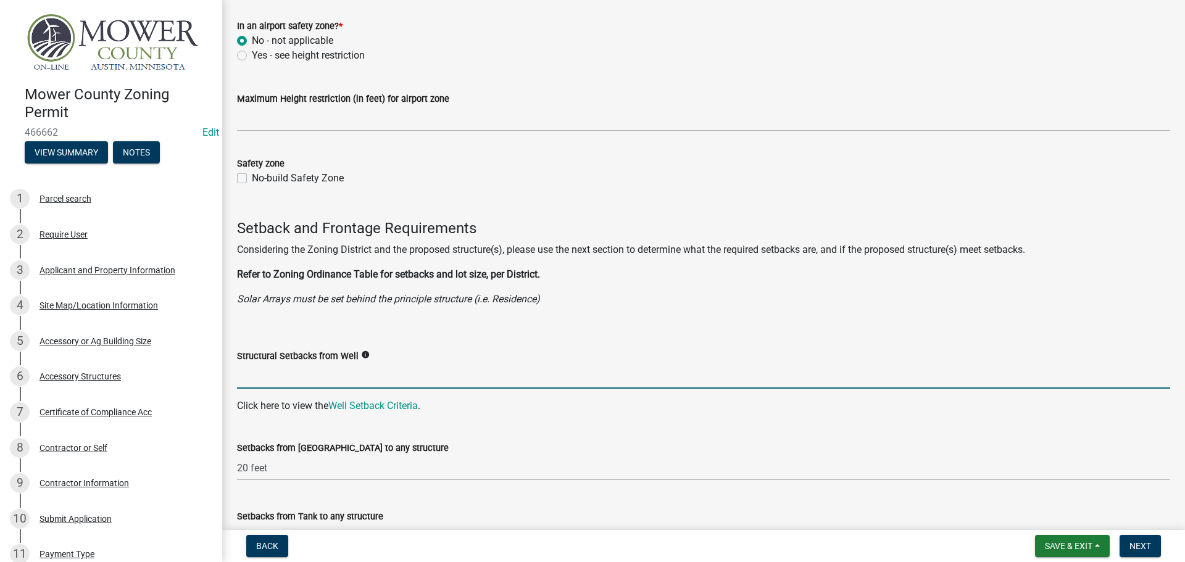
click at [344, 372] on input "Structural Setbacks from Well" at bounding box center [703, 375] width 933 height 25
type input "3Ft"
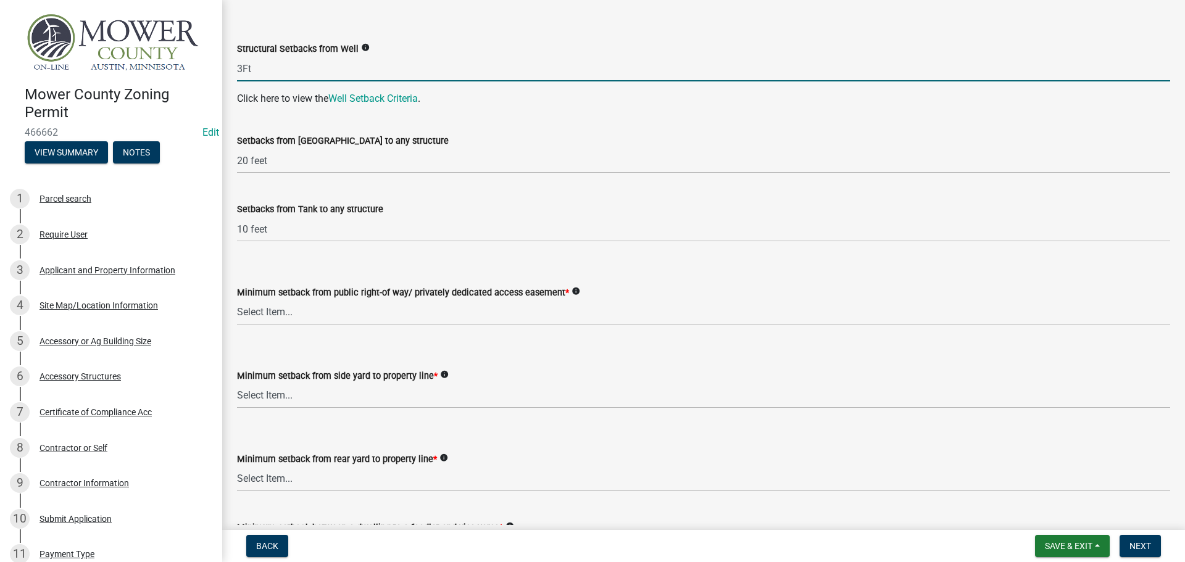
scroll to position [2159, 0]
click at [336, 317] on select "Select Item... 25 feet 40 feet 90 feet from Trunk Highways 25 feet* double fron…" at bounding box center [703, 311] width 933 height 25
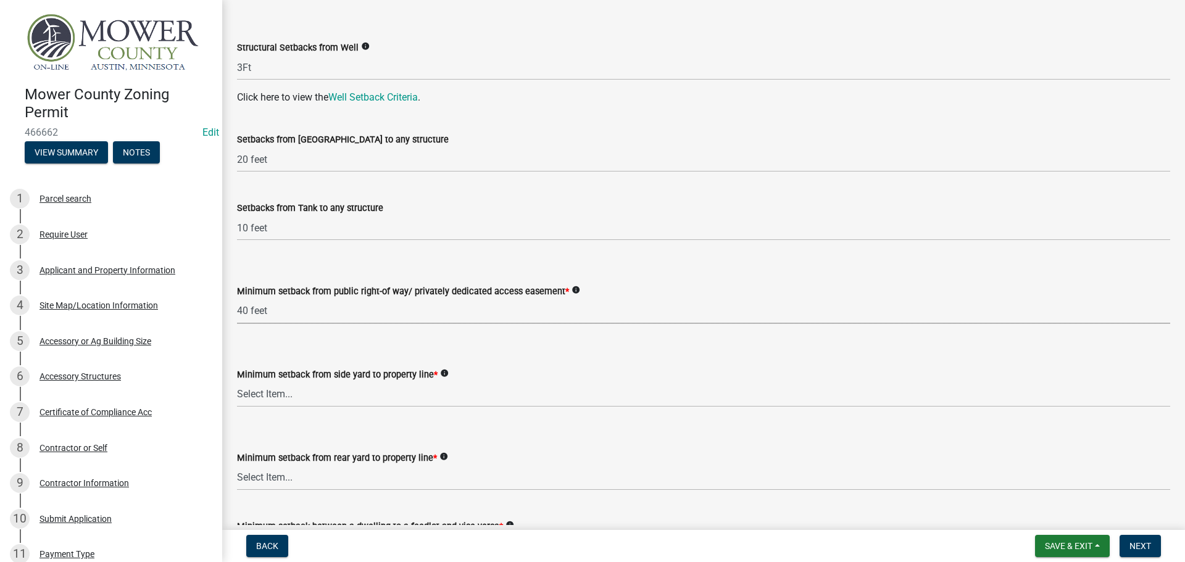
click at [237, 299] on select "Select Item... 25 feet 40 feet 90 feet from Trunk Highways 25 feet* double fron…" at bounding box center [703, 311] width 933 height 25
select select "c47060ae-5a59-4598-aaca-6dd441bdfcfe"
click at [279, 405] on select "Select Item... 5 feet 20 feet 30 feet 40 feet 75 feet Livestock (not a feedlot)…" at bounding box center [703, 394] width 933 height 25
click at [237, 382] on select "Select Item... 5 feet 20 feet 30 feet 40 feet 75 feet Livestock (not a feedlot)…" at bounding box center [703, 394] width 933 height 25
select select "9a9d9ea8-ba4c-4382-ad6b-de95ff89fc1c"
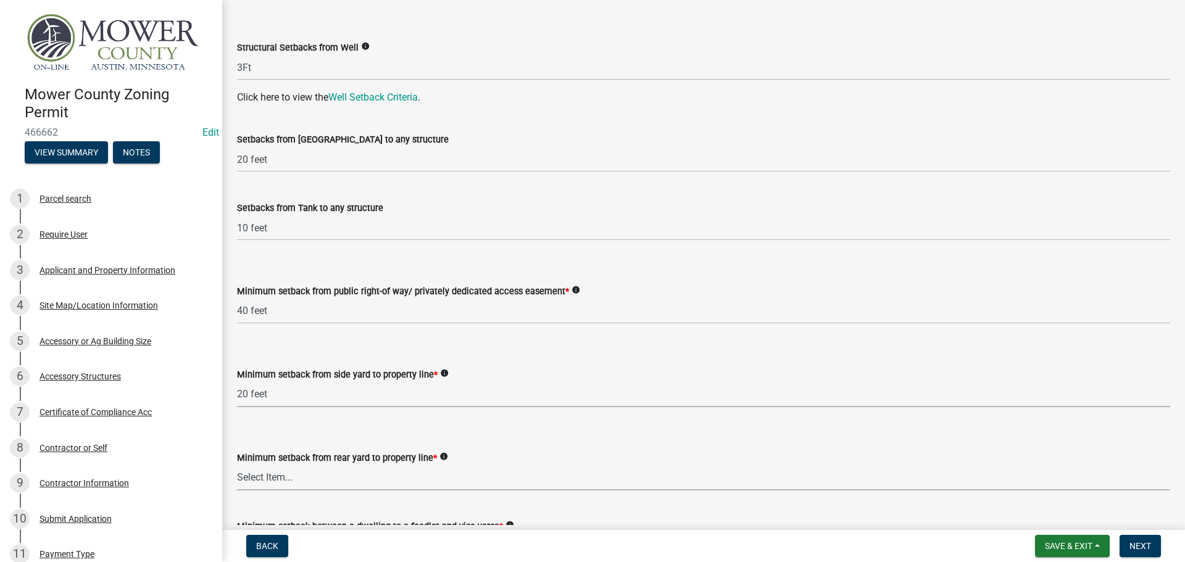
click at [285, 485] on select "Select Item... 20 feet 25 feet 40 feet 50 feet Livestock (not a feedlot), fur-b…" at bounding box center [703, 477] width 933 height 25
click at [237, 465] on select "Select Item... 20 feet 25 feet 40 feet 50 feet Livestock (not a feedlot), fur-b…" at bounding box center [703, 477] width 933 height 25
select select "aed63dd0-ddda-46d5-8ef8-3a5d93ffbb59"
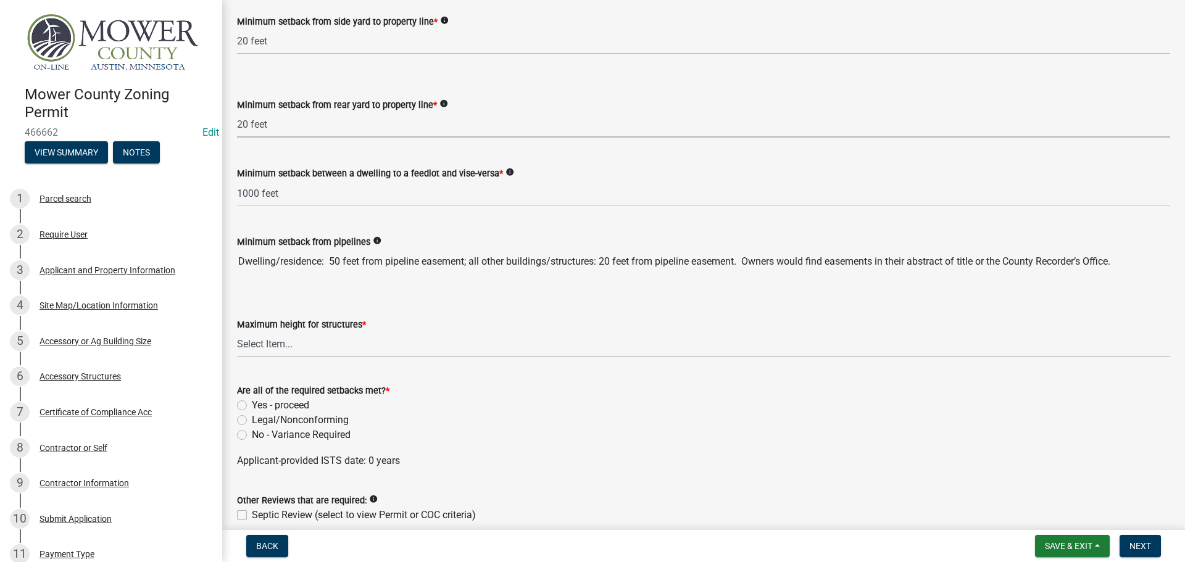
scroll to position [2530, 0]
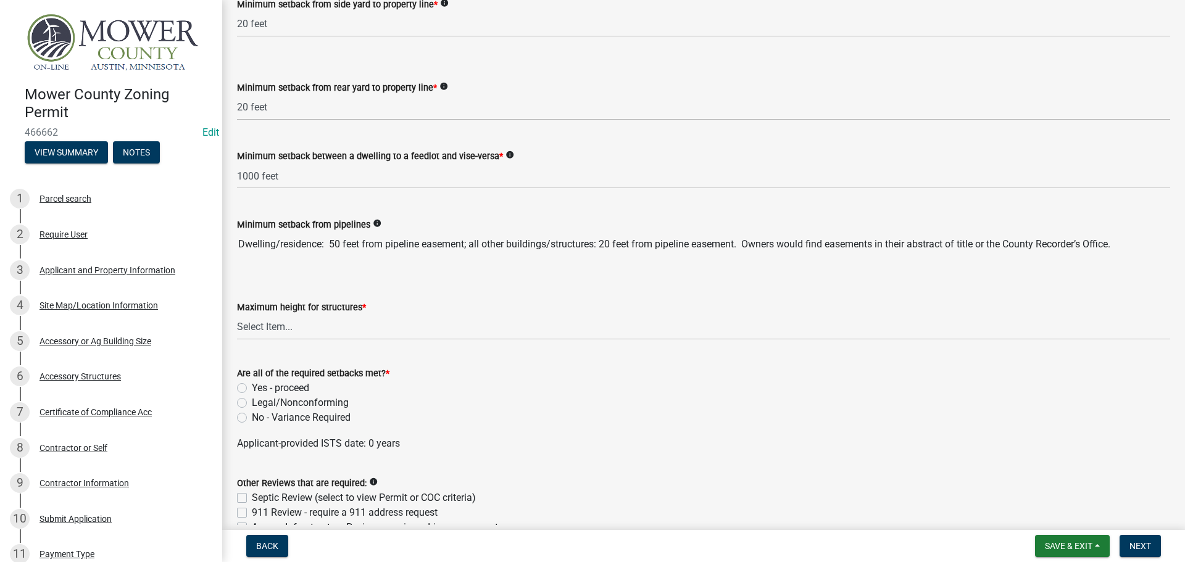
click at [304, 313] on div "Maximum height for structures *" at bounding box center [703, 307] width 933 height 15
click at [300, 326] on select "Select Item... 35 feet 45 feet Agricultural Structure - exempt Other structure …" at bounding box center [703, 327] width 933 height 25
click at [237, 315] on select "Select Item... 35 feet 45 feet Agricultural Structure - exempt Other structure …" at bounding box center [703, 327] width 933 height 25
select select "f85b0be6-0ba0-4e52-abd8-9a831d915a76"
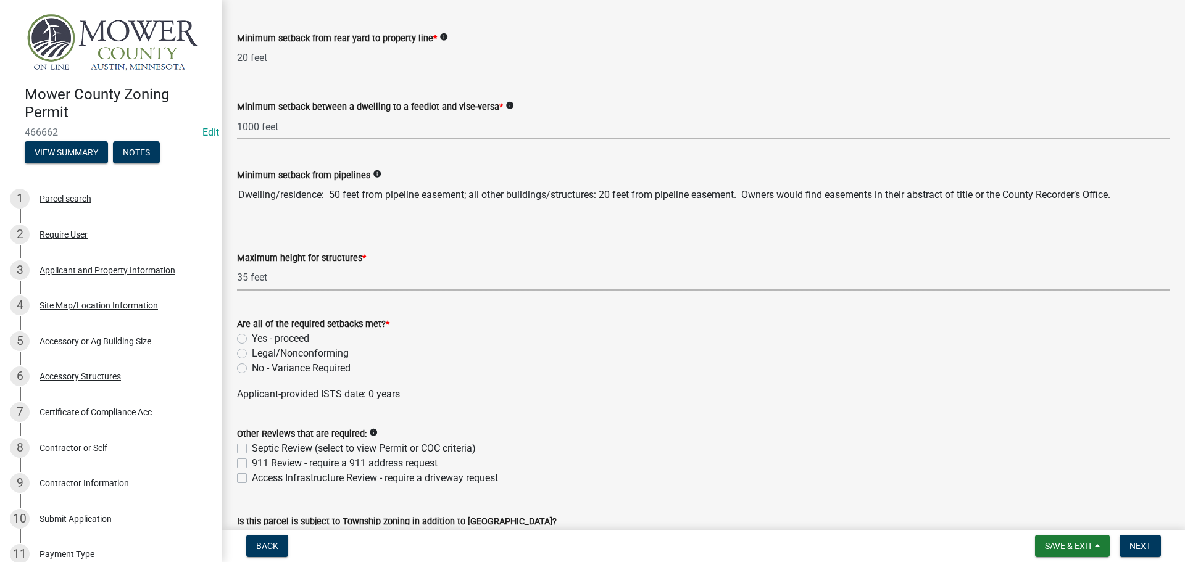
scroll to position [2653, 0]
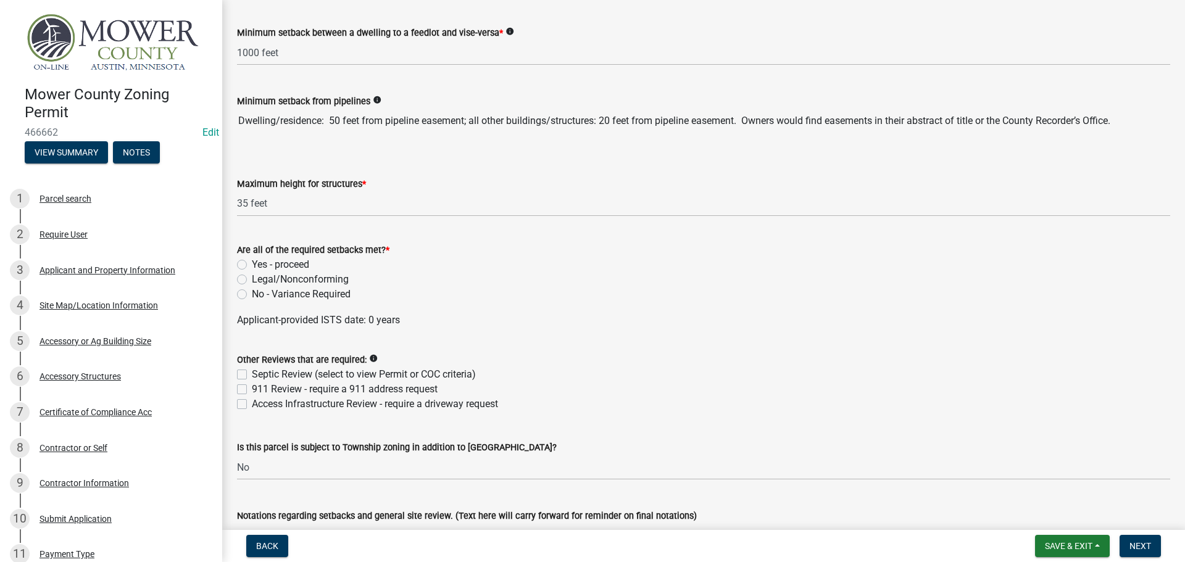
click at [252, 264] on label "Yes - proceed" at bounding box center [280, 264] width 57 height 15
click at [252, 264] on input "Yes - proceed" at bounding box center [256, 261] width 8 height 8
radio input "true"
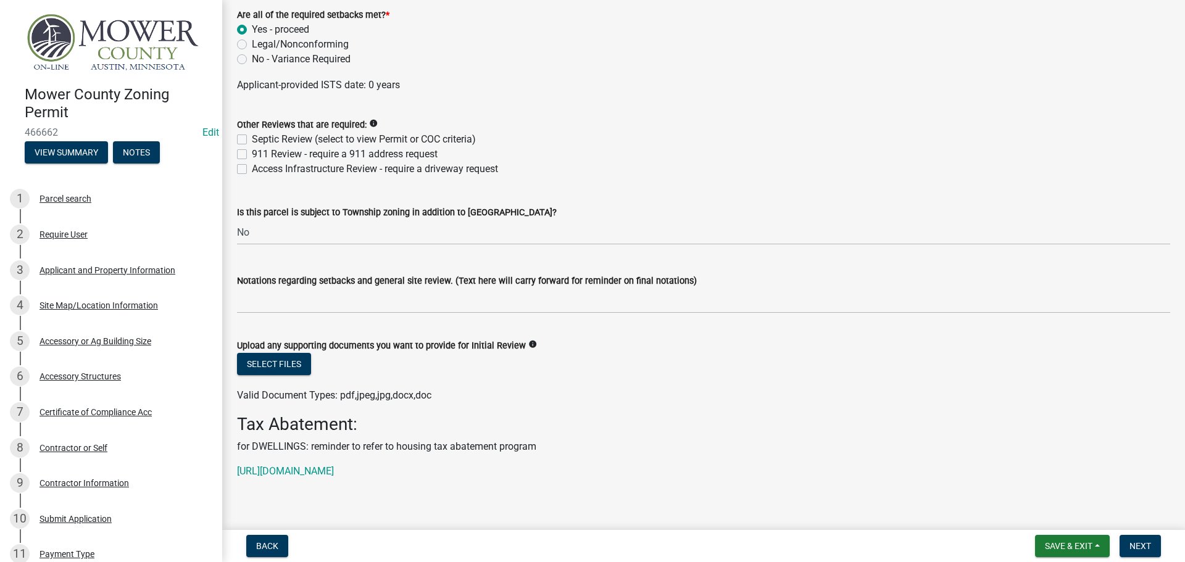
scroll to position [2961, 0]
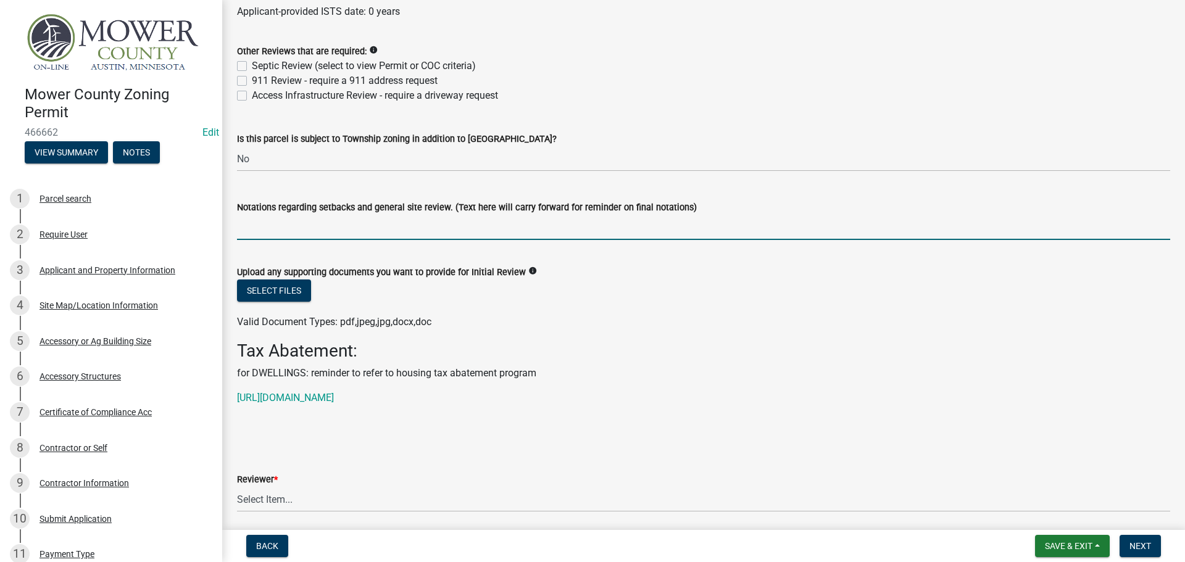
click at [300, 226] on input "Notations regarding setbacks and general site review. (Text here will carry for…" at bounding box center [703, 227] width 933 height 25
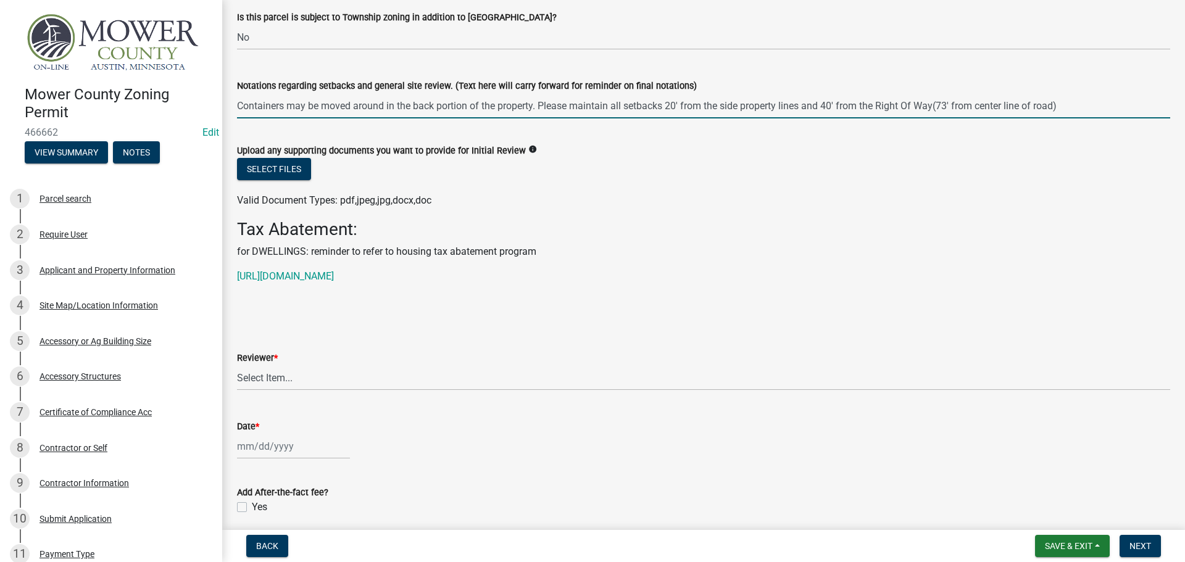
scroll to position [3147, 0]
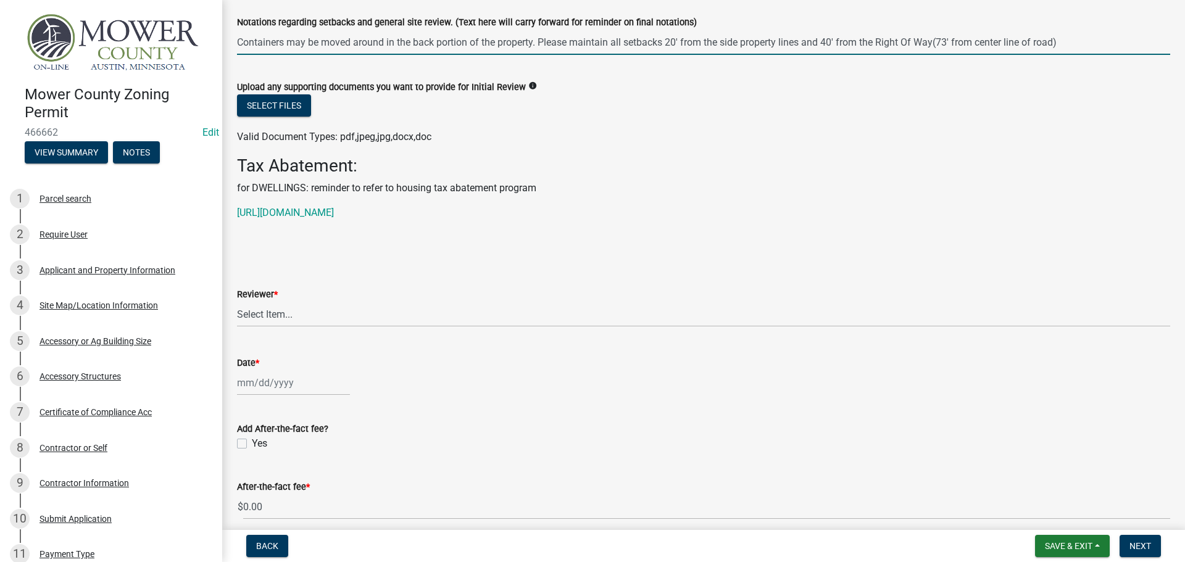
type input "Containers may be moved around in the back portion of the property. Please main…"
drag, startPoint x: 346, startPoint y: 313, endPoint x: 346, endPoint y: 326, distance: 13.0
click at [346, 313] on select "Select Item... [PERSON_NAME] [PERSON_NAME] [PERSON_NAME] [PERSON_NAME] [PERSON_…" at bounding box center [703, 314] width 933 height 25
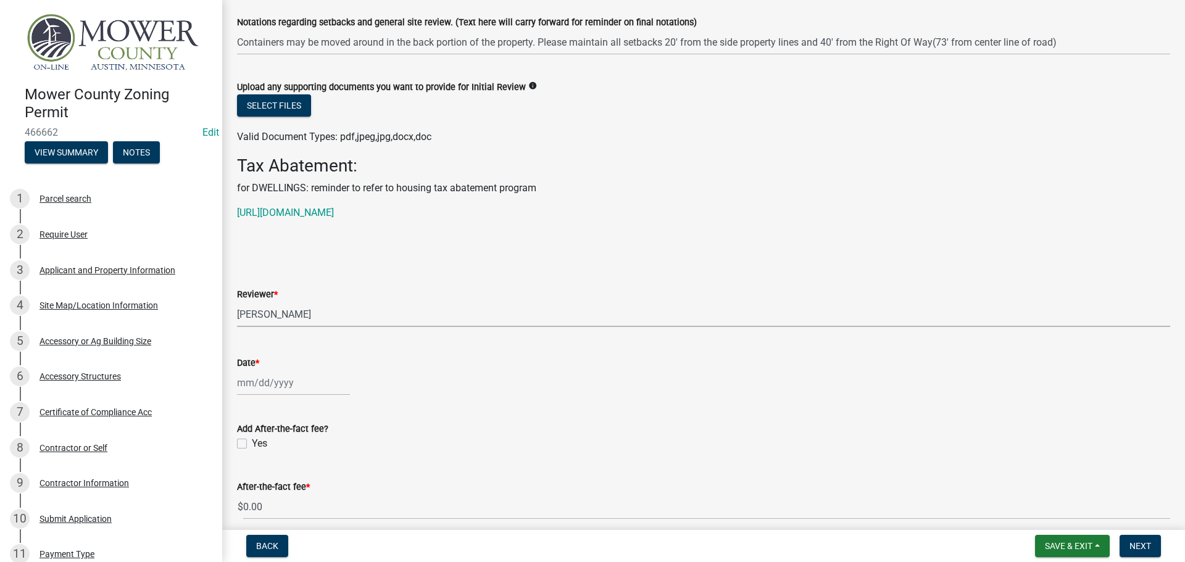
click at [237, 302] on select "Select Item... [PERSON_NAME] [PERSON_NAME] [PERSON_NAME] [PERSON_NAME] [PERSON_…" at bounding box center [703, 314] width 933 height 25
select select "d30c6f89-be7e-468b-bfd6-a0324d9e8ee6"
click at [283, 384] on div at bounding box center [293, 382] width 113 height 25
select select "8"
select select "2025"
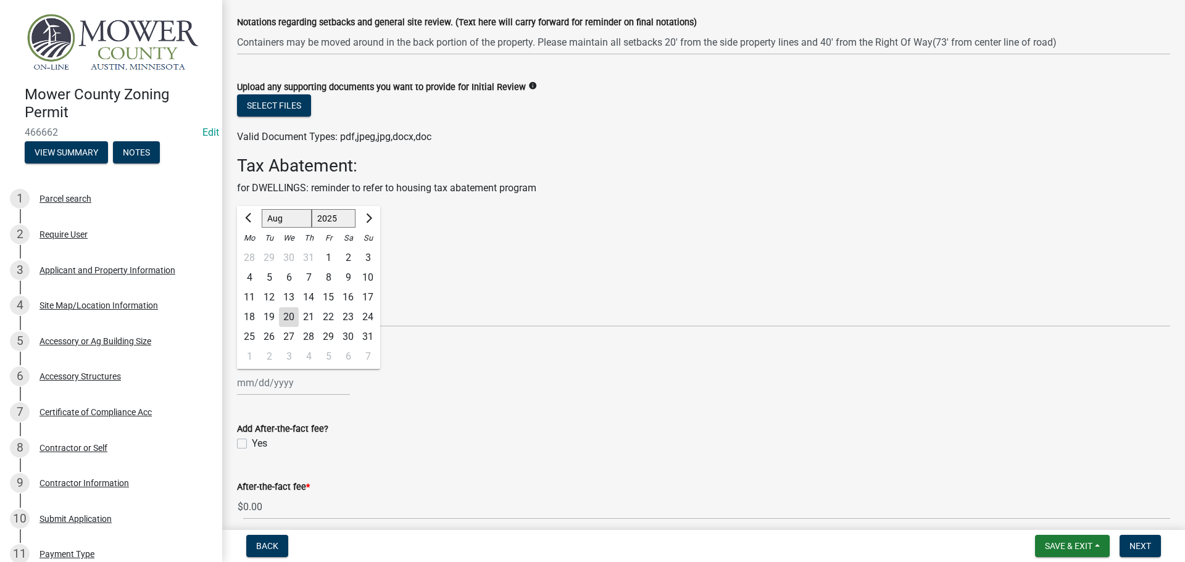
click at [290, 312] on div "20" at bounding box center [289, 317] width 20 height 20
type input "[DATE]"
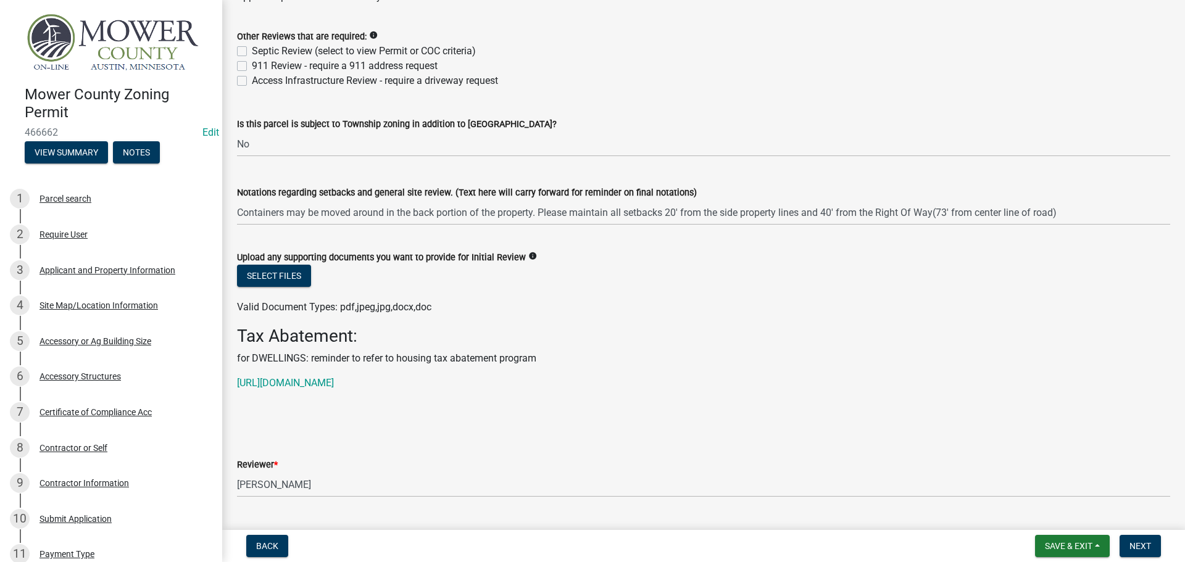
scroll to position [2961, 0]
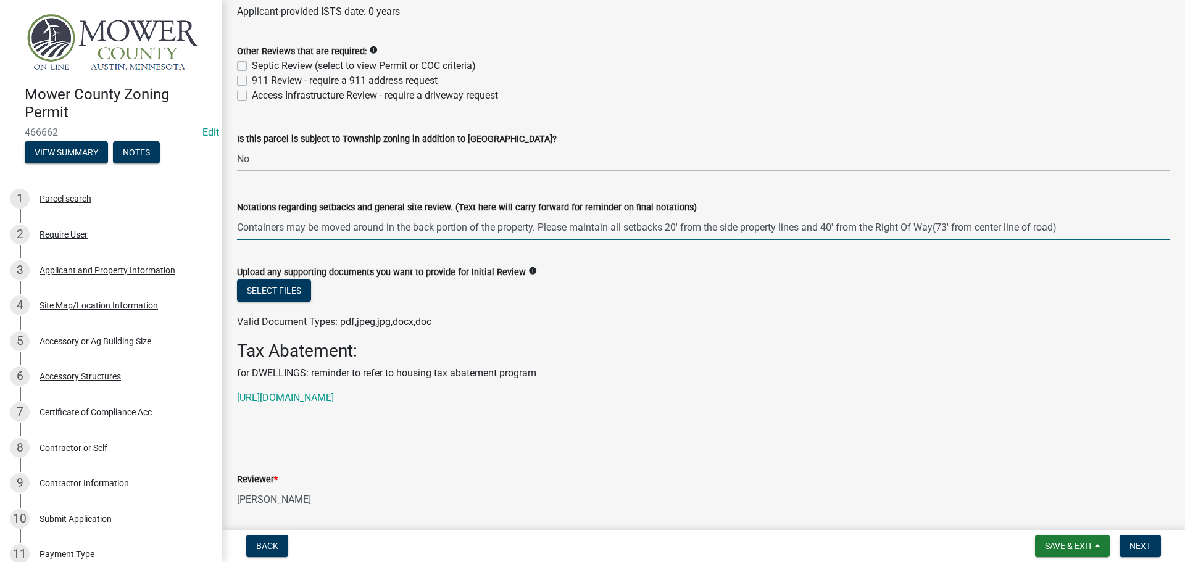
click at [1080, 225] on input "Containers may be moved around in the back portion of the property. Please main…" at bounding box center [703, 227] width 933 height 25
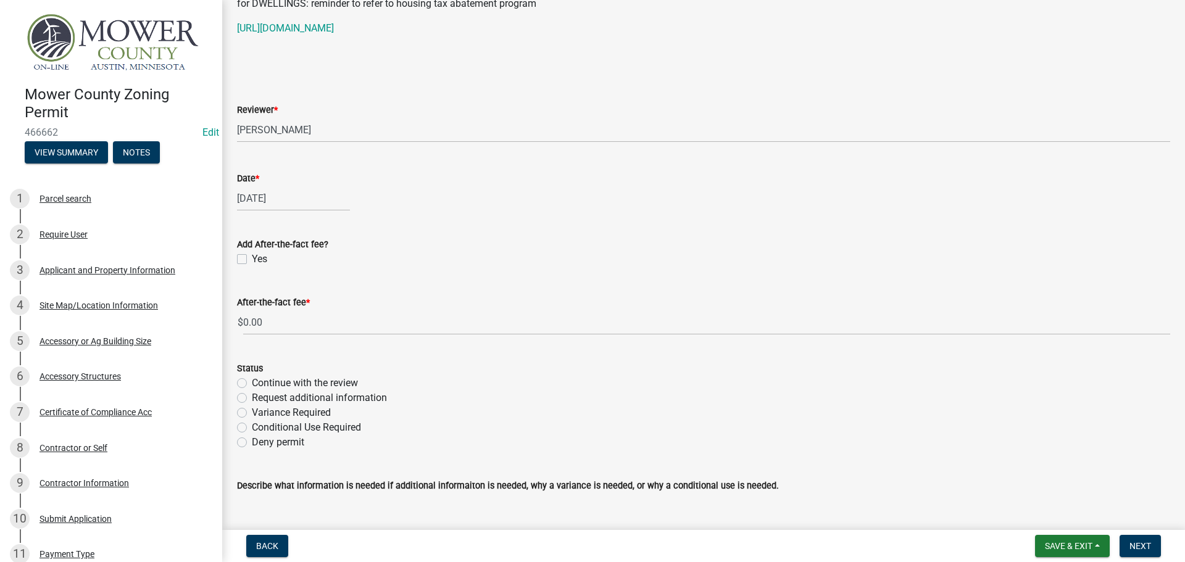
scroll to position [3332, 0]
type input "Containers may be moved around in the back portion of the property. Please main…"
click at [252, 378] on label "Continue with the review" at bounding box center [305, 382] width 106 height 15
click at [252, 378] on input "Continue with the review" at bounding box center [256, 379] width 8 height 8
radio input "true"
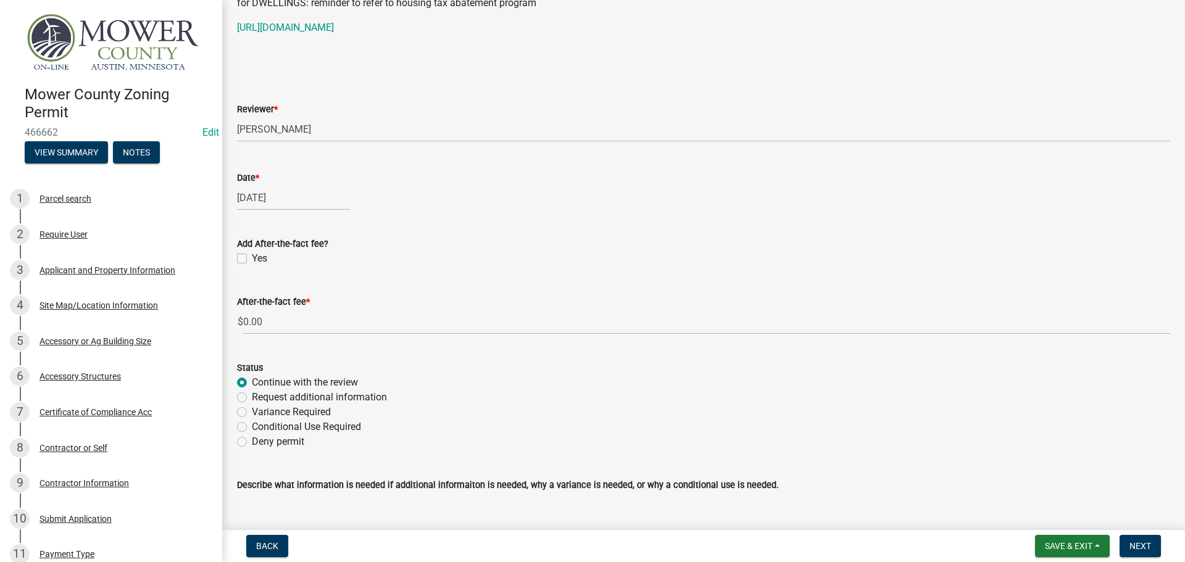
scroll to position [0, 0]
click at [1138, 552] on button "Next" at bounding box center [1139, 546] width 41 height 22
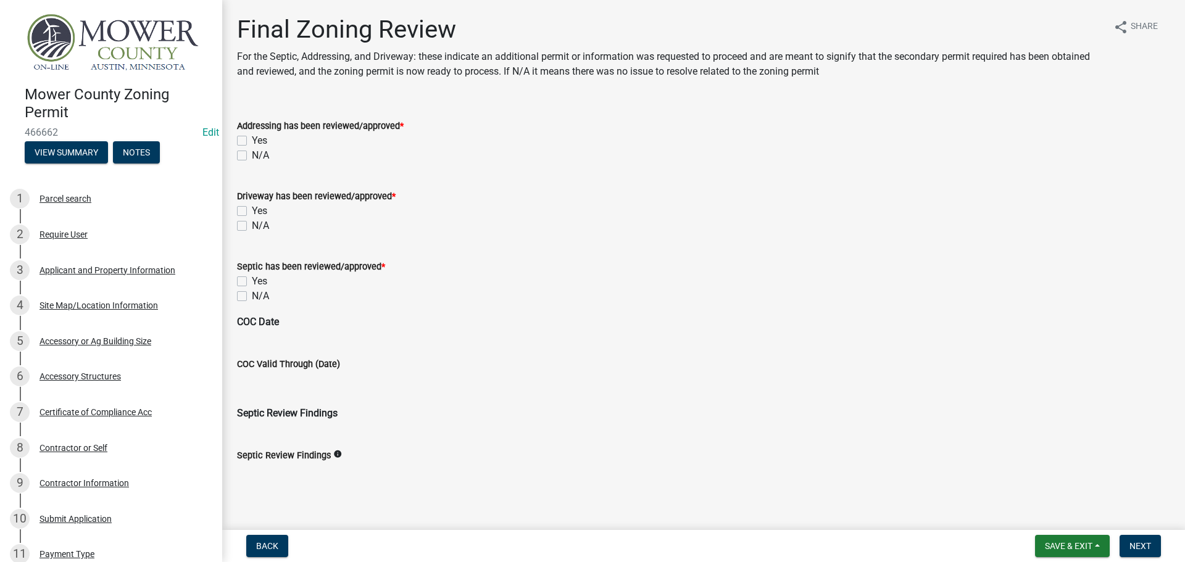
click at [252, 157] on label "N/A" at bounding box center [260, 155] width 17 height 15
click at [252, 156] on input "N/A" at bounding box center [256, 152] width 8 height 8
checkbox input "true"
checkbox input "false"
checkbox input "true"
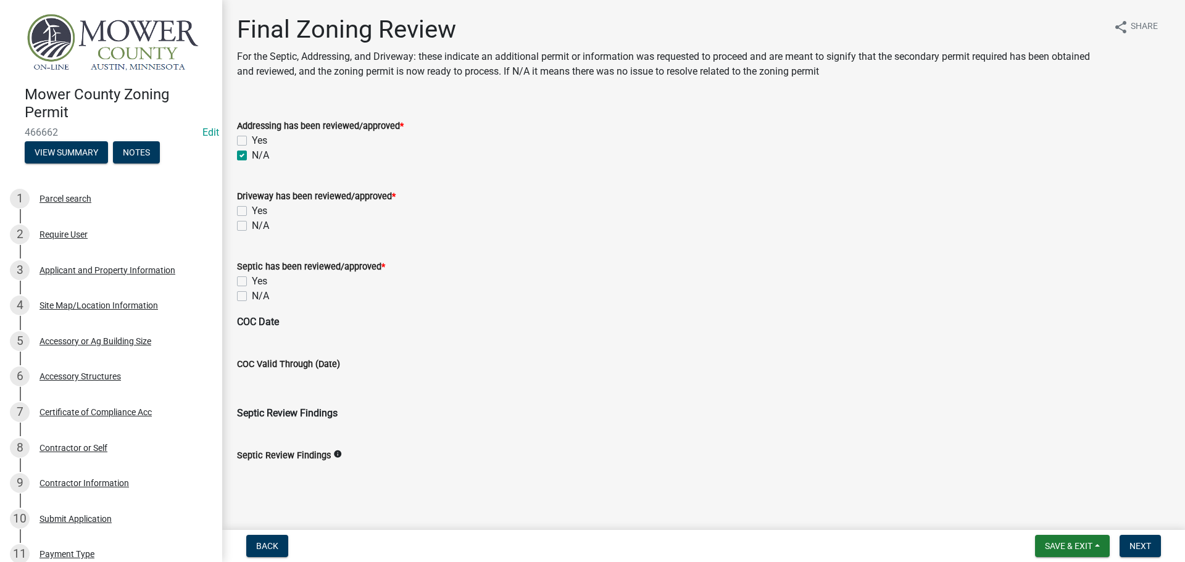
click at [252, 223] on label "N/A" at bounding box center [260, 225] width 17 height 15
click at [252, 223] on input "N/A" at bounding box center [256, 222] width 8 height 8
checkbox input "true"
checkbox input "false"
checkbox input "true"
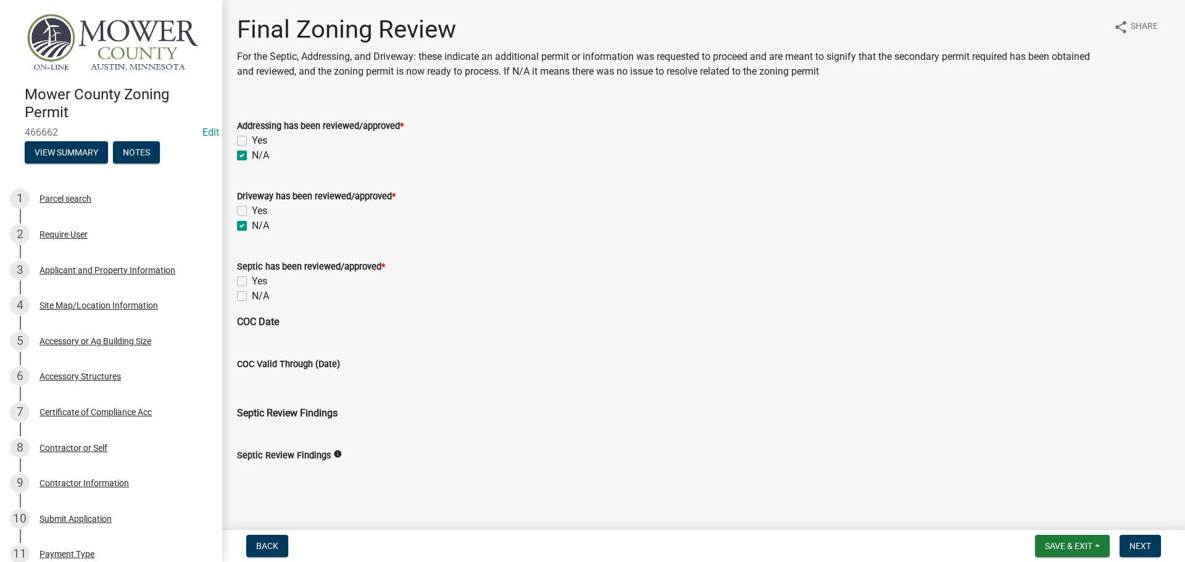
click at [252, 294] on label "N/A" at bounding box center [260, 296] width 17 height 15
click at [252, 294] on input "N/A" at bounding box center [256, 293] width 8 height 8
checkbox input "true"
checkbox input "false"
checkbox input "true"
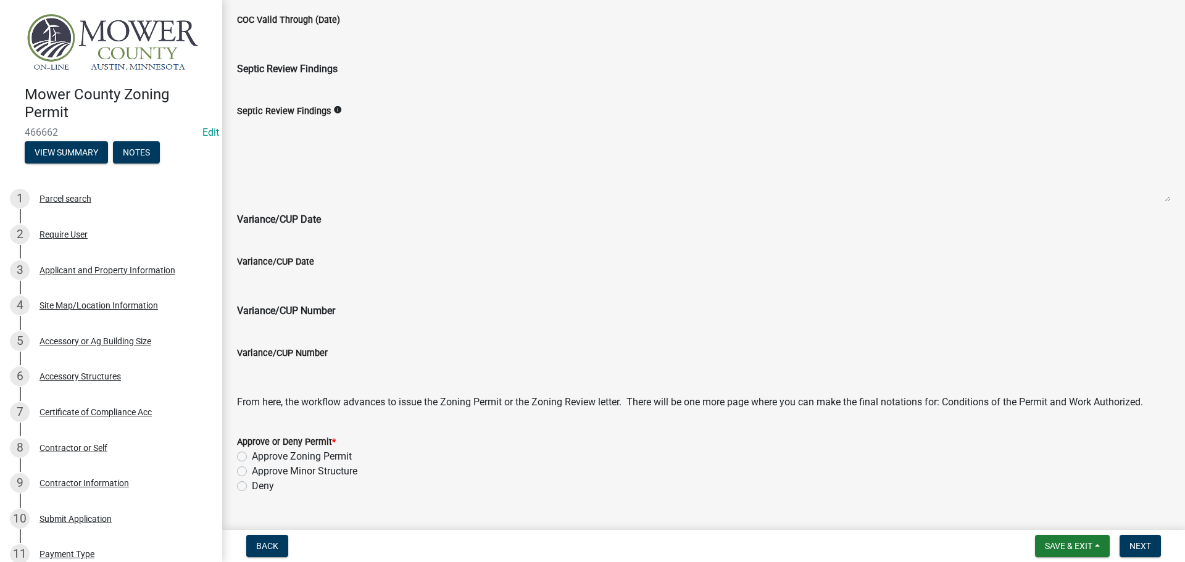
scroll to position [494, 0]
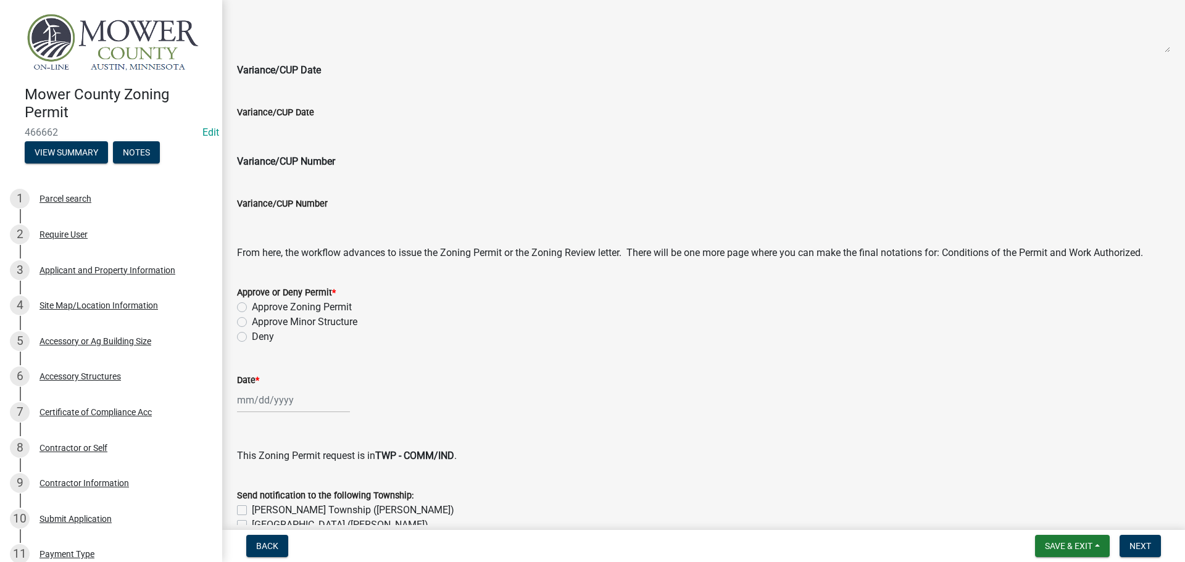
click at [252, 307] on label "Approve Zoning Permit" at bounding box center [302, 307] width 100 height 15
click at [252, 307] on input "Approve Zoning Permit" at bounding box center [256, 304] width 8 height 8
radio input "true"
click at [299, 403] on div at bounding box center [293, 399] width 113 height 25
select select "8"
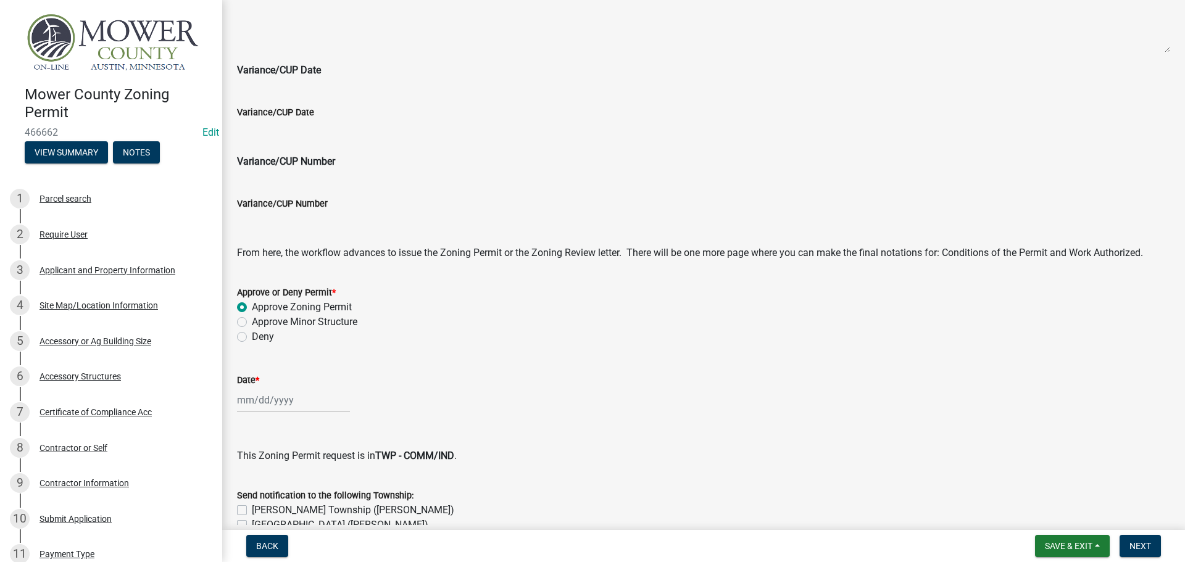
select select "2025"
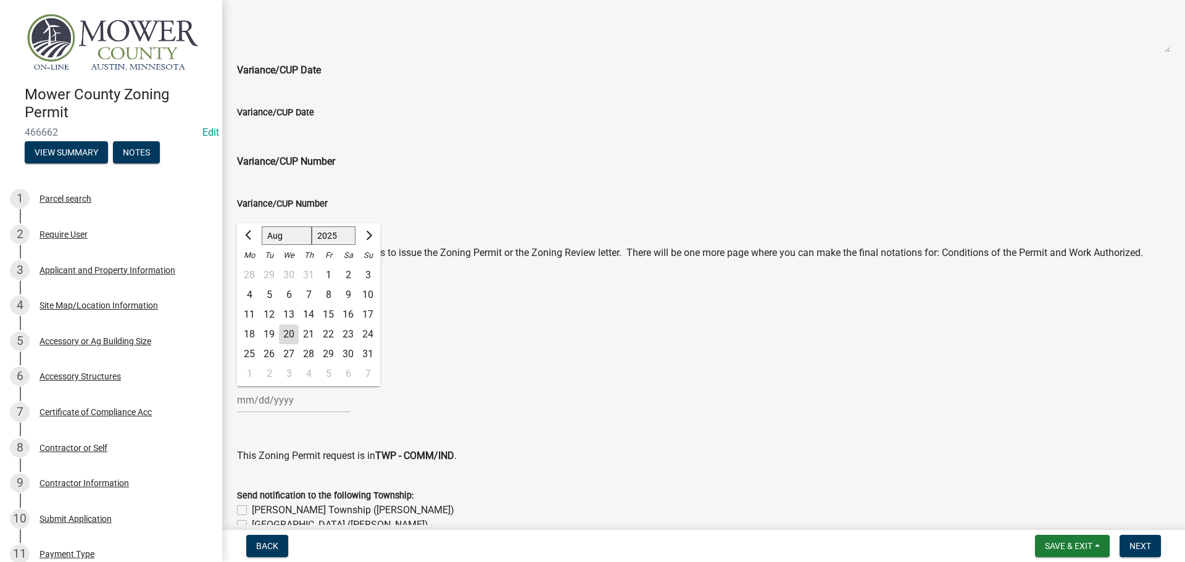
drag, startPoint x: 284, startPoint y: 335, endPoint x: 449, endPoint y: 346, distance: 164.4
click at [284, 335] on div "20" at bounding box center [289, 335] width 20 height 20
type input "[DATE]"
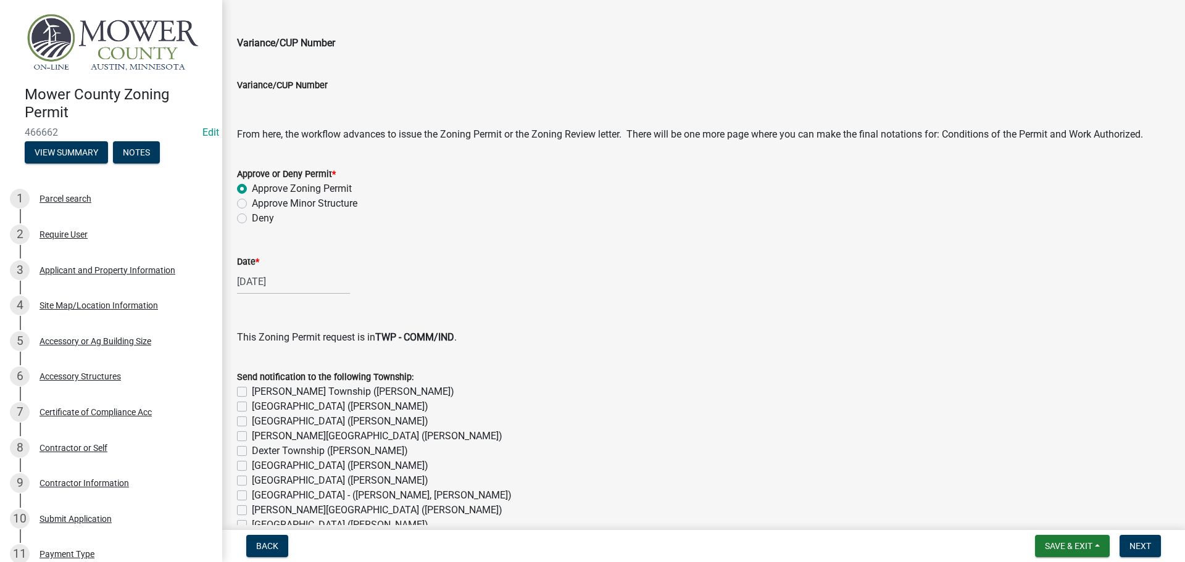
scroll to position [679, 0]
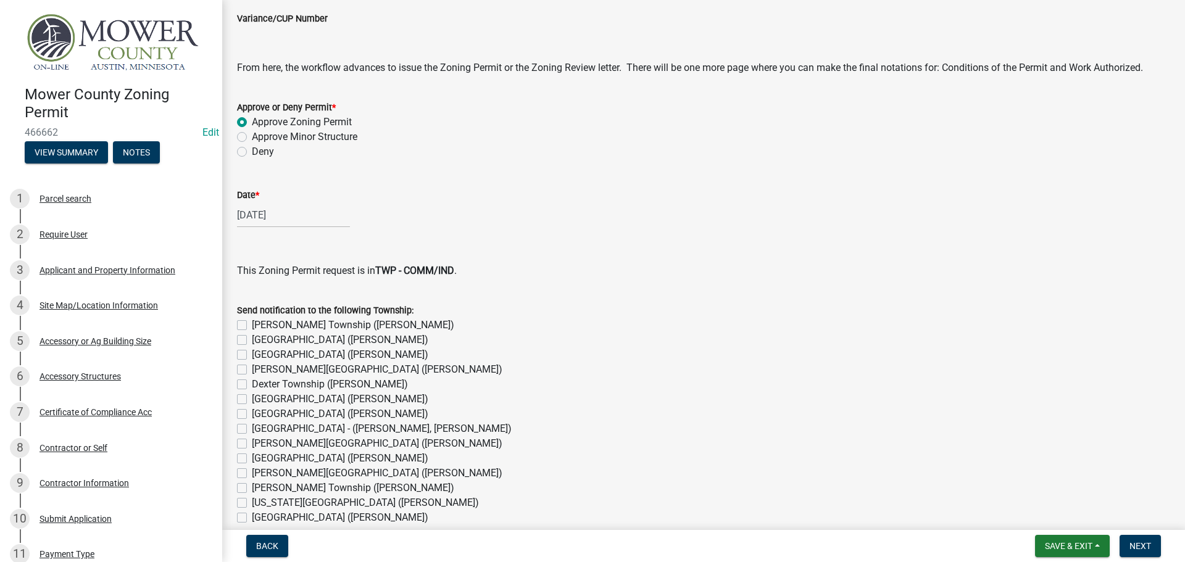
click at [252, 323] on label "[PERSON_NAME] Township ([PERSON_NAME])" at bounding box center [353, 325] width 202 height 15
click at [252, 323] on input "[PERSON_NAME] Township ([PERSON_NAME])" at bounding box center [256, 322] width 8 height 8
checkbox input "true"
checkbox input "false"
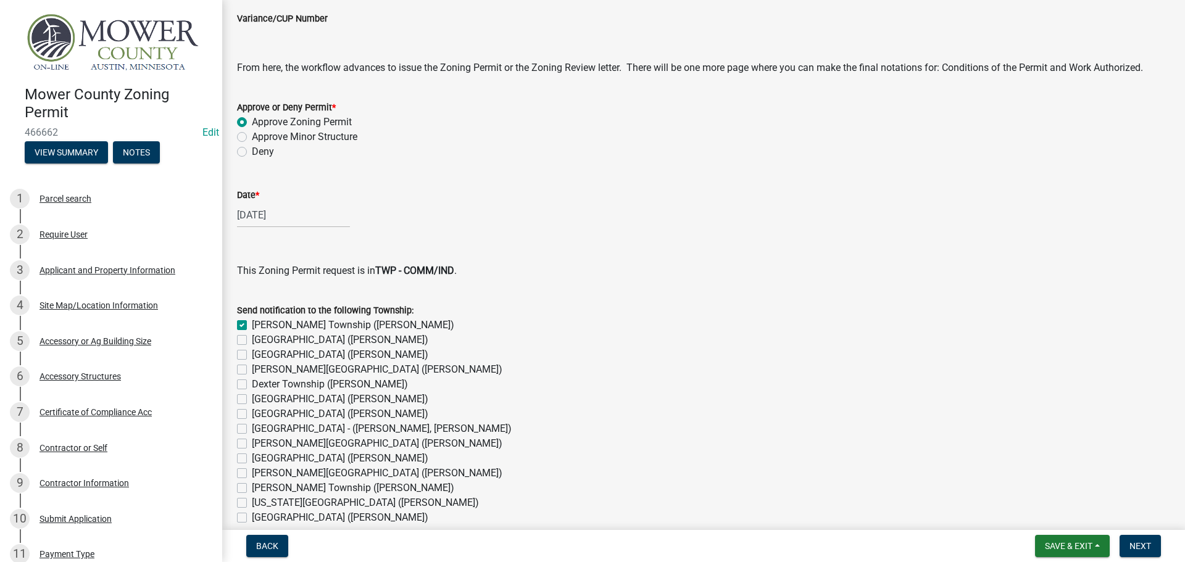
checkbox input "false"
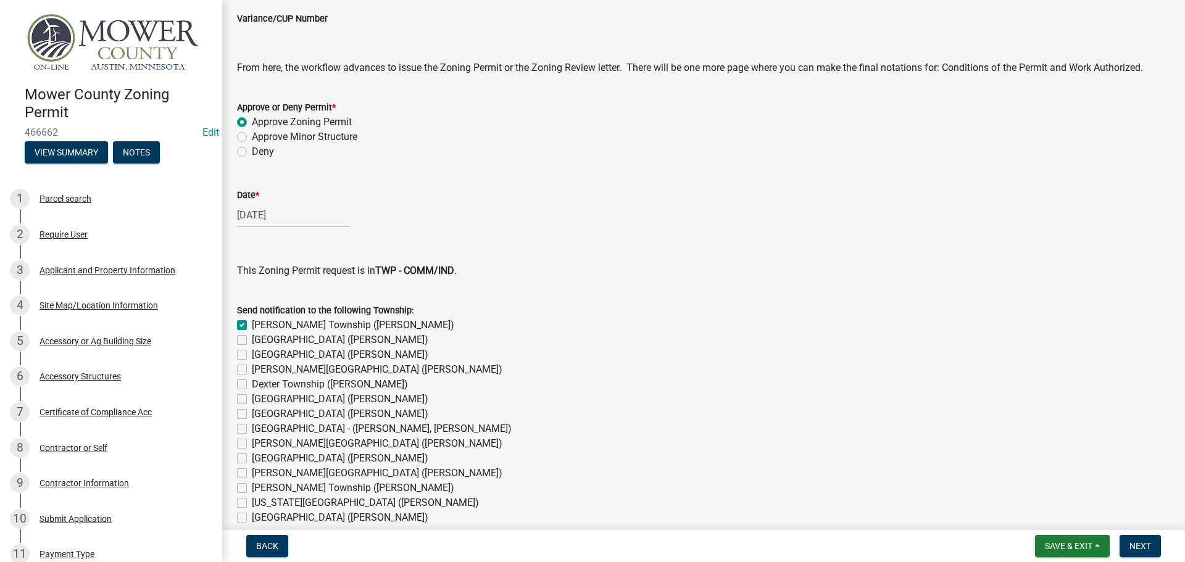
checkbox input "false"
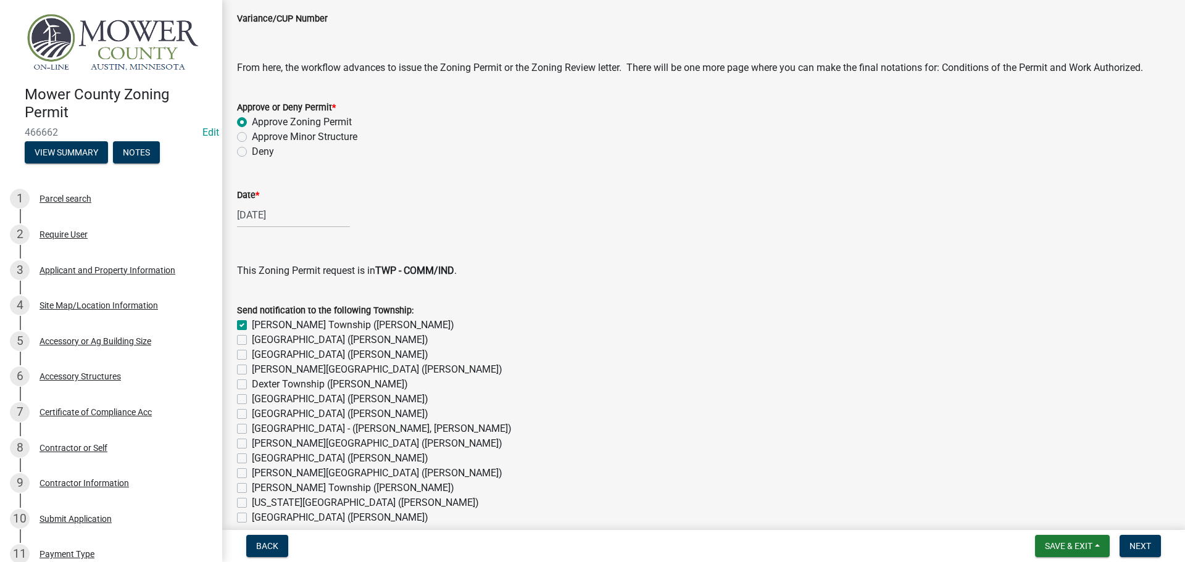
checkbox input "false"
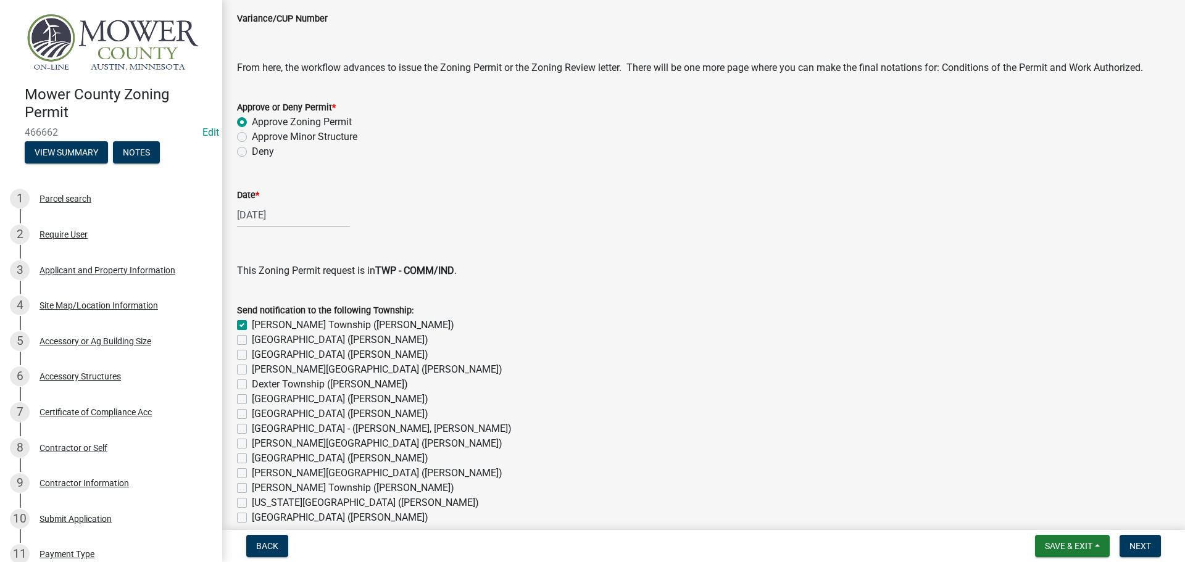
checkbox input "false"
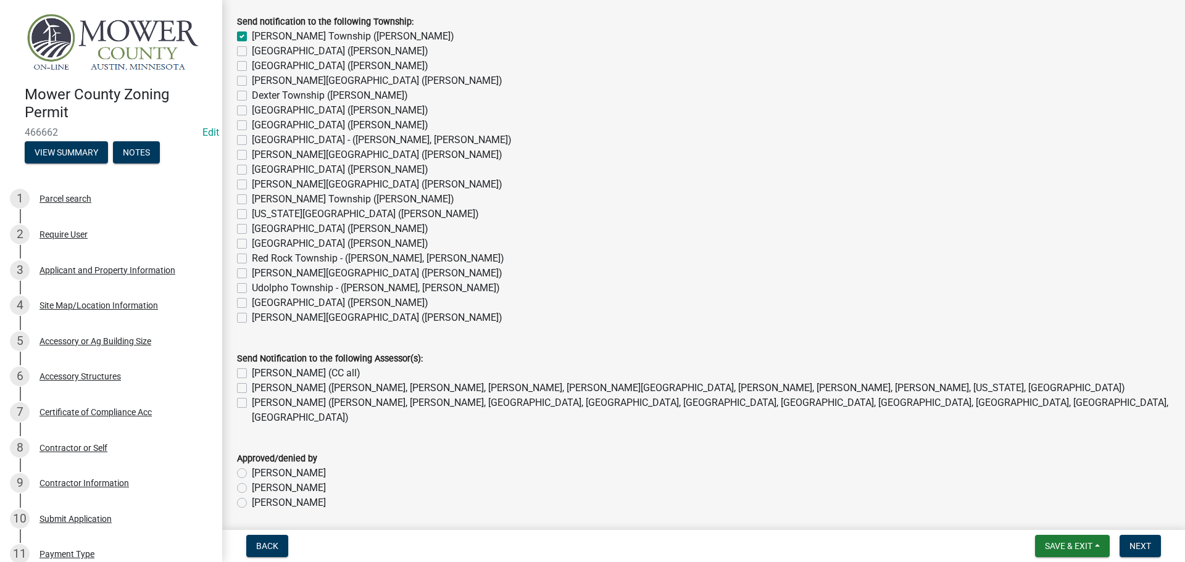
scroll to position [997, 0]
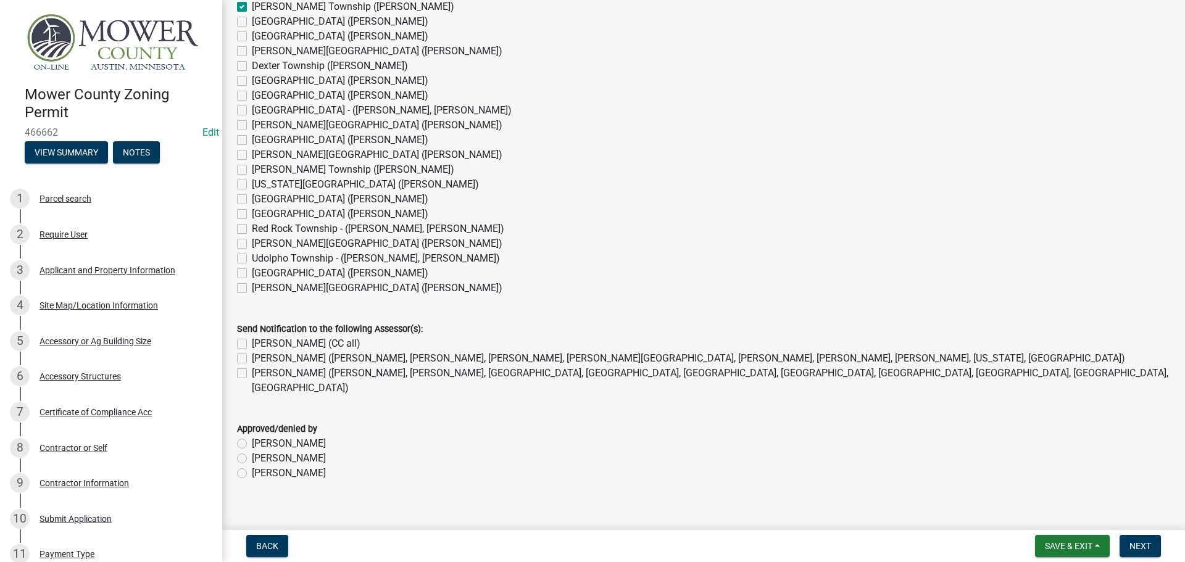
click at [252, 342] on label "[PERSON_NAME] (CC all)" at bounding box center [306, 343] width 109 height 15
click at [252, 342] on input "[PERSON_NAME] (CC all)" at bounding box center [256, 340] width 8 height 8
checkbox input "true"
checkbox input "false"
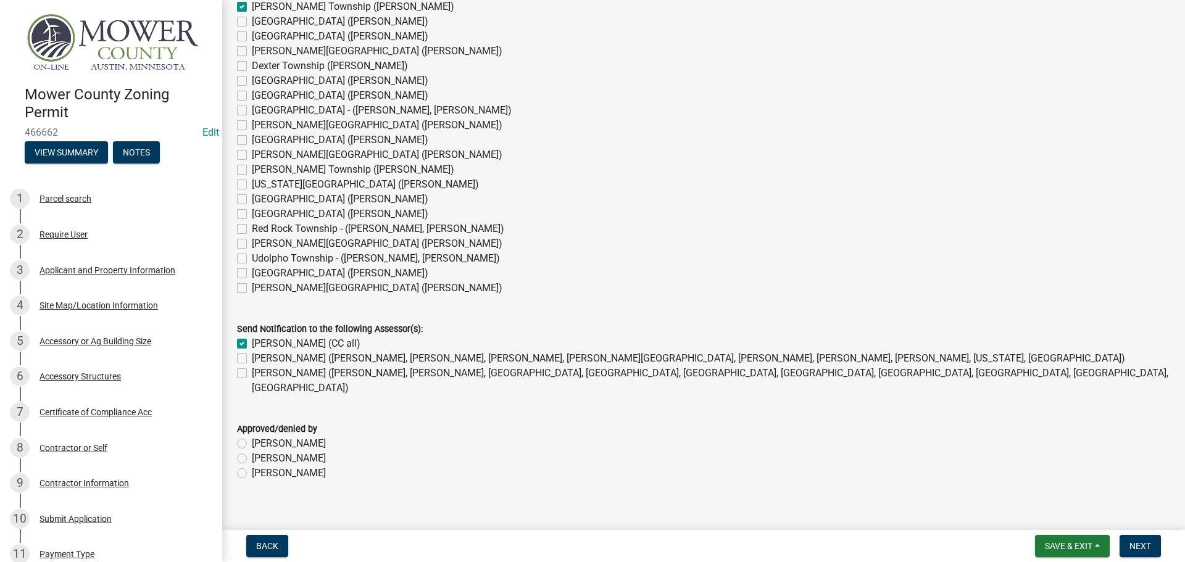
click at [252, 356] on label "[PERSON_NAME] ([PERSON_NAME], [PERSON_NAME], [PERSON_NAME], [PERSON_NAME][GEOGR…" at bounding box center [688, 358] width 873 height 15
click at [252, 356] on input "[PERSON_NAME] ([PERSON_NAME], [PERSON_NAME], [PERSON_NAME], [PERSON_NAME][GEOGR…" at bounding box center [256, 355] width 8 height 8
checkbox input "true"
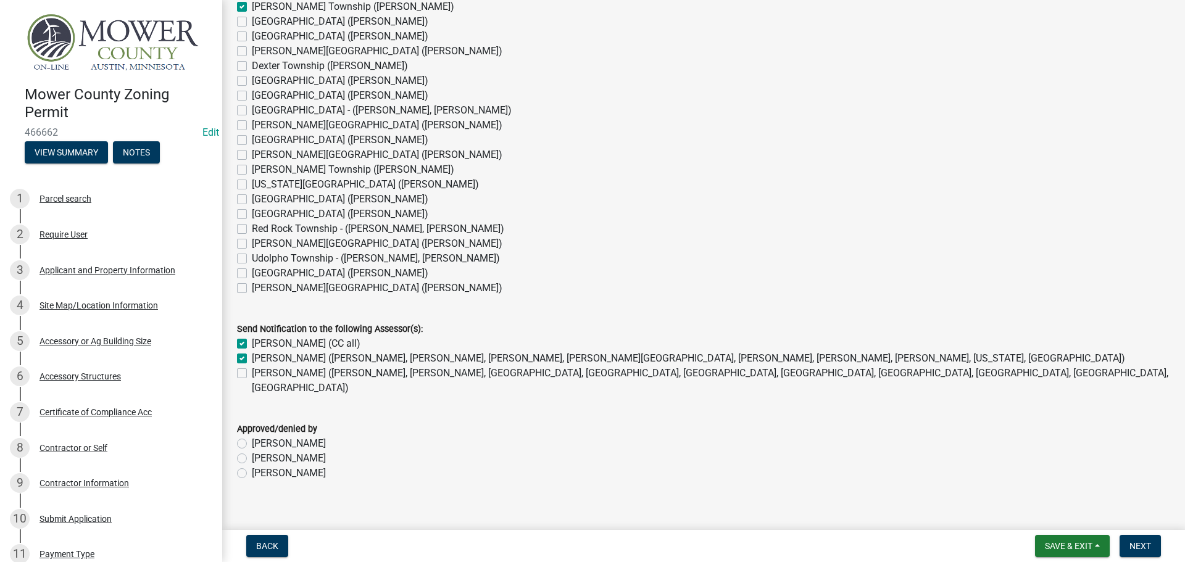
checkbox input "false"
click at [252, 466] on label "[PERSON_NAME]" at bounding box center [289, 473] width 74 height 15
click at [252, 466] on input "[PERSON_NAME]" at bounding box center [256, 470] width 8 height 8
radio input "true"
click at [1145, 544] on span "Next" at bounding box center [1140, 546] width 22 height 10
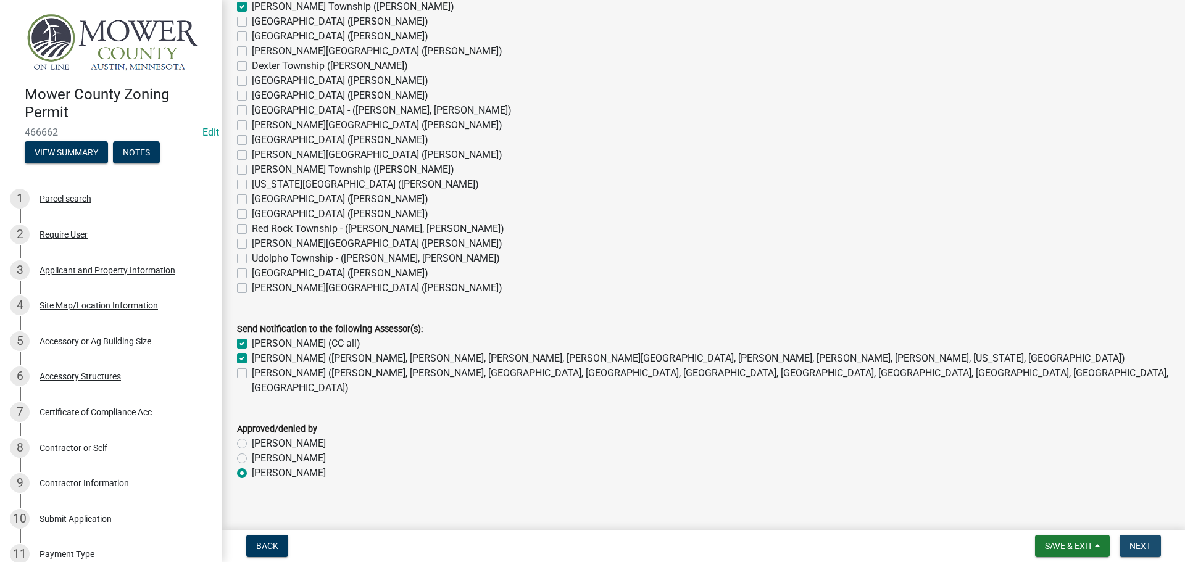
scroll to position [0, 0]
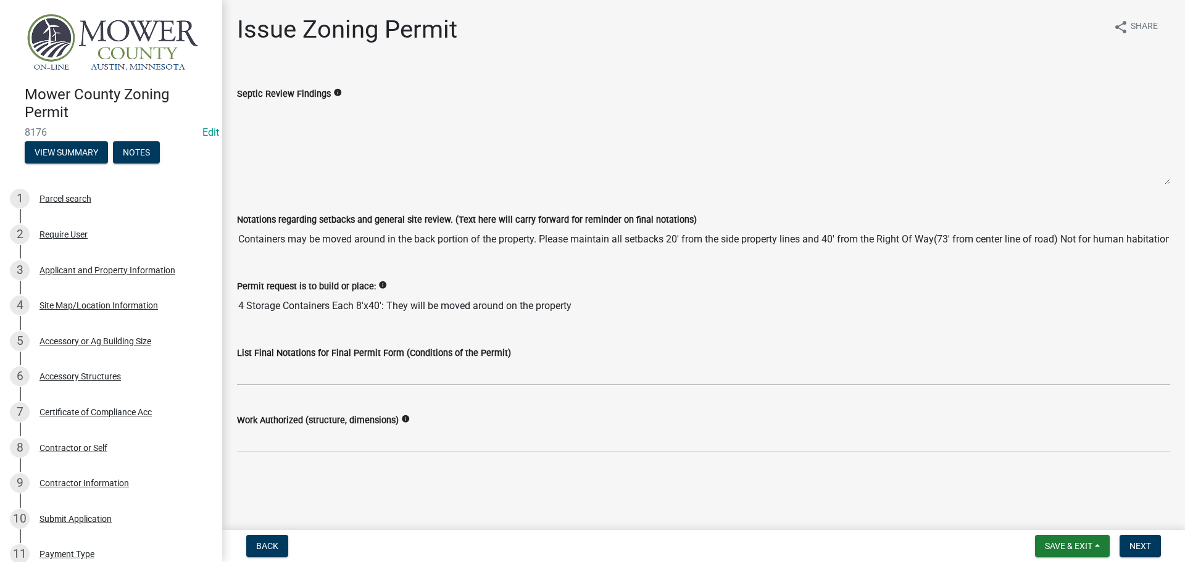
drag, startPoint x: 580, startPoint y: 307, endPoint x: 227, endPoint y: 296, distance: 353.1
click at [227, 296] on div "Issue Zoning Permit share Share Septic Review Findings info Notations regarding…" at bounding box center [703, 244] width 962 height 459
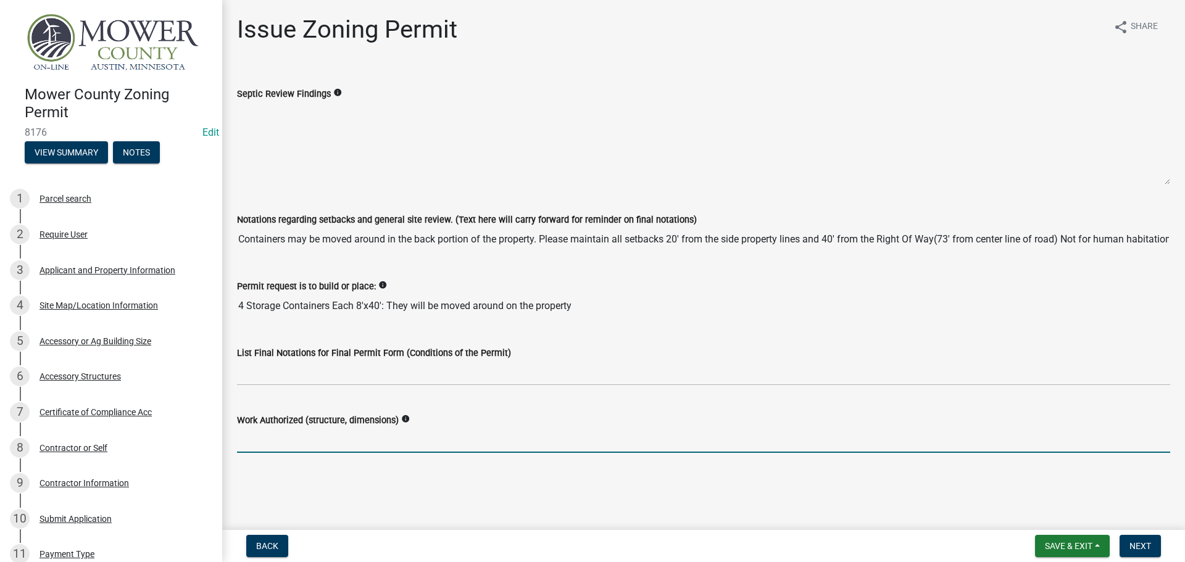
click at [321, 437] on input "Work Authorized (structure, dimensions)" at bounding box center [703, 440] width 933 height 25
paste input "4 Storage Containers Each 8'x40': They will be moved around on the property"
type input "4 Storage Containers Each 8'x40': They will be moved around on the property"
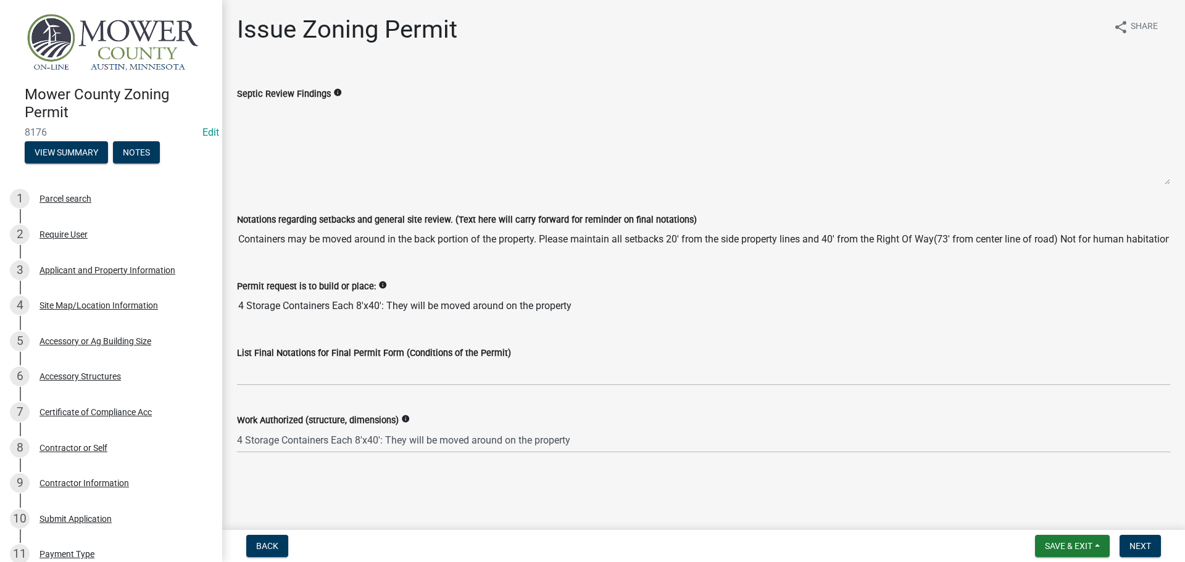
scroll to position [0, 6]
drag, startPoint x: 238, startPoint y: 238, endPoint x: 1180, endPoint y: 242, distance: 941.5
click at [1175, 242] on div "Issue Zoning Permit share Share Septic Review Findings info Notations regarding…" at bounding box center [703, 244] width 962 height 459
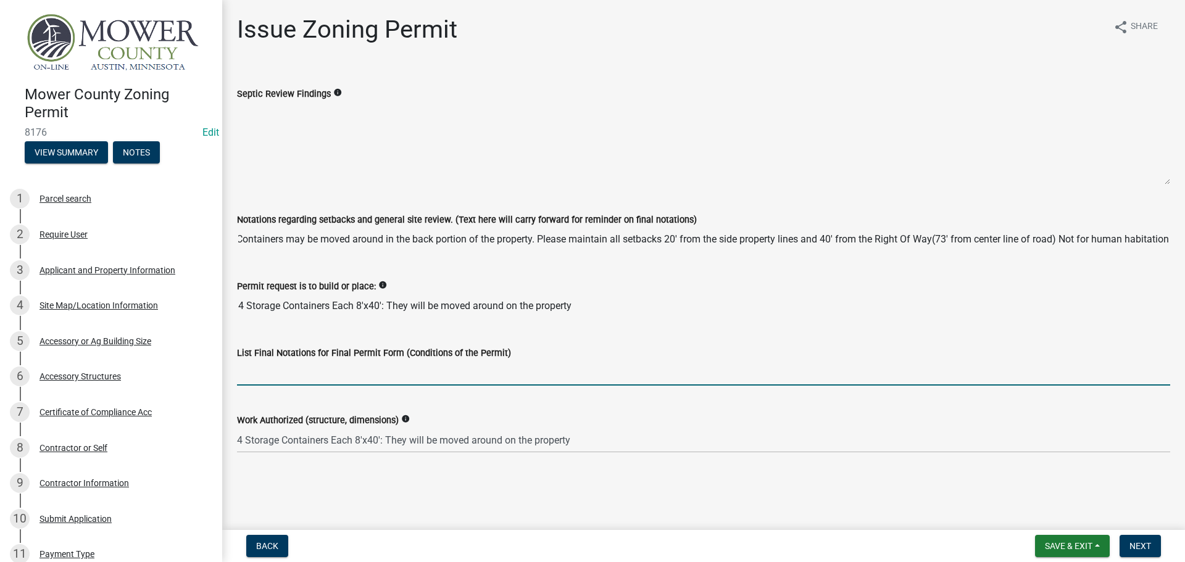
click at [258, 372] on input "List Final Notations for Final Permit Form (Conditions of the Permit)" at bounding box center [703, 372] width 933 height 25
paste input "Containers may be moved around in the back portion of the property. Please main…"
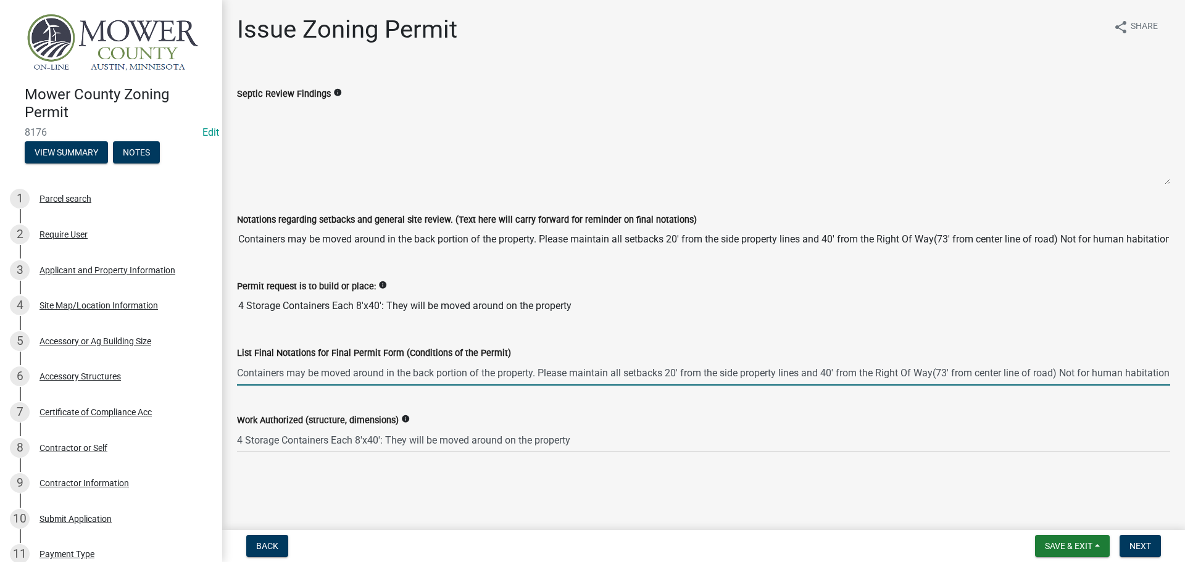
scroll to position [0, 3]
type input "Containers may be moved around in the back portion of the property. Please main…"
click at [1144, 545] on span "Next" at bounding box center [1140, 546] width 22 height 10
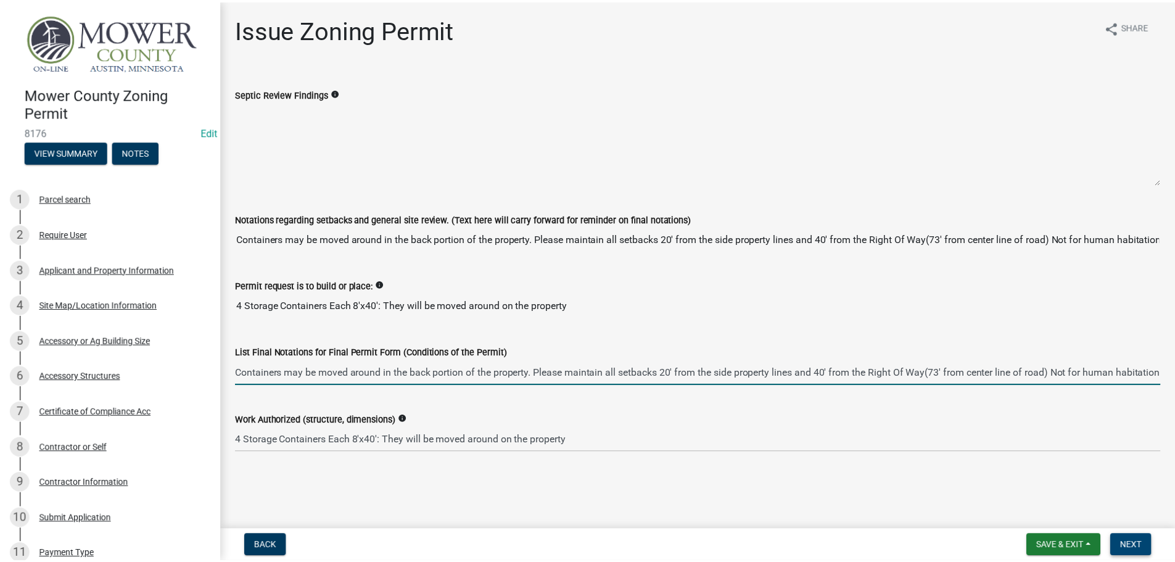
scroll to position [0, 0]
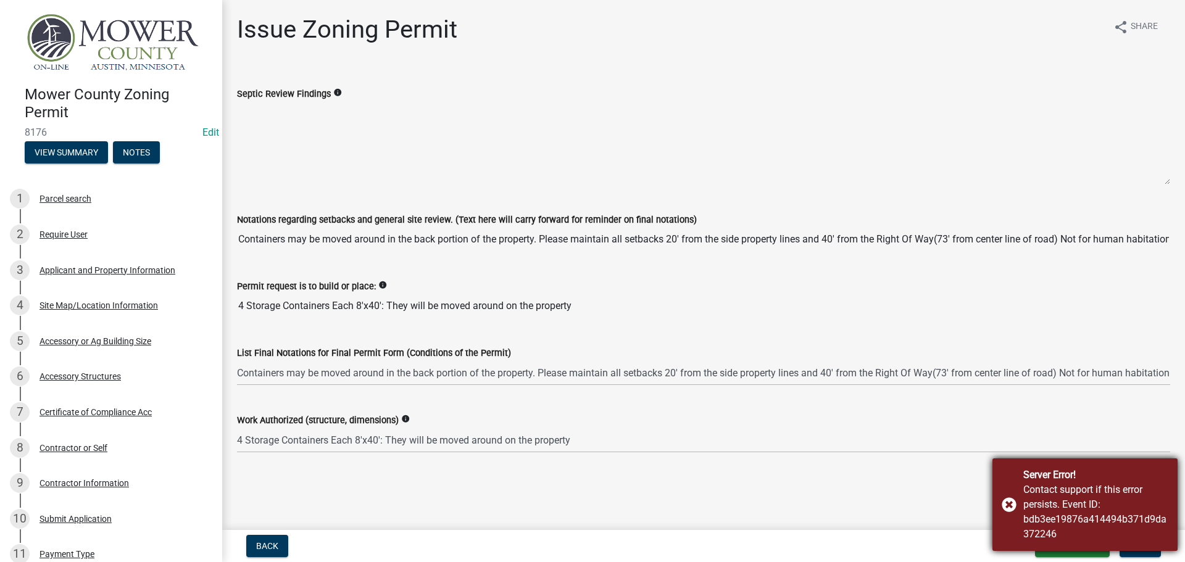
click at [1005, 505] on div "Server Error! Contact support if this error persists. Event ID: bdb3ee19876a414…" at bounding box center [1084, 504] width 185 height 93
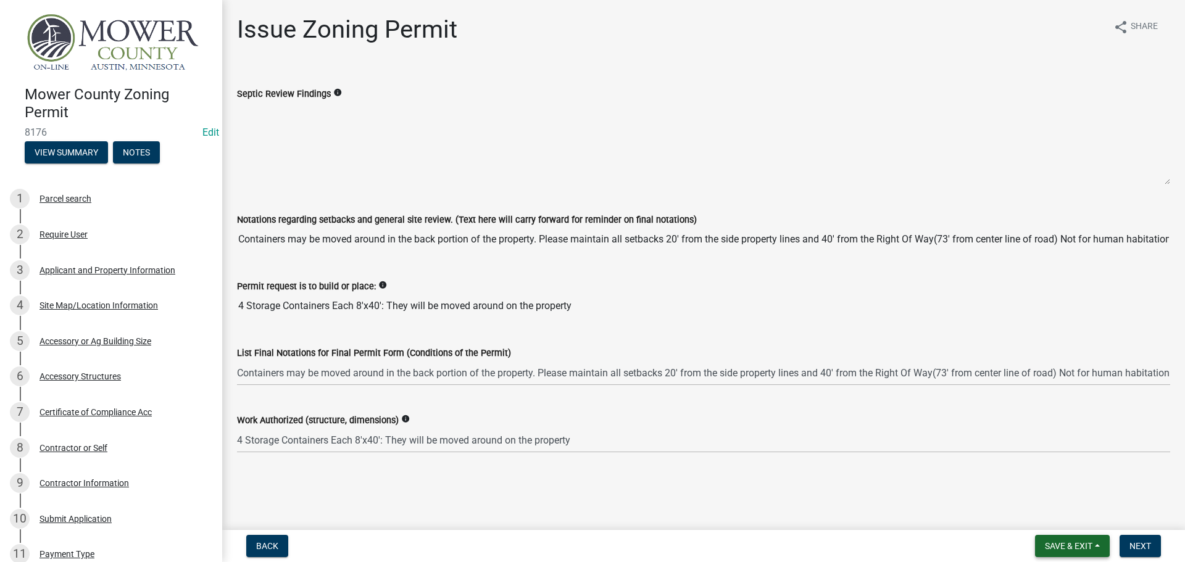
click at [1095, 542] on button "Save & Exit" at bounding box center [1072, 546] width 75 height 22
click at [1082, 512] on button "Save & Exit" at bounding box center [1060, 514] width 99 height 30
